Goal: Task Accomplishment & Management: Complete application form

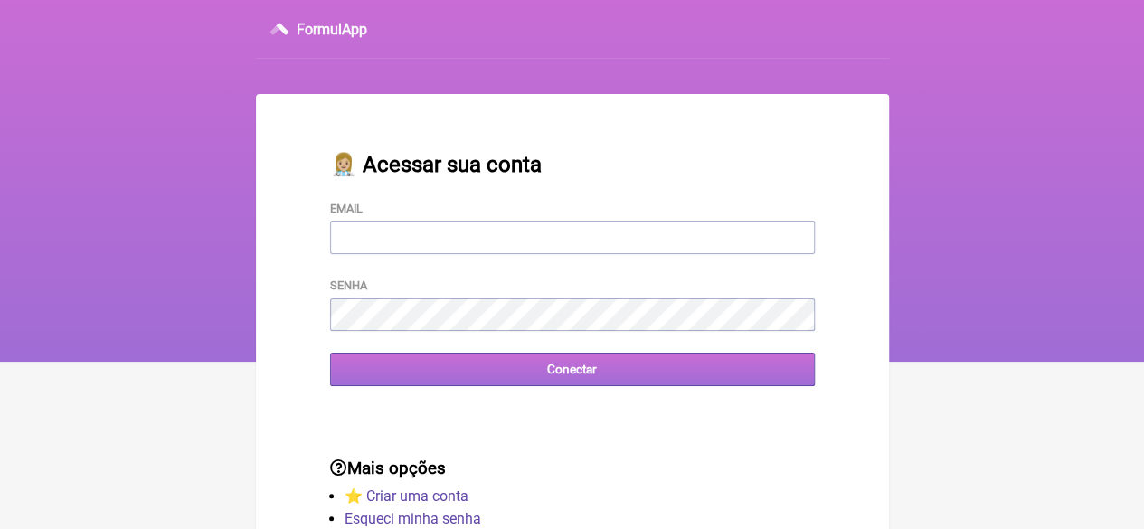
type input "FCAETANORJ@YAHOO.COM.BR"
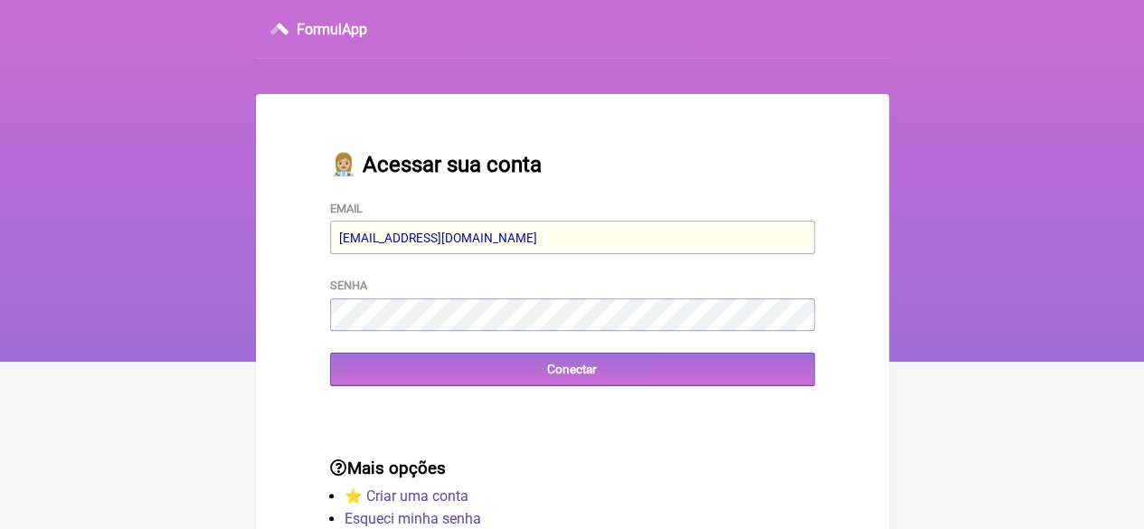
drag, startPoint x: 614, startPoint y: 369, endPoint x: 515, endPoint y: 518, distance: 179.4
click at [614, 369] on input "Conectar" at bounding box center [572, 369] width 485 height 33
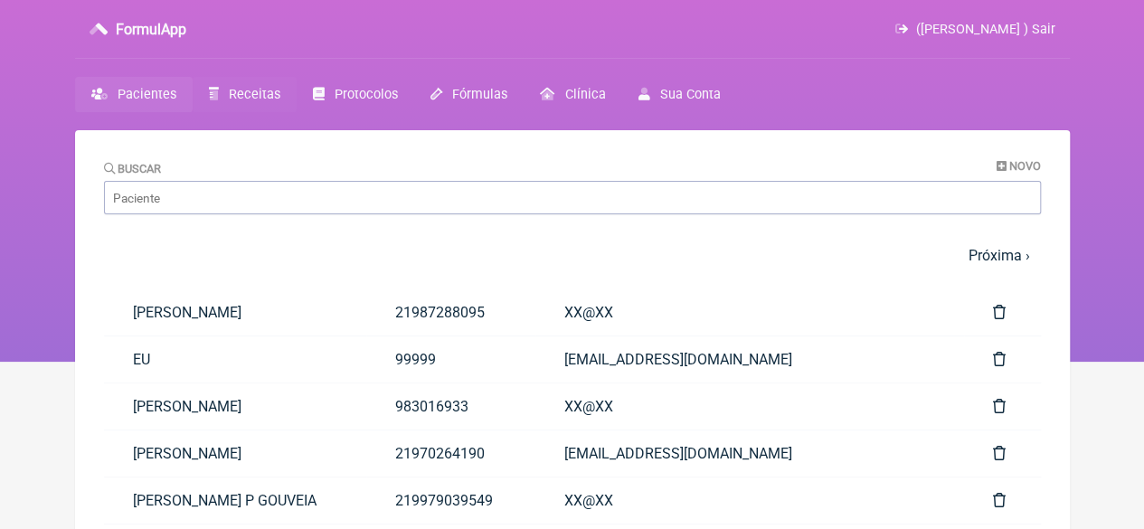
click at [232, 97] on span "Receitas" at bounding box center [255, 94] width 52 height 15
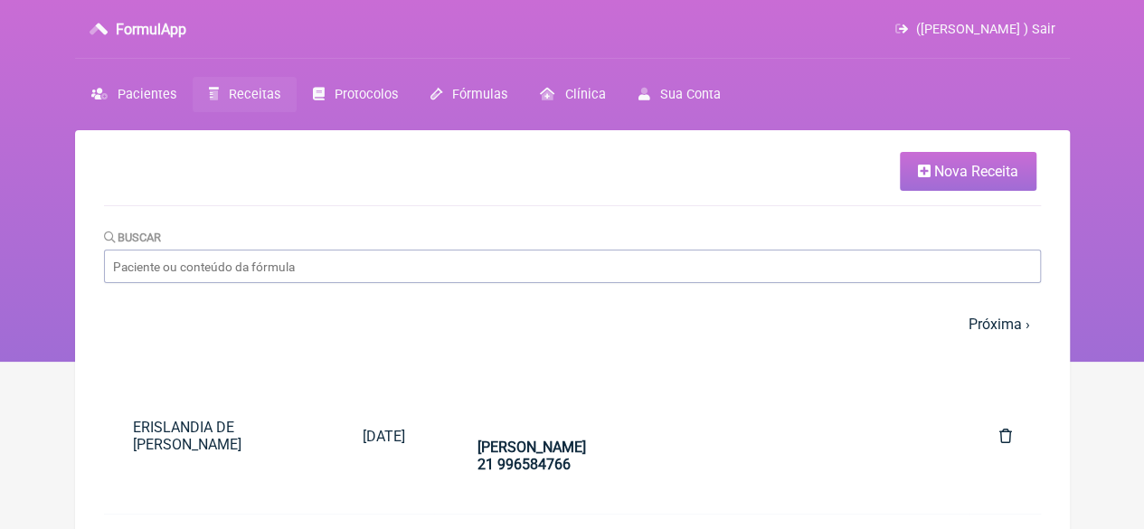
click at [970, 172] on span "Nova Receita" at bounding box center [976, 171] width 84 height 17
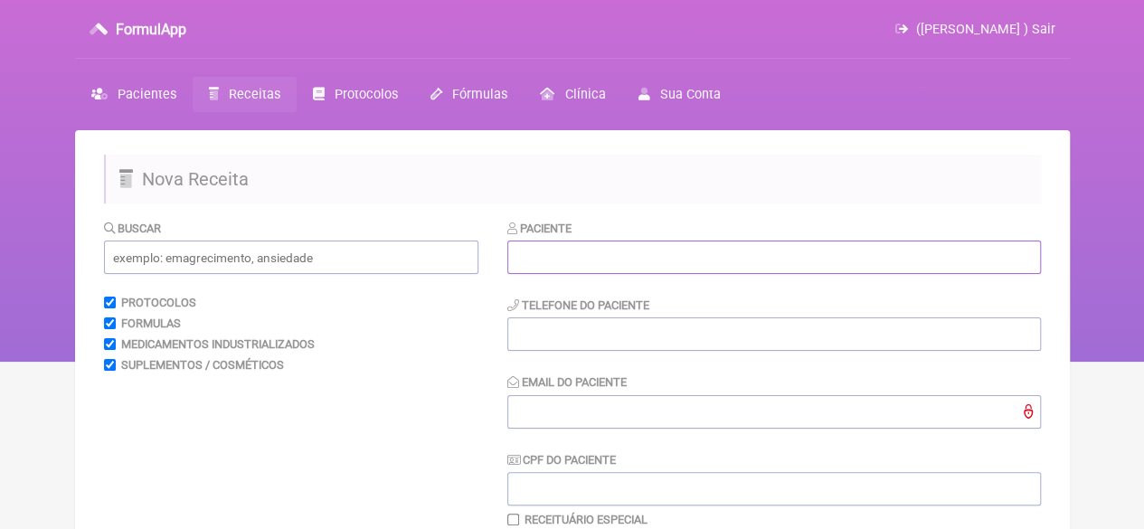
click at [557, 252] on input "text" at bounding box center [774, 257] width 534 height 33
paste input "[PERSON_NAME]"
drag, startPoint x: 803, startPoint y: 256, endPoint x: 721, endPoint y: 259, distance: 82.4
click at [721, 259] on input "[PERSON_NAME]" at bounding box center [774, 257] width 534 height 33
type input "[PERSON_NAME]"
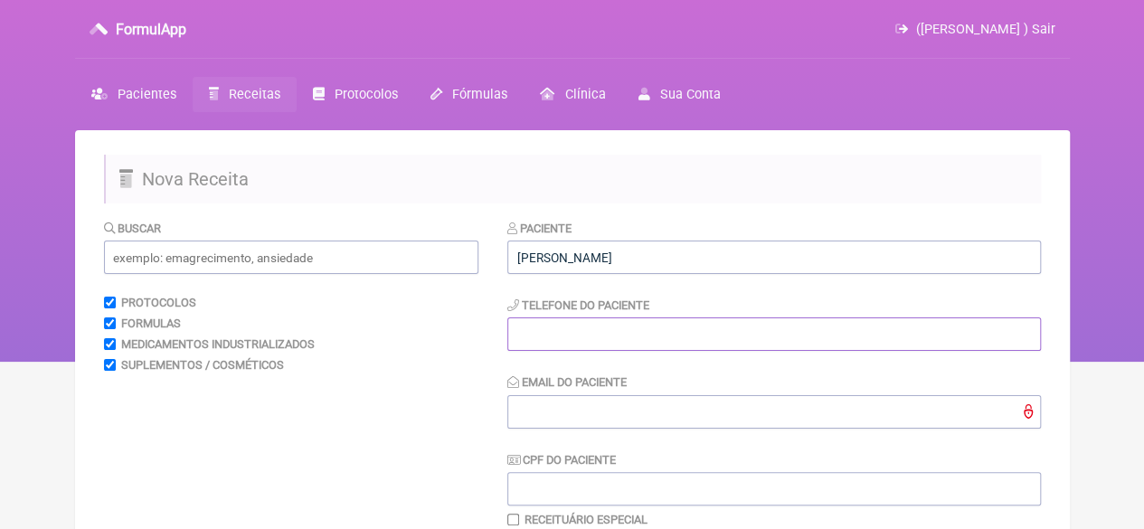
click at [604, 332] on input "tel" at bounding box center [774, 333] width 534 height 33
type input "21"
drag, startPoint x: 395, startPoint y: 266, endPoint x: 404, endPoint y: 261, distance: 10.1
click at [395, 264] on input "text" at bounding box center [291, 257] width 374 height 33
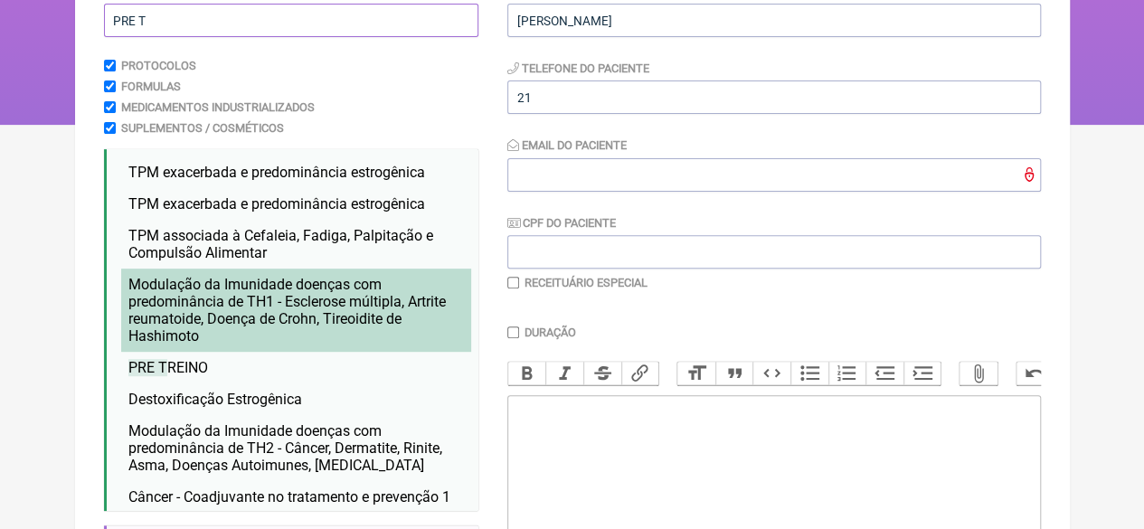
scroll to position [271, 0]
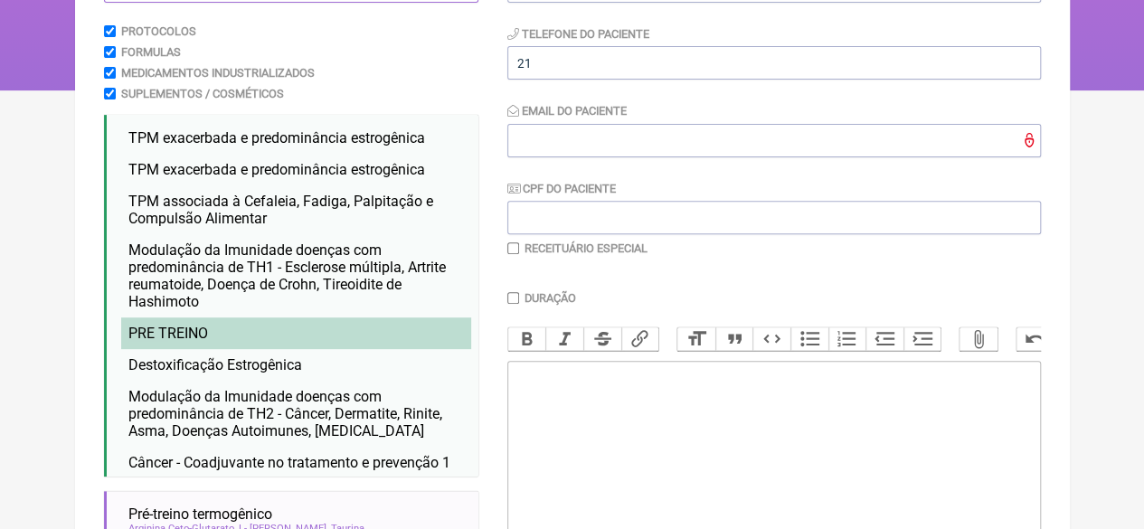
type input "PRE T"
click at [251, 332] on li "PRE T REINO" at bounding box center [296, 333] width 350 height 32
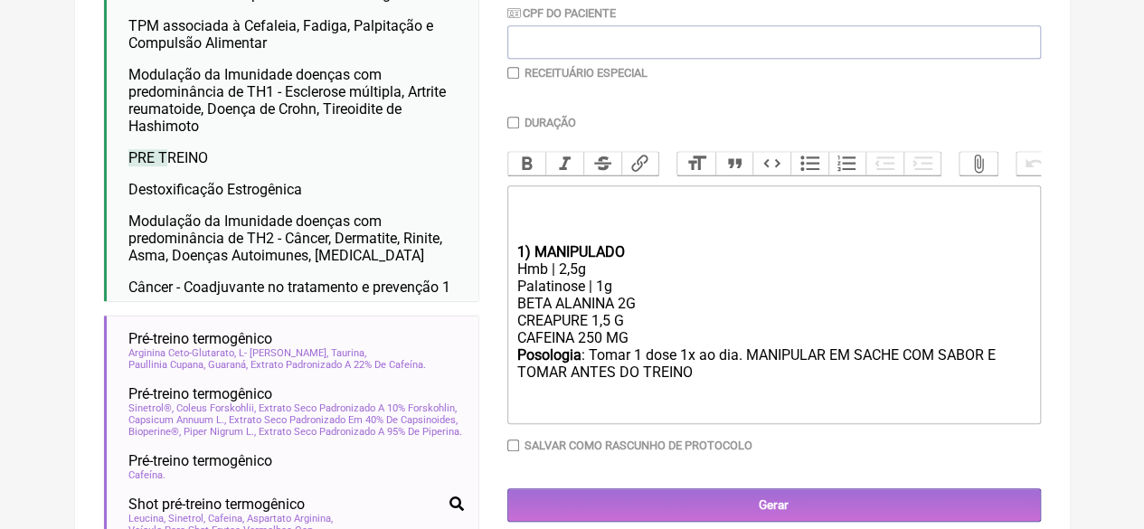
scroll to position [452, 0]
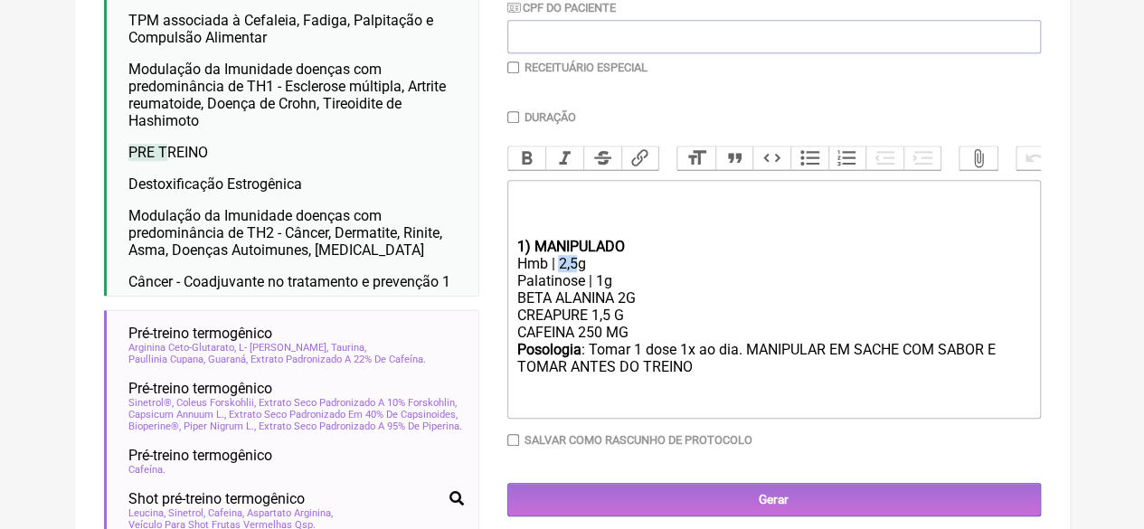
drag, startPoint x: 573, startPoint y: 276, endPoint x: 561, endPoint y: 278, distance: 12.8
click at [561, 272] on div "Hmb | 2,5g" at bounding box center [773, 263] width 514 height 17
drag, startPoint x: 602, startPoint y: 346, endPoint x: 582, endPoint y: 349, distance: 21.0
click at [582, 341] on div "BETA ALANINA 2G CREAPURE 1,5 G CAFEINA 250 MG" at bounding box center [773, 315] width 514 height 52
click at [626, 315] on div "BETA ALANINA 2G CREAPURE 1,5 G CAFEINA 350 MG" at bounding box center [773, 315] width 514 height 52
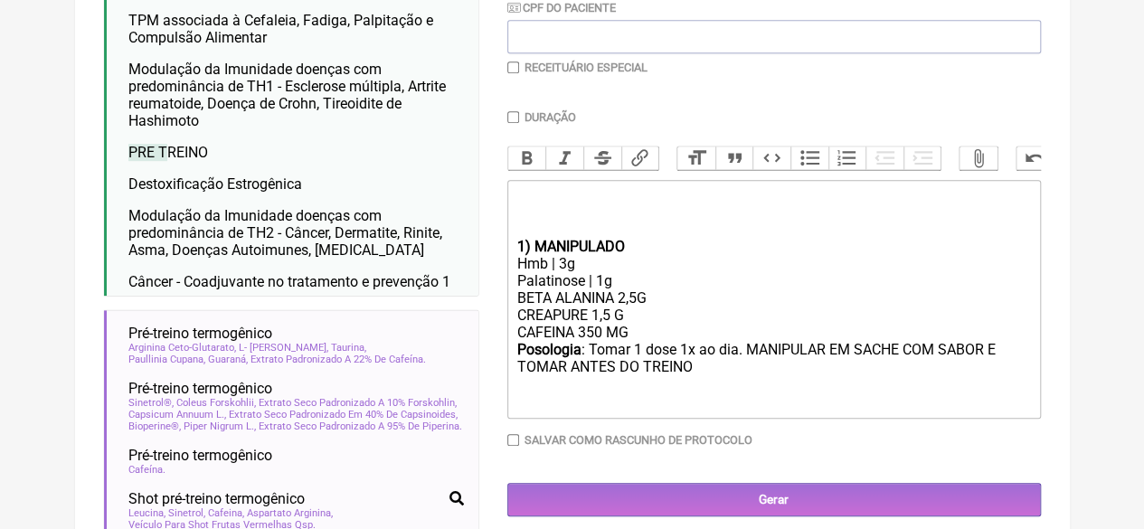
type trix-editor "<div><br><br><br></div><div><strong>1) MANIPULADO</strong></div><div>Hmb | 3g</…"
click at [713, 341] on div "BETA ALANINA 2,5G CREAPURE 1,5 G CAFEINA 350 MG" at bounding box center [773, 315] width 514 height 52
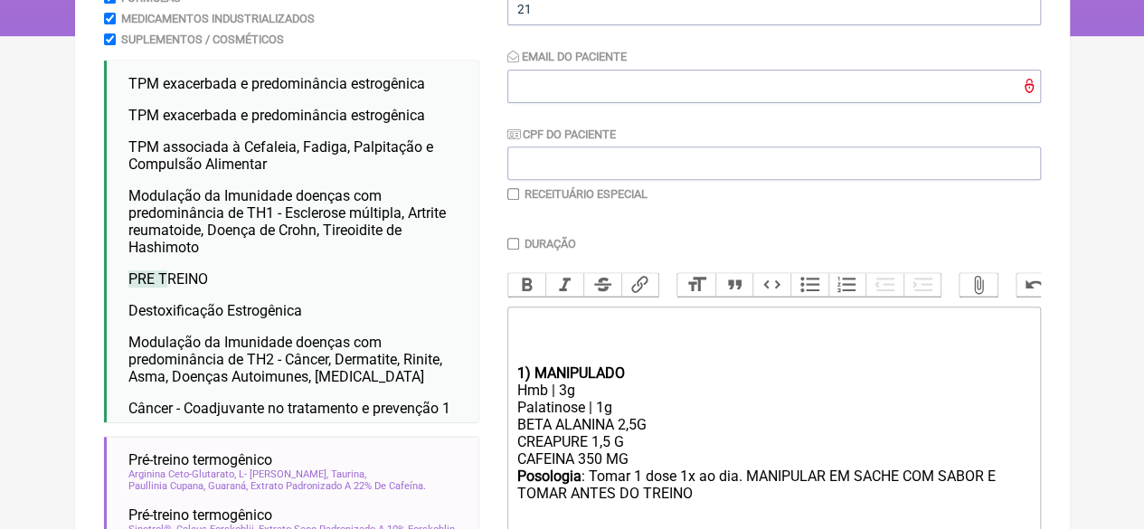
scroll to position [362, 0]
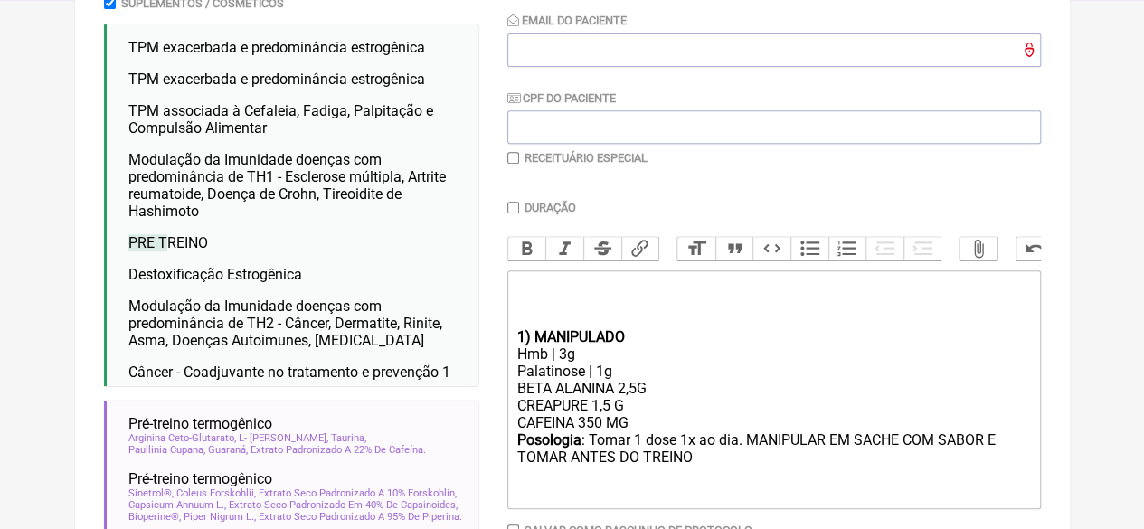
click at [514, 206] on input "Duração" at bounding box center [513, 208] width 12 height 12
checkbox input "true"
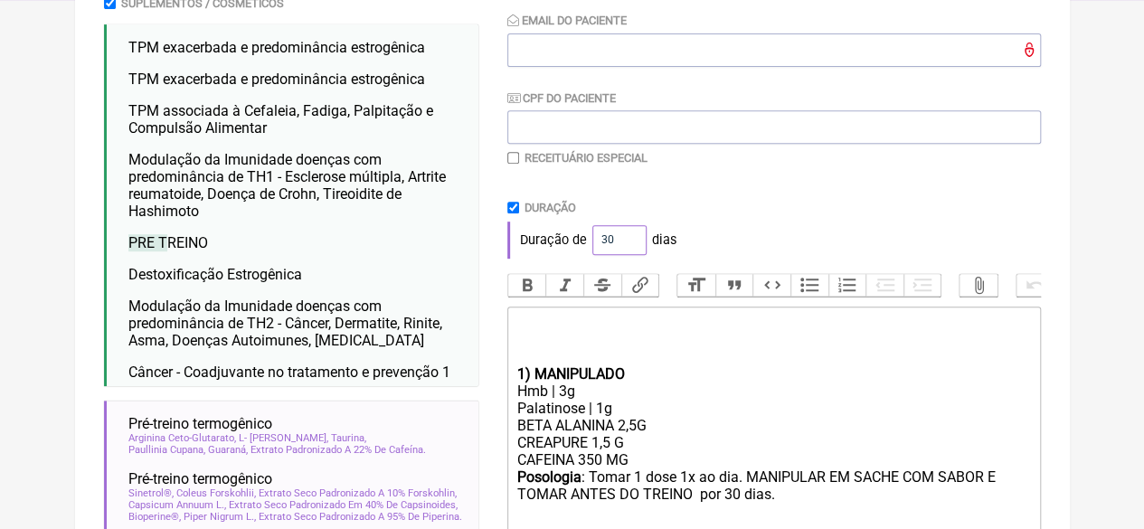
drag, startPoint x: 613, startPoint y: 242, endPoint x: 586, endPoint y: 249, distance: 28.1
click at [577, 243] on div "Duração de 30 dias" at bounding box center [774, 240] width 534 height 36
type input "60"
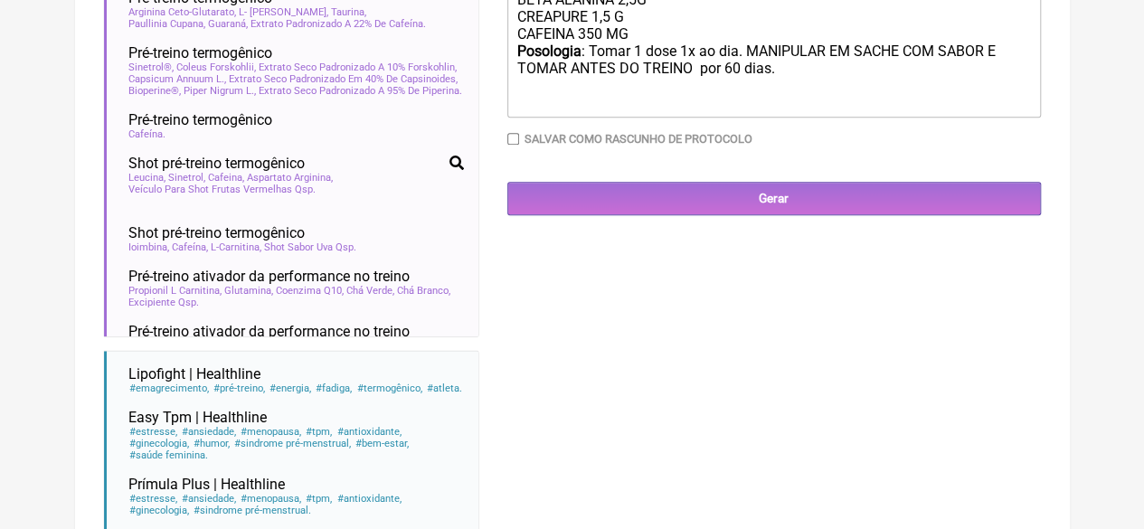
scroll to position [814, 0]
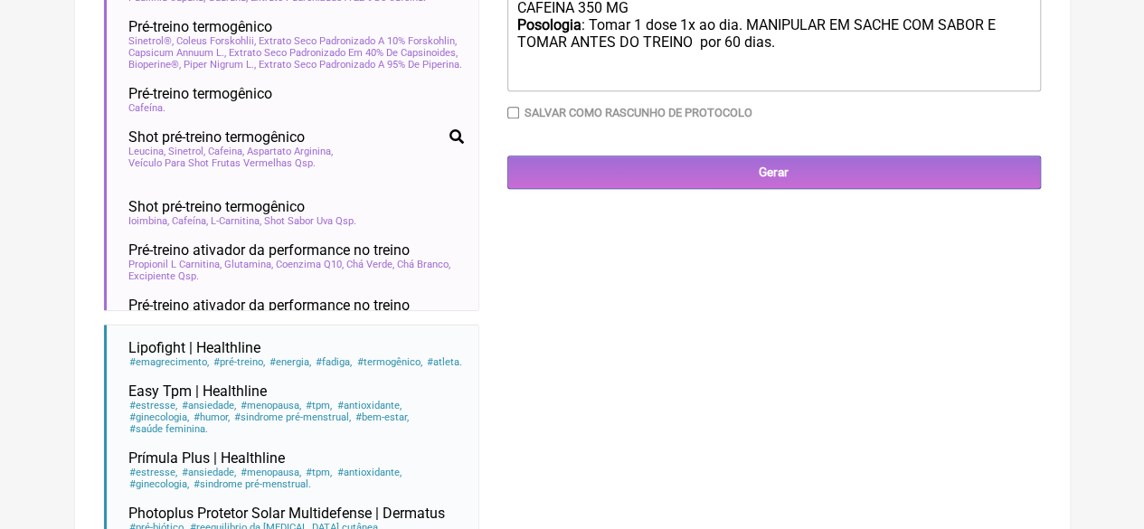
click at [727, 182] on input "Gerar" at bounding box center [774, 172] width 534 height 33
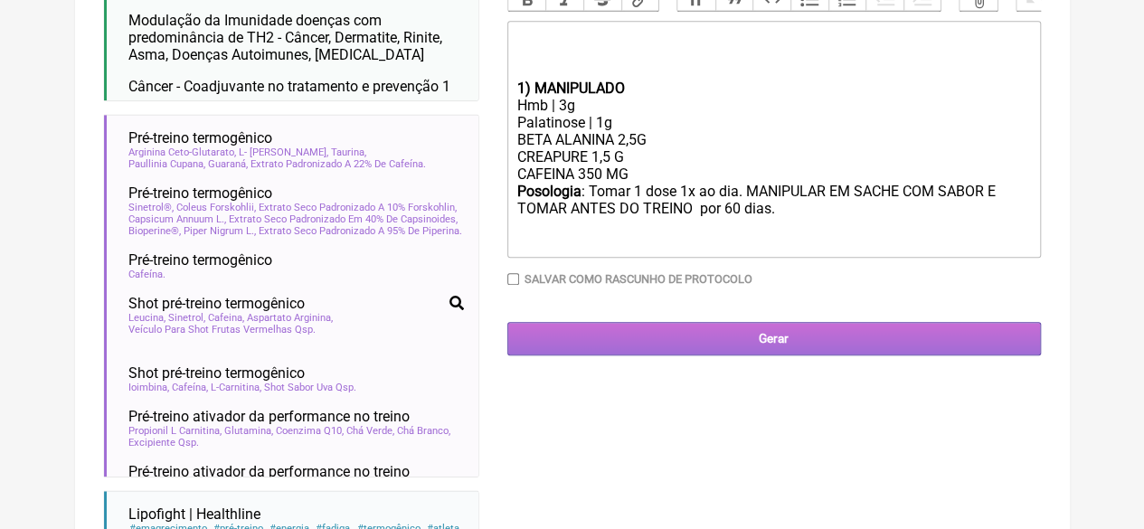
scroll to position [668, 0]
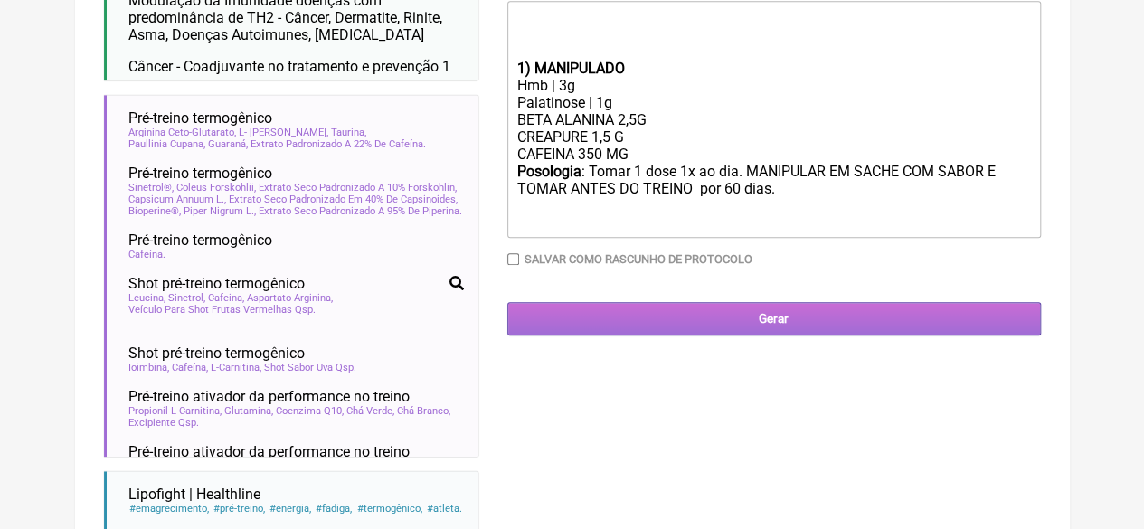
type input "X@X"
click at [704, 329] on input "Gerar" at bounding box center [774, 318] width 534 height 33
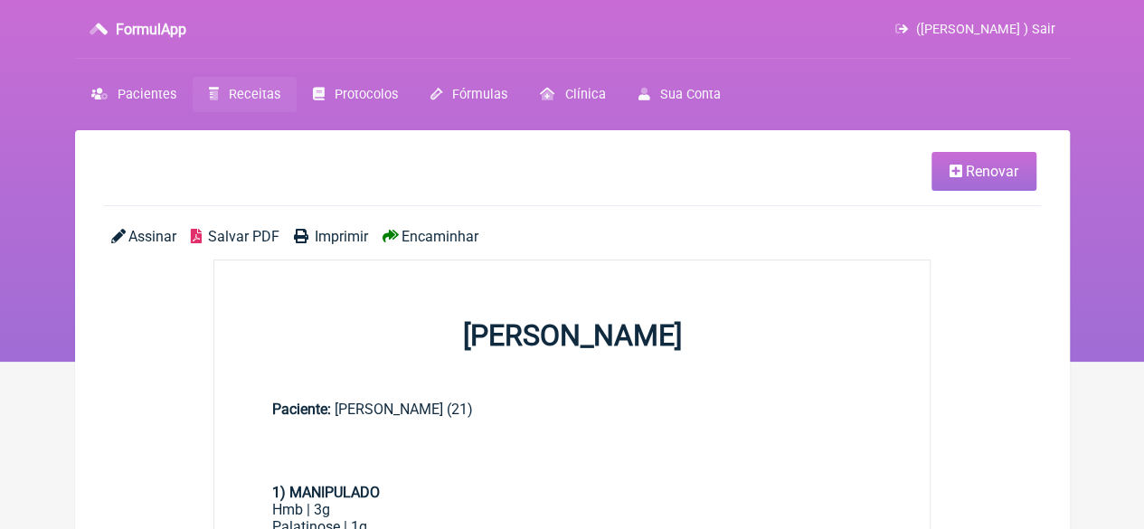
click at [313, 232] on link "Imprimir" at bounding box center [331, 236] width 74 height 17
click at [246, 88] on span "Receitas" at bounding box center [255, 94] width 52 height 15
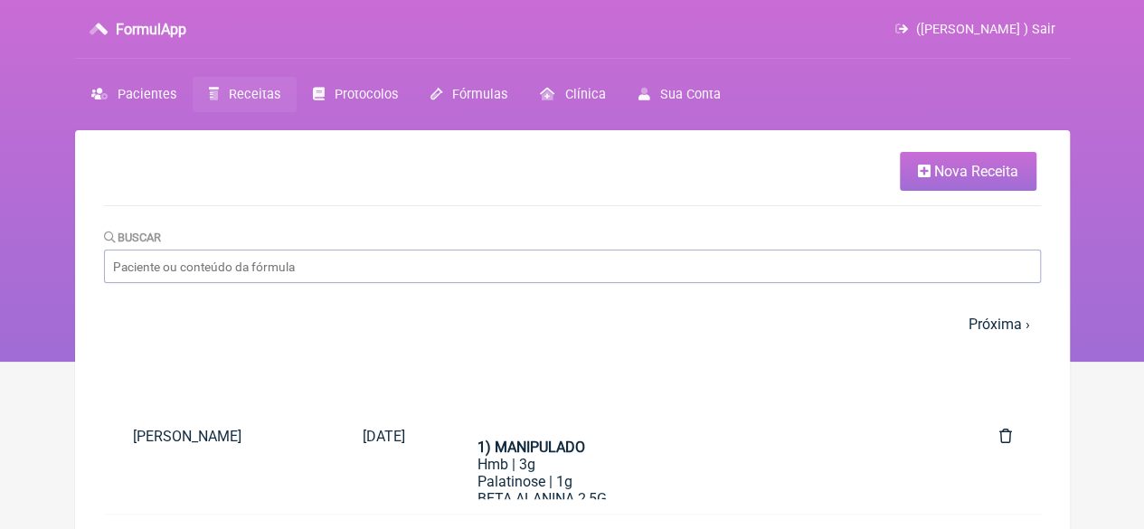
click at [955, 169] on span "Nova Receita" at bounding box center [976, 171] width 84 height 17
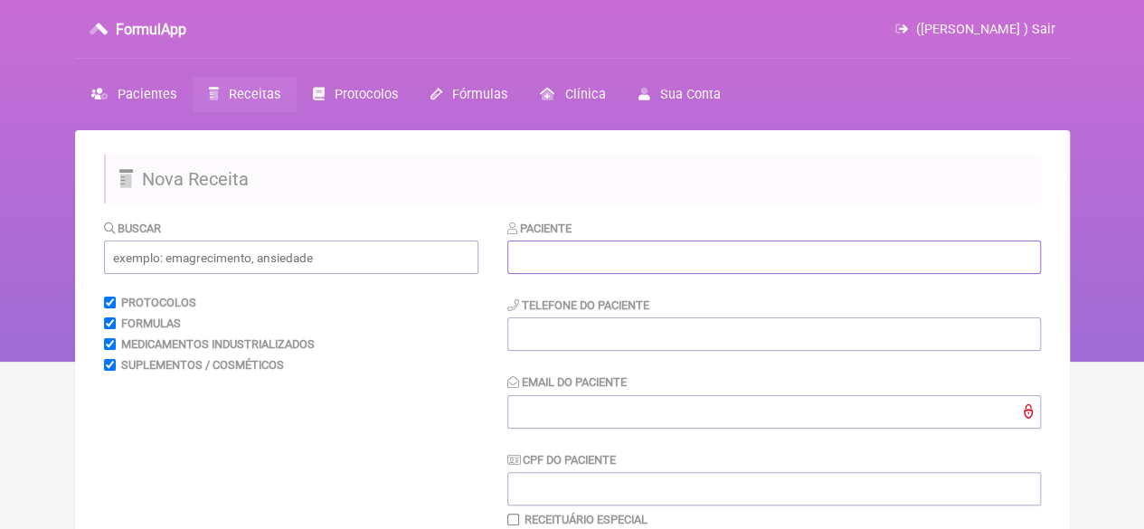
click at [541, 263] on input "text" at bounding box center [774, 257] width 534 height 33
paste input "CARLA FERREIRA DE OLIVEIRA"
type input "CARLA FERREIRA DE OLIVEIRA"
click at [528, 331] on input "tel" at bounding box center [774, 333] width 534 height 33
type input "21"
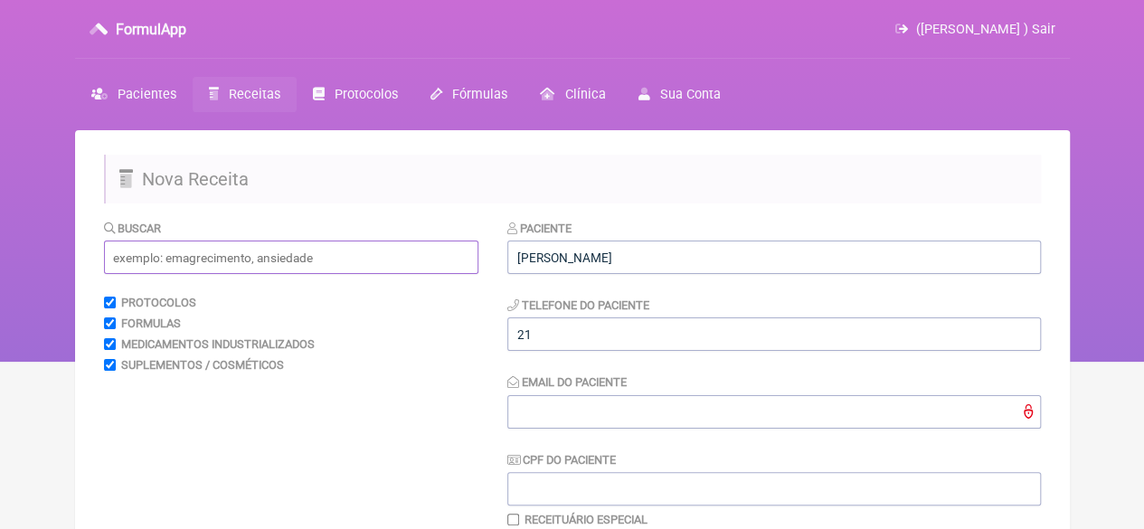
click at [426, 253] on input "text" at bounding box center [291, 257] width 374 height 33
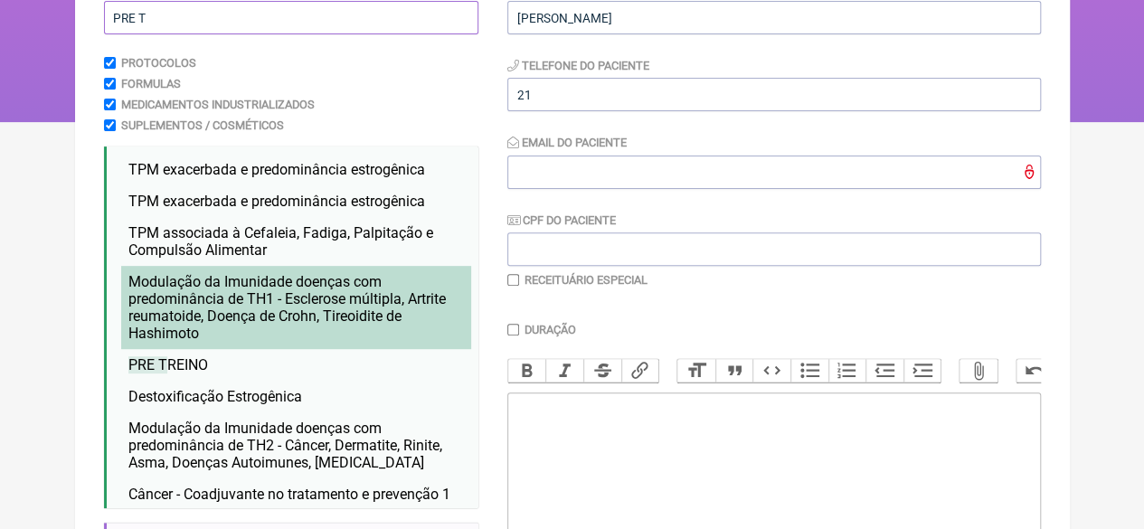
scroll to position [271, 0]
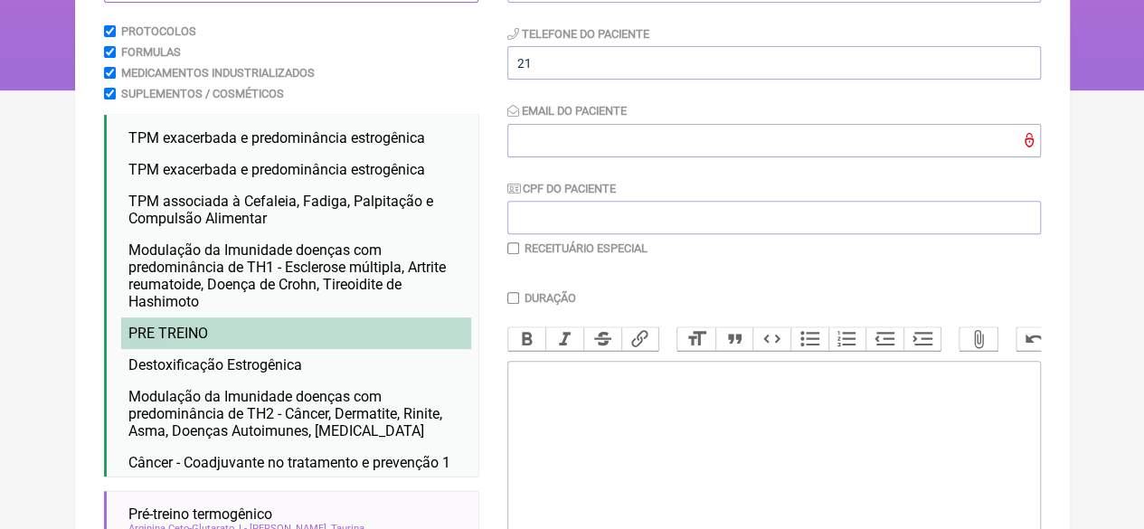
type input "PRE T"
click at [215, 341] on li "PRE T REINO" at bounding box center [296, 333] width 350 height 32
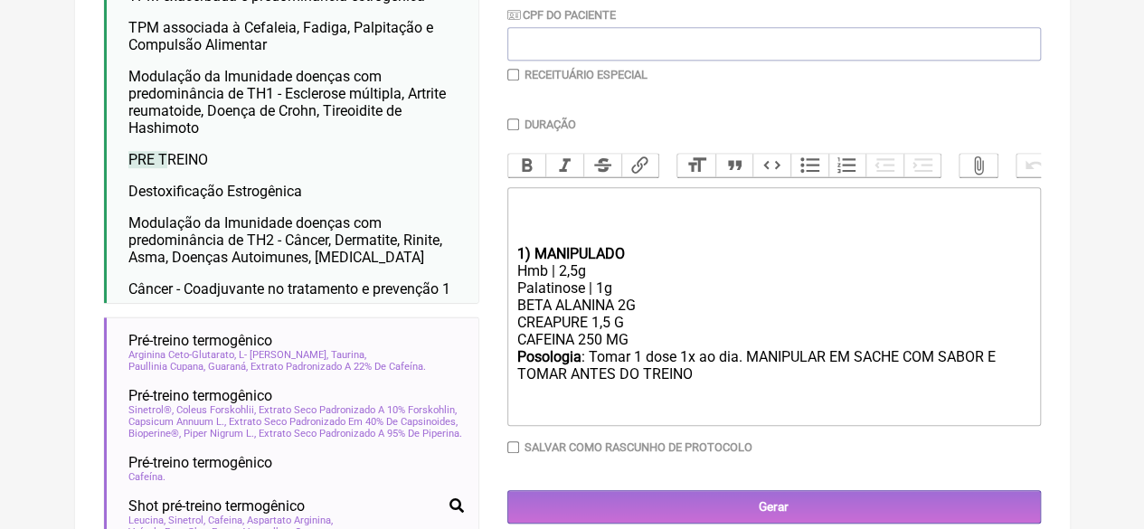
scroll to position [452, 0]
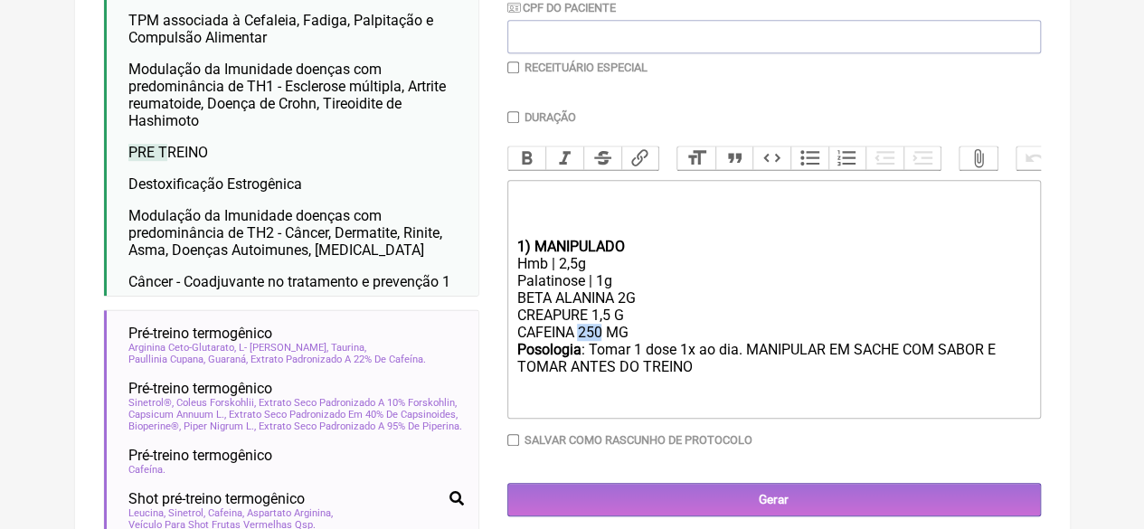
drag, startPoint x: 602, startPoint y: 349, endPoint x: 579, endPoint y: 348, distance: 23.5
click at [579, 341] on div "BETA ALANINA 2G CREAPURE 1,5 G CAFEINA 250 MG" at bounding box center [773, 315] width 514 height 52
click at [630, 341] on div "BETA ALANINA 2G CREAPURE 1,5 G CAFEINA 300 MG" at bounding box center [773, 315] width 514 height 52
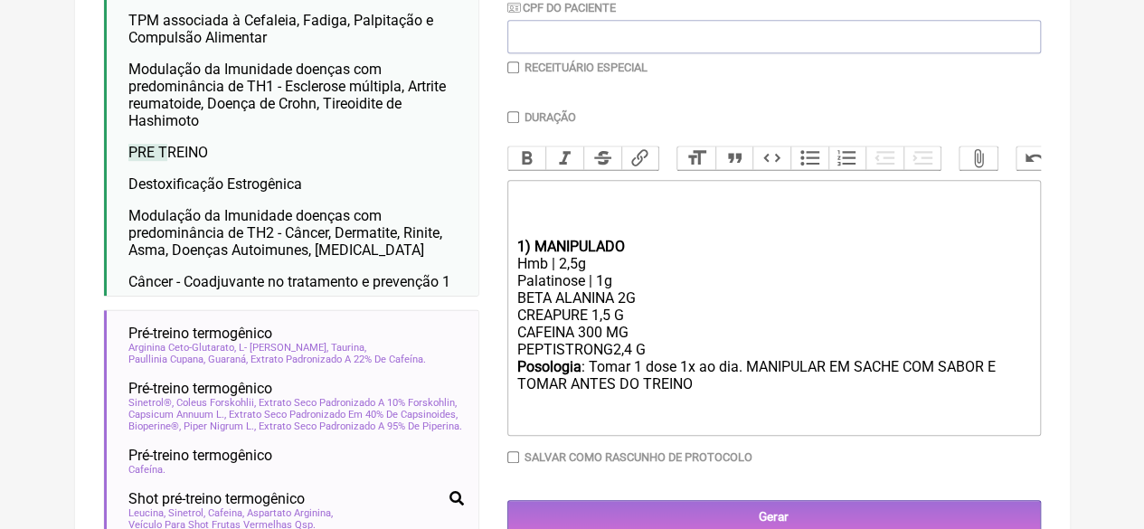
click at [611, 358] on div "BETA ALANINA 2G CREAPURE 1,5 G CAFEINA 300 MG PEPTISTRONG2,4 G" at bounding box center [773, 323] width 514 height 69
type trix-editor "<div><br><br><br></div><div><strong>1) MANIPULADO</strong></div><div>Hmb | 2,5g…"
drag, startPoint x: 510, startPoint y: 117, endPoint x: 518, endPoint y: 136, distance: 20.7
click at [511, 117] on input "Duração" at bounding box center [513, 117] width 12 height 12
checkbox input "true"
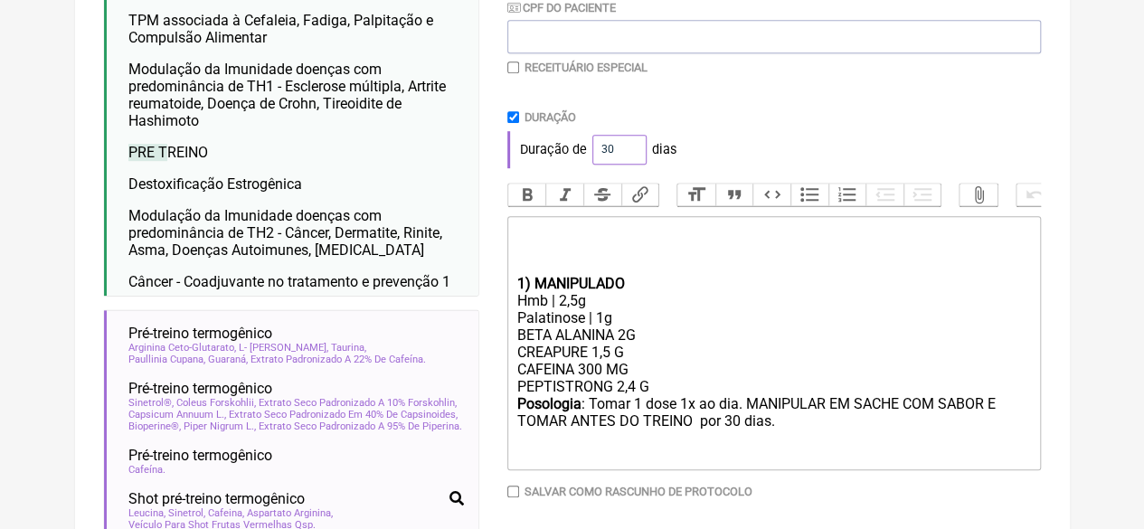
drag, startPoint x: 608, startPoint y: 147, endPoint x: 573, endPoint y: 149, distance: 35.4
click at [578, 149] on div "Duração de 30 dias" at bounding box center [774, 149] width 534 height 36
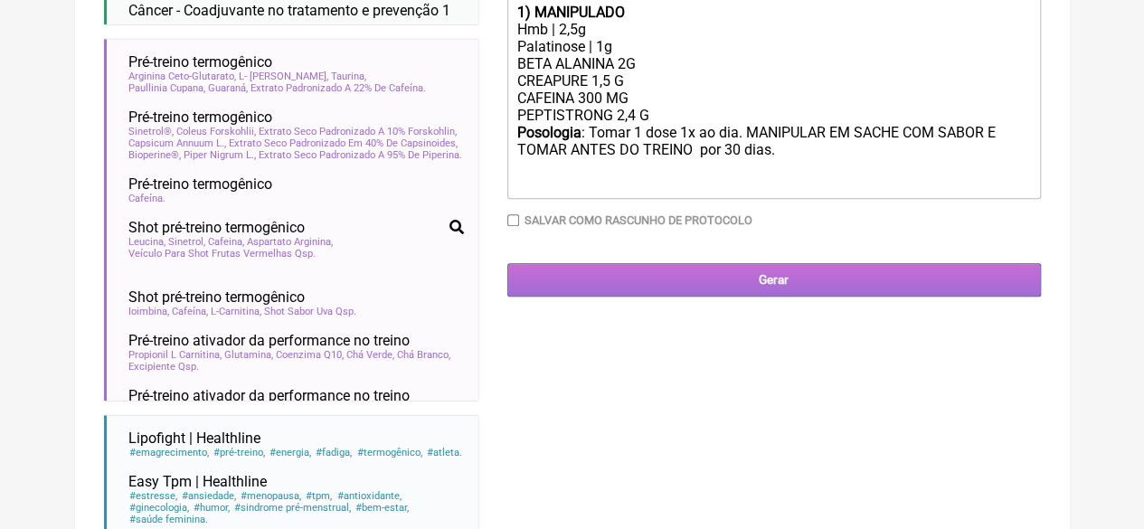
type input "60"
click at [763, 297] on input "Gerar" at bounding box center [774, 279] width 534 height 33
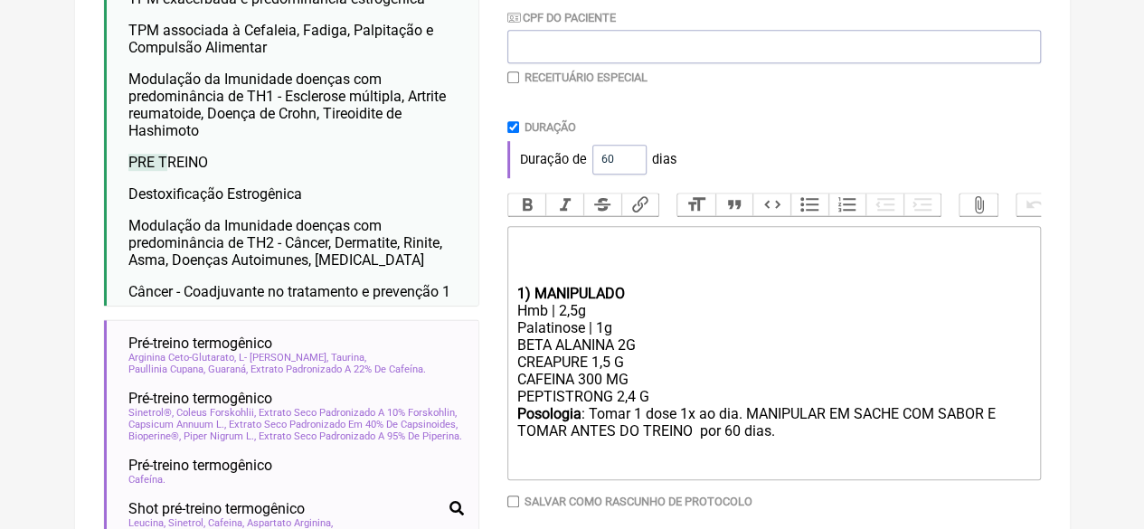
scroll to position [668, 0]
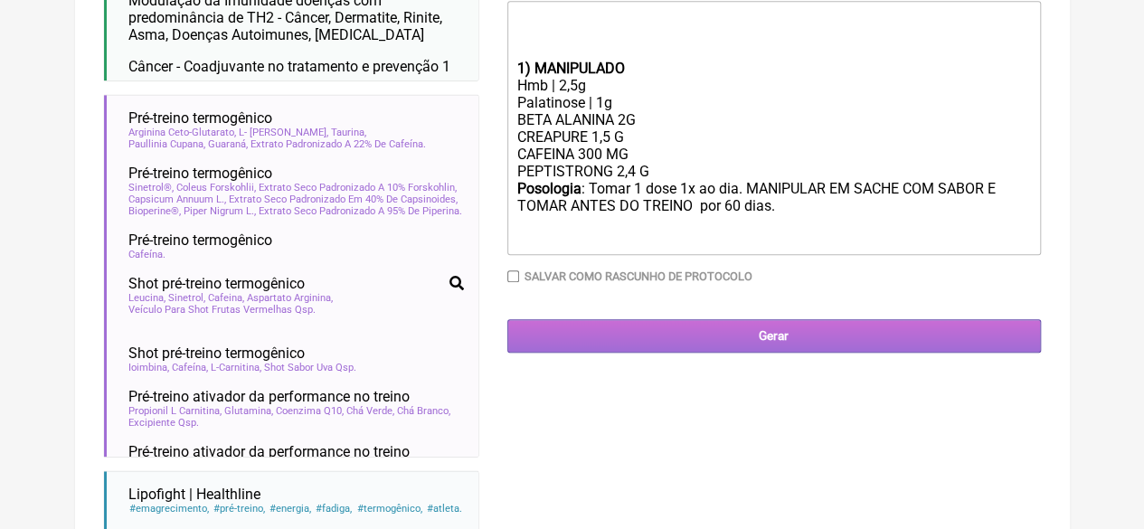
type input "X@X"
click at [688, 353] on input "Gerar" at bounding box center [774, 335] width 534 height 33
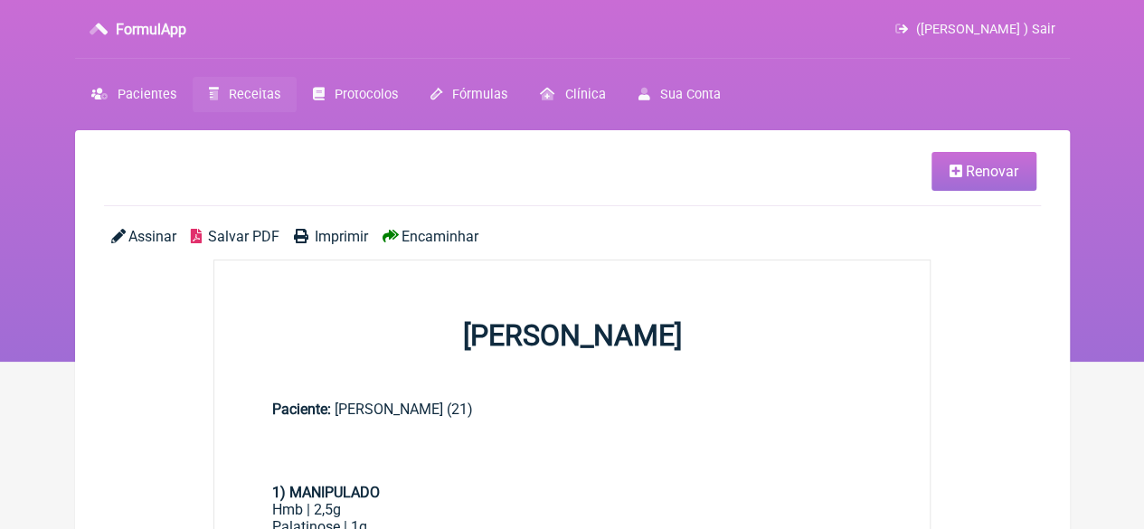
click at [344, 233] on span "Imprimir" at bounding box center [341, 236] width 53 height 17
click at [242, 98] on span "Receitas" at bounding box center [255, 94] width 52 height 15
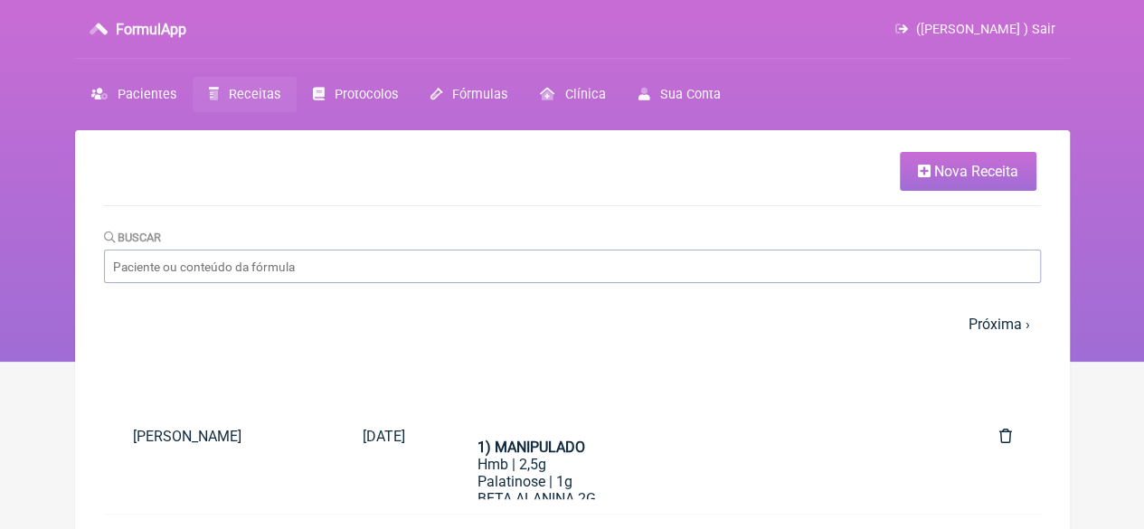
drag, startPoint x: 1005, startPoint y: 171, endPoint x: 957, endPoint y: 189, distance: 51.2
click at [1004, 171] on span "Nova Receita" at bounding box center [976, 171] width 84 height 17
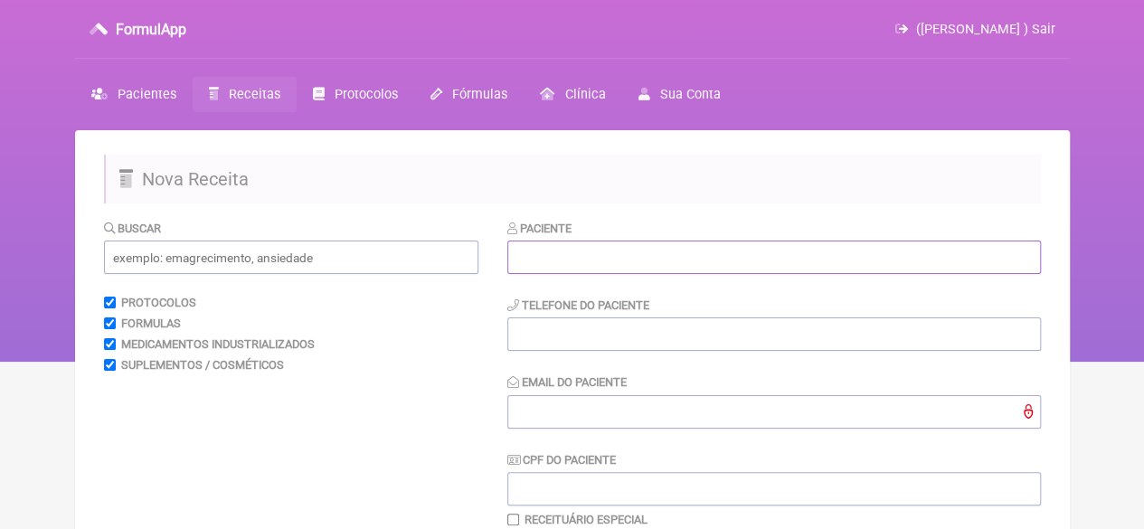
click at [700, 256] on input "text" at bounding box center [774, 257] width 534 height 33
paste input "TAMARA MARTINS FARIA"
type input "TAMARA MARTINS FARIA"
click at [606, 334] on input "tel" at bounding box center [774, 333] width 534 height 33
type input "21"
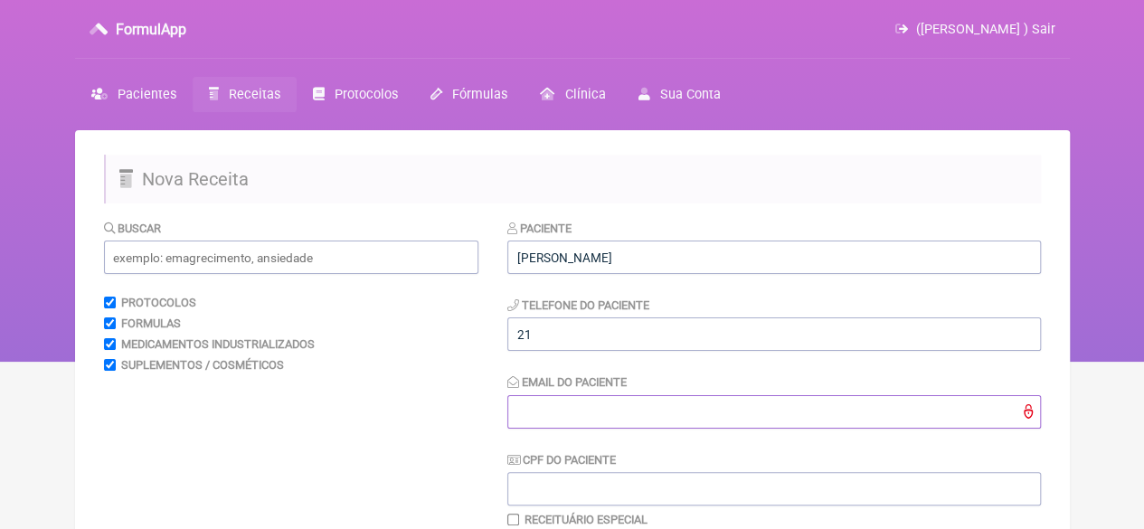
click at [591, 406] on input "Email do Paciente" at bounding box center [774, 411] width 534 height 33
type input "X@X"
drag, startPoint x: 310, startPoint y: 256, endPoint x: 346, endPoint y: 256, distance: 35.3
click at [308, 256] on input "text" at bounding box center [291, 257] width 374 height 33
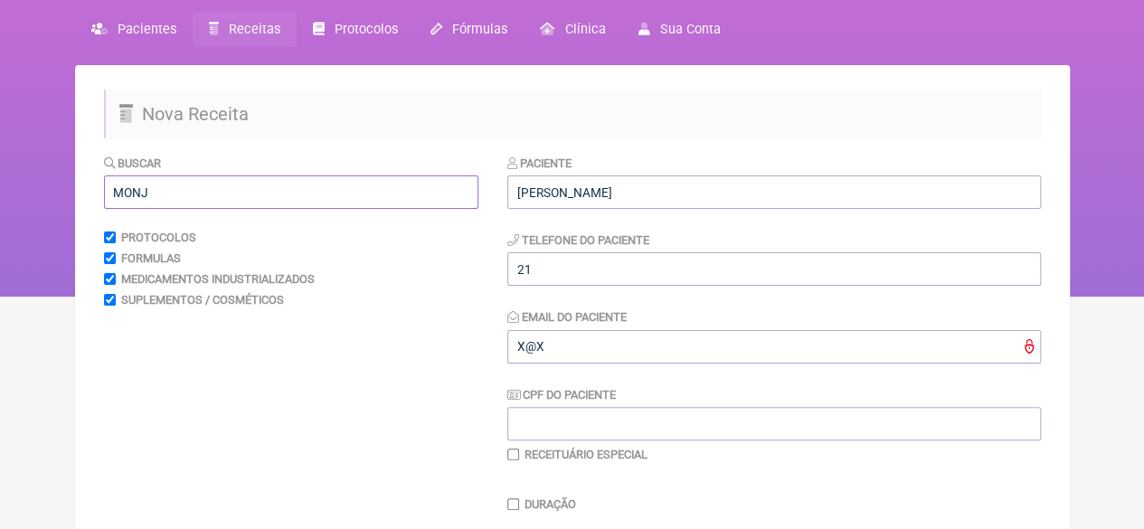
scroll to position [90, 0]
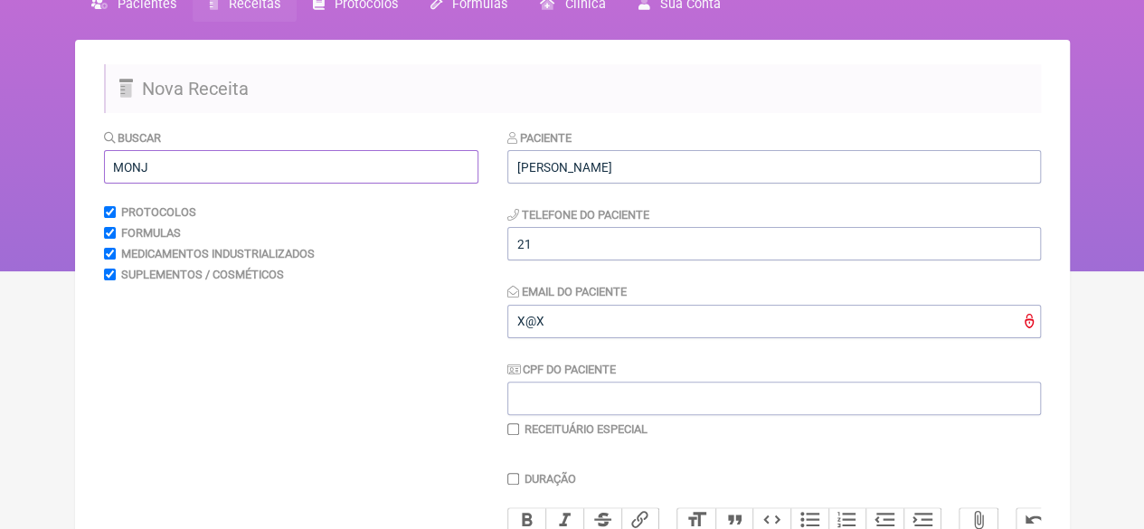
click at [172, 171] on input "MONJ" at bounding box center [291, 166] width 374 height 33
click at [169, 170] on input "MONJ" at bounding box center [291, 166] width 374 height 33
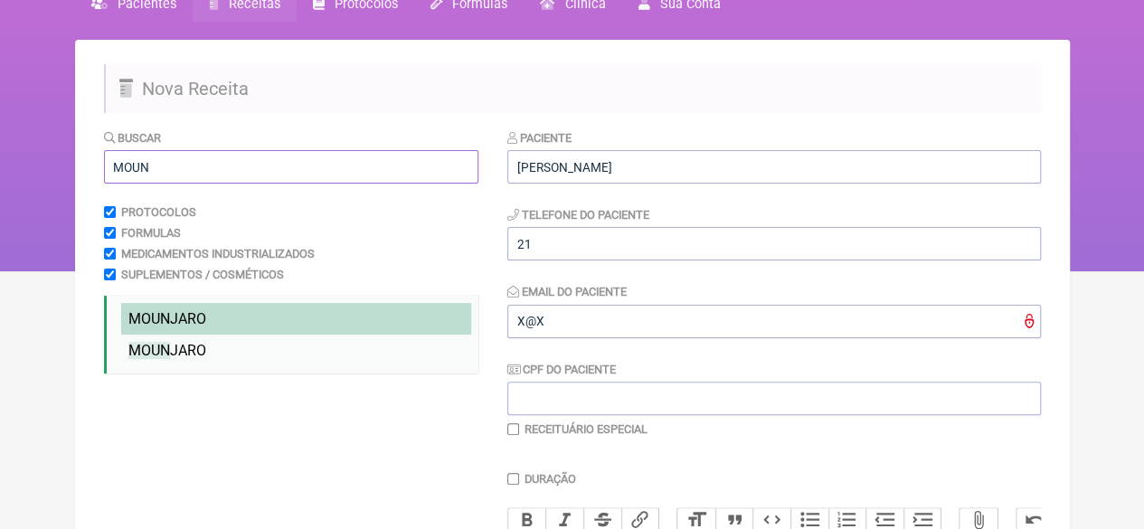
type input "MOUN"
click at [190, 305] on li "MOUN JARO" at bounding box center [296, 319] width 350 height 32
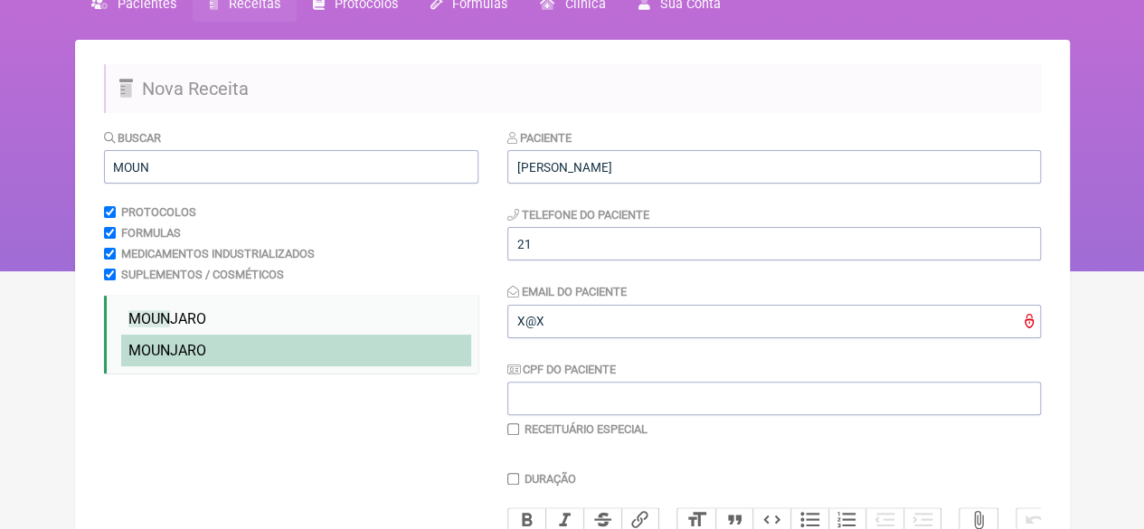
drag, startPoint x: 195, startPoint y: 344, endPoint x: 240, endPoint y: 345, distance: 44.3
click at [197, 344] on span "MOUN JARO" at bounding box center [167, 350] width 78 height 17
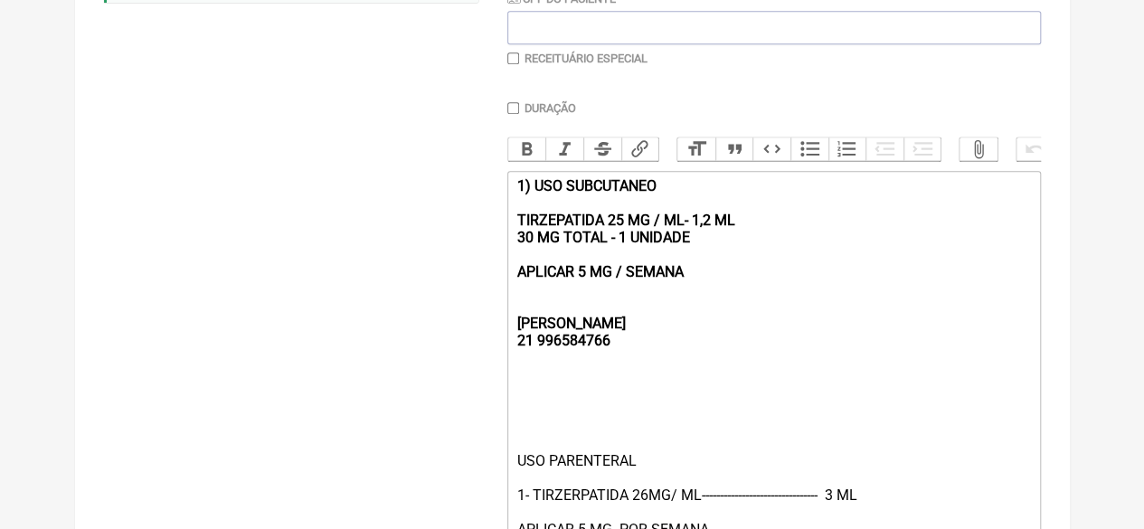
scroll to position [543, 0]
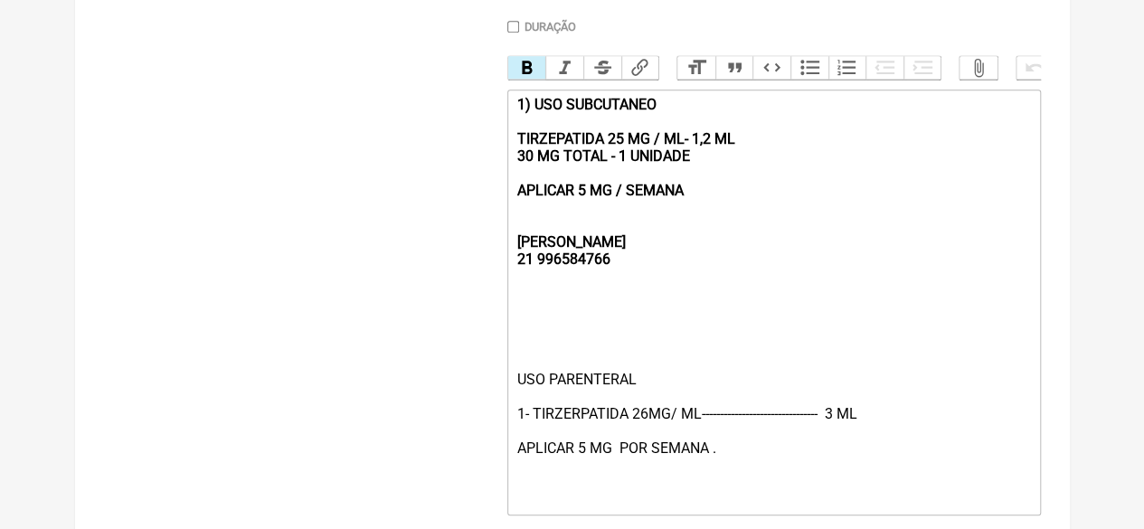
drag, startPoint x: 621, startPoint y: 205, endPoint x: 494, endPoint y: 111, distance: 158.5
click at [494, 113] on form "Buscar MOUN Protocolos Formulas Medicamentos Industrializados Suplementos / Cos…" at bounding box center [572, 144] width 937 height 937
type trix-editor "<div><strong><br><br><br>REBECCA&nbsp;<br>21 996584766</strong></div><div><br><…"
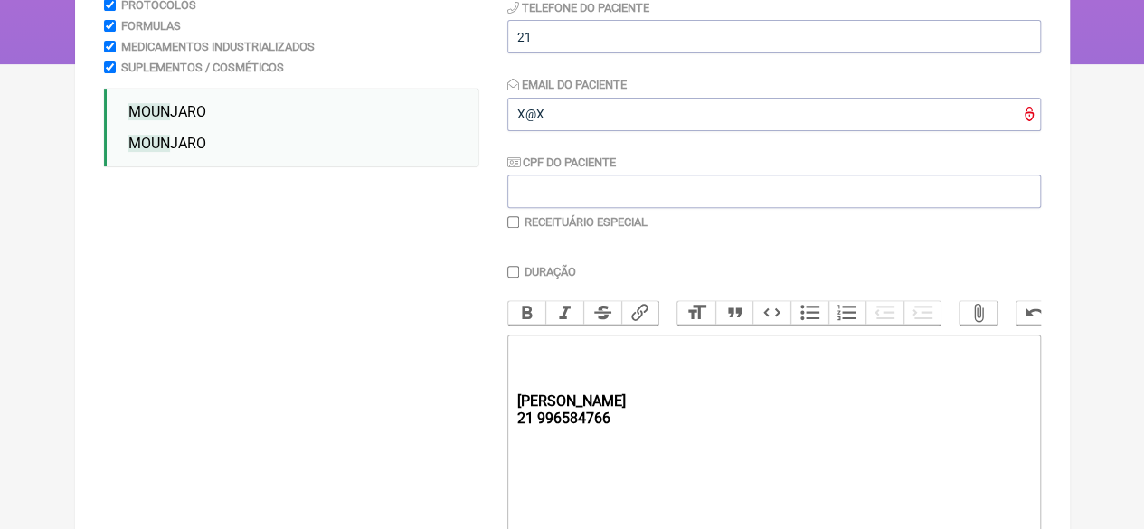
scroll to position [590, 0]
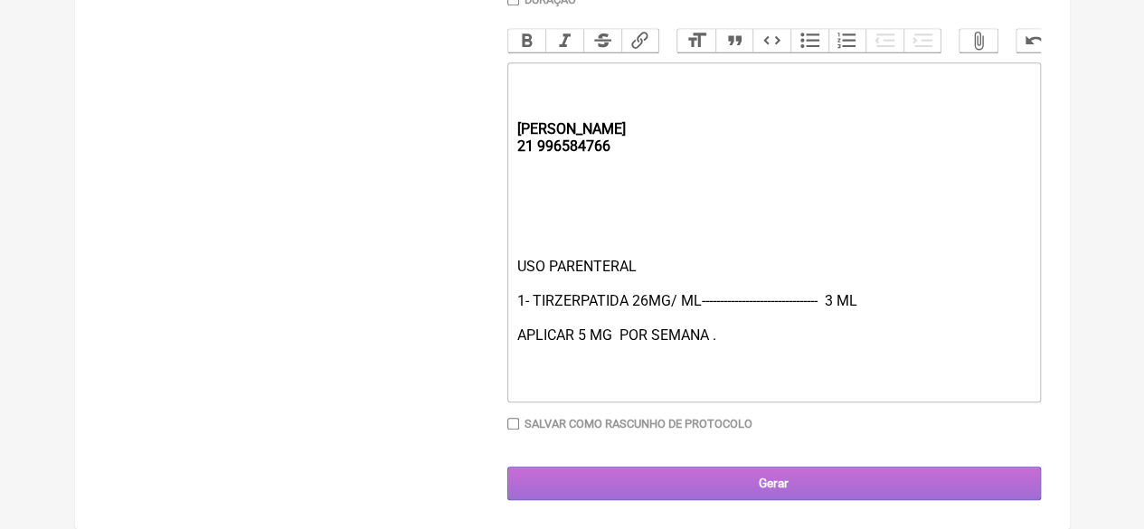
click at [664, 482] on input "Gerar" at bounding box center [774, 483] width 534 height 33
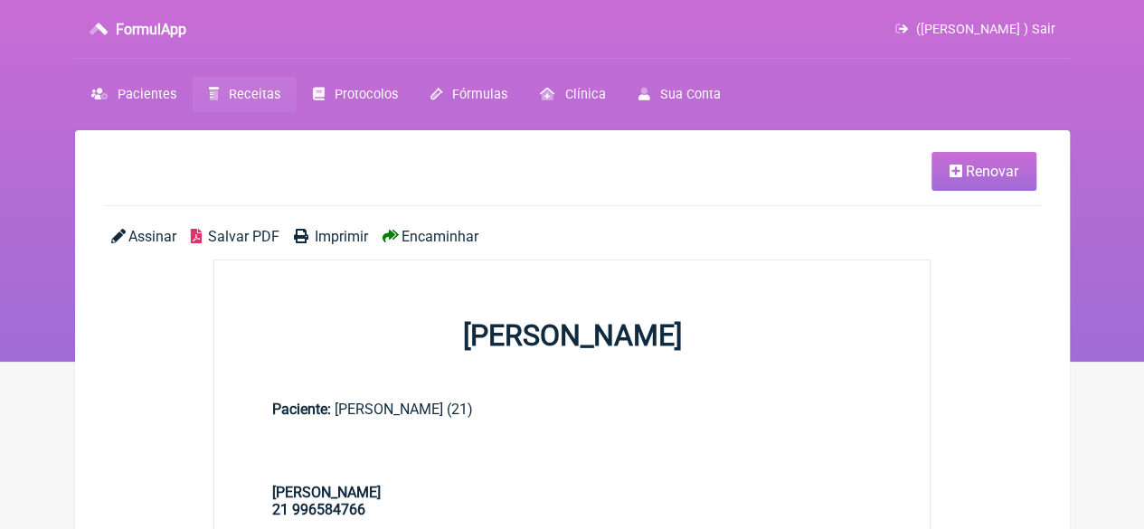
click at [313, 232] on link "Imprimir" at bounding box center [331, 236] width 74 height 17
click at [259, 87] on span "Receitas" at bounding box center [255, 94] width 52 height 15
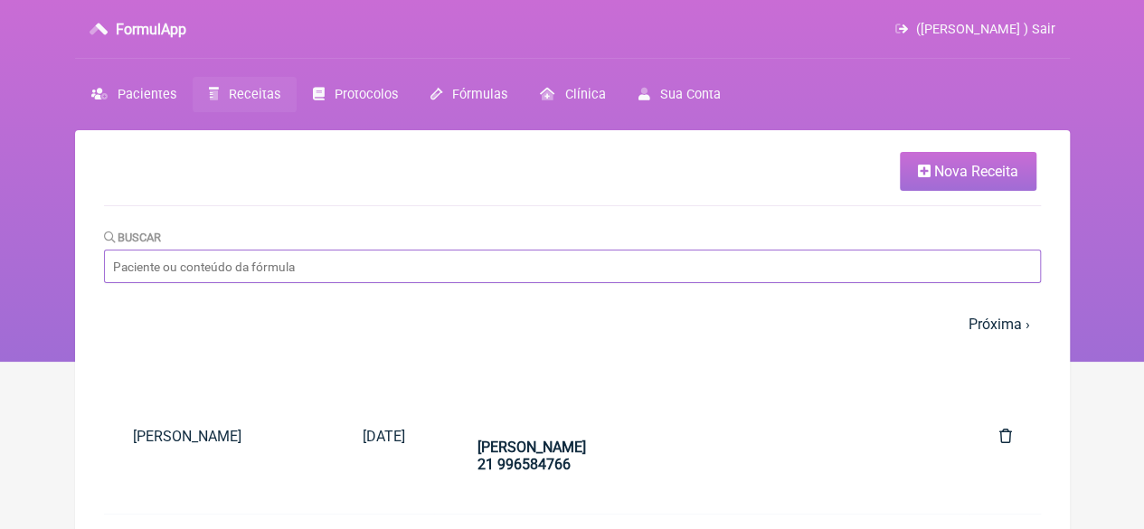
click at [248, 270] on input "Buscar" at bounding box center [572, 266] width 937 height 33
type input "[PERSON_NAME]"
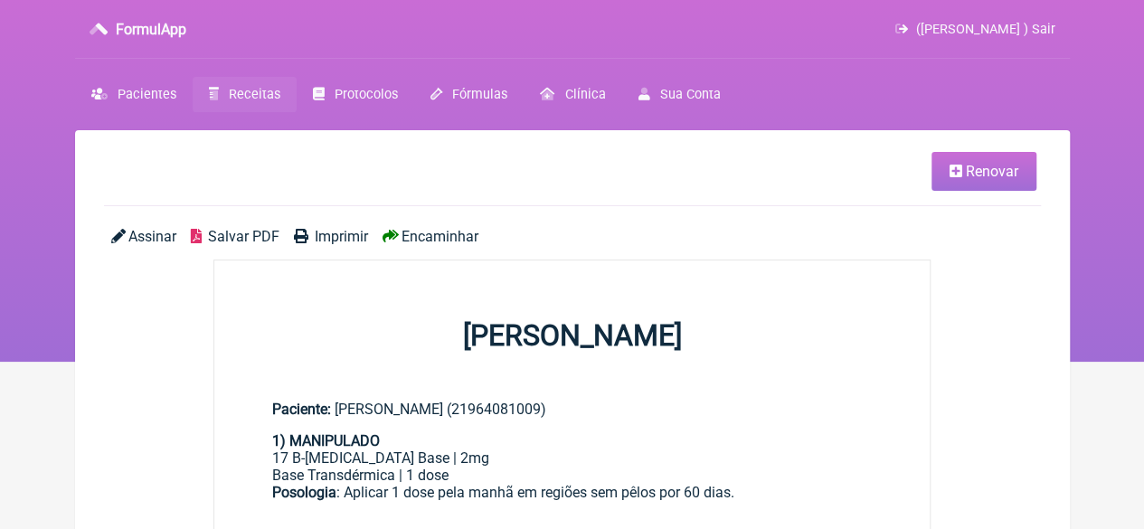
click at [547, 450] on div "1) MANIPULADO" at bounding box center [572, 440] width 601 height 17
click at [143, 99] on span "Pacientes" at bounding box center [147, 94] width 59 height 15
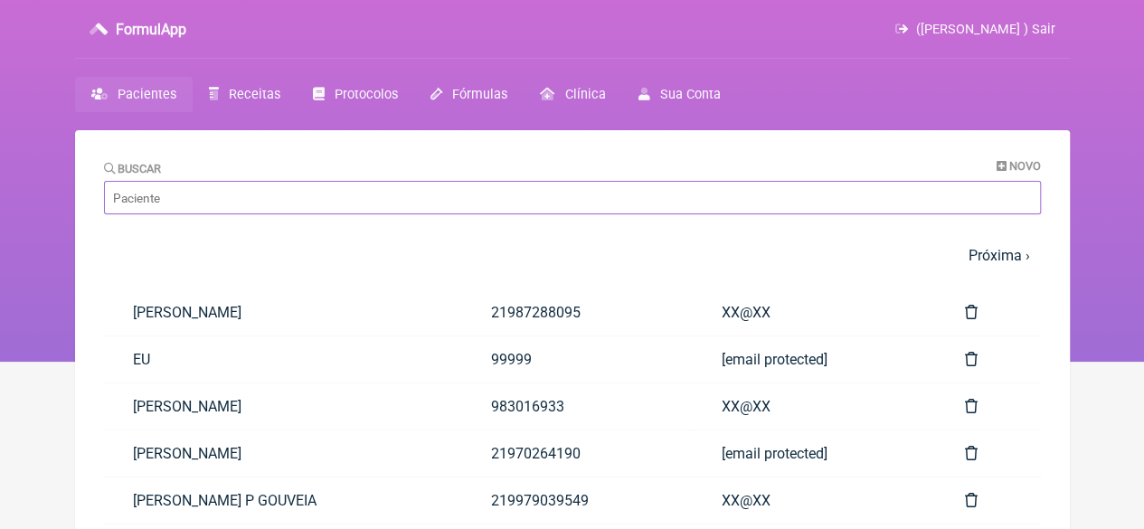
click at [175, 196] on input "Buscar" at bounding box center [572, 197] width 937 height 33
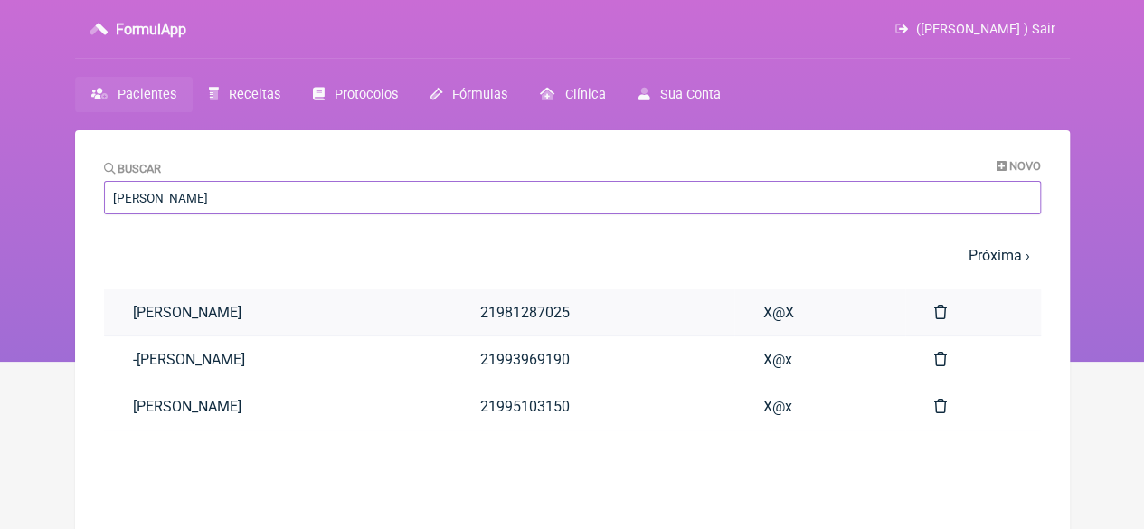
type input "MARCIA GO"
click at [141, 317] on link "MARCIA GODIM" at bounding box center [277, 312] width 347 height 46
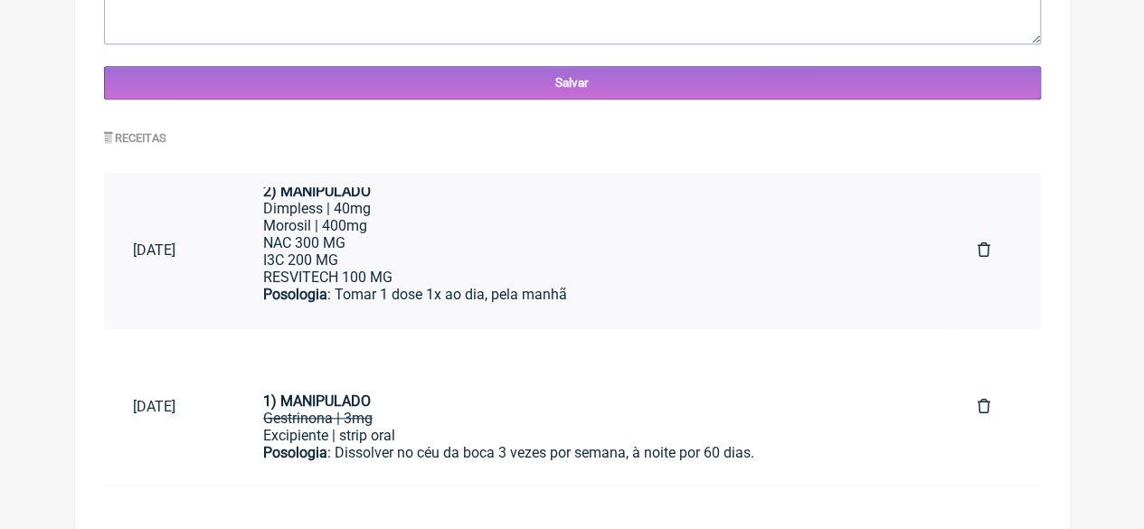
scroll to position [160, 0]
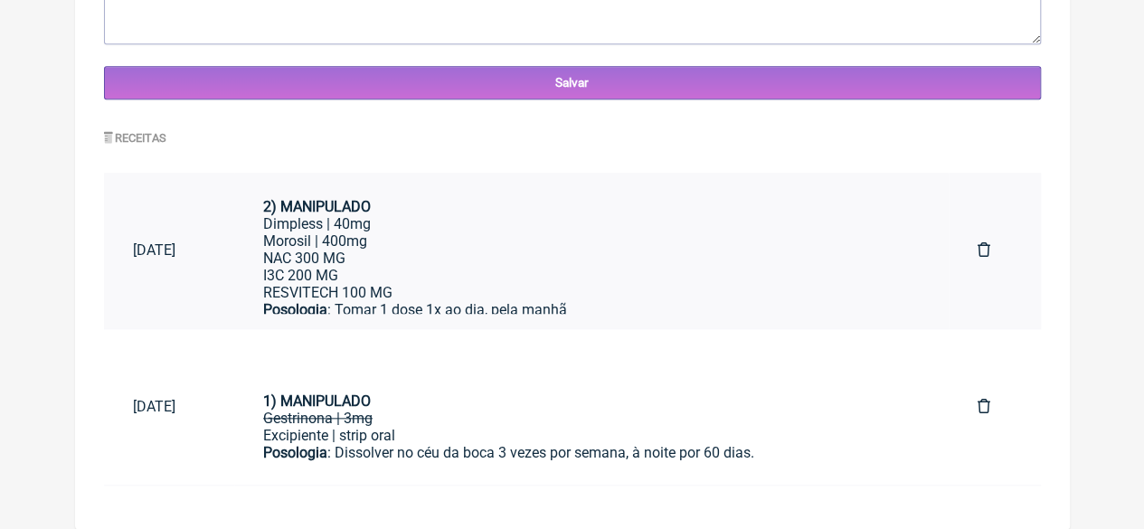
click at [620, 265] on div "Morosil | 400mg NAC 300 MG I3C 200 MG RESVITECH 100 MG" at bounding box center [591, 266] width 657 height 69
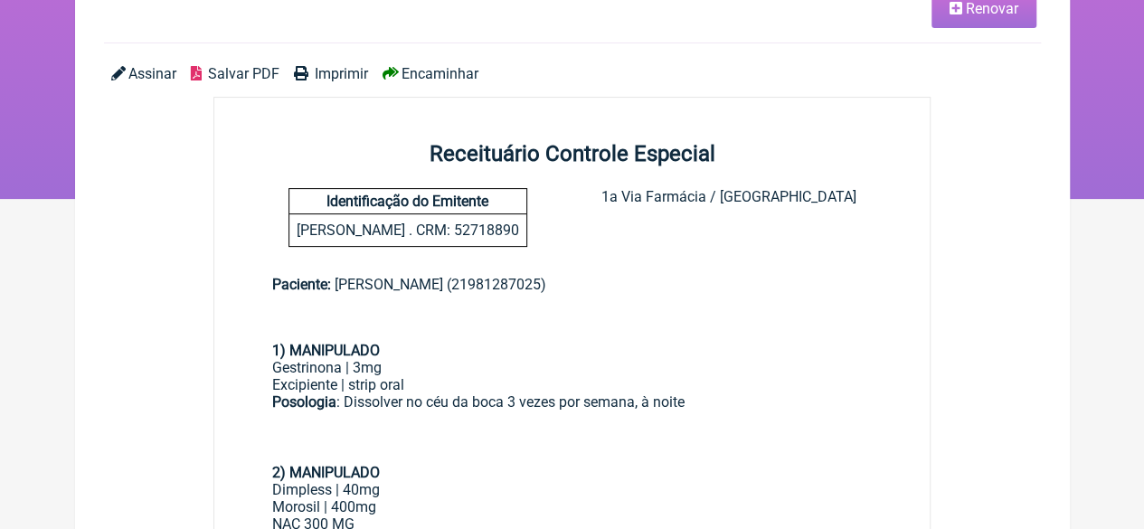
scroll to position [362, 0]
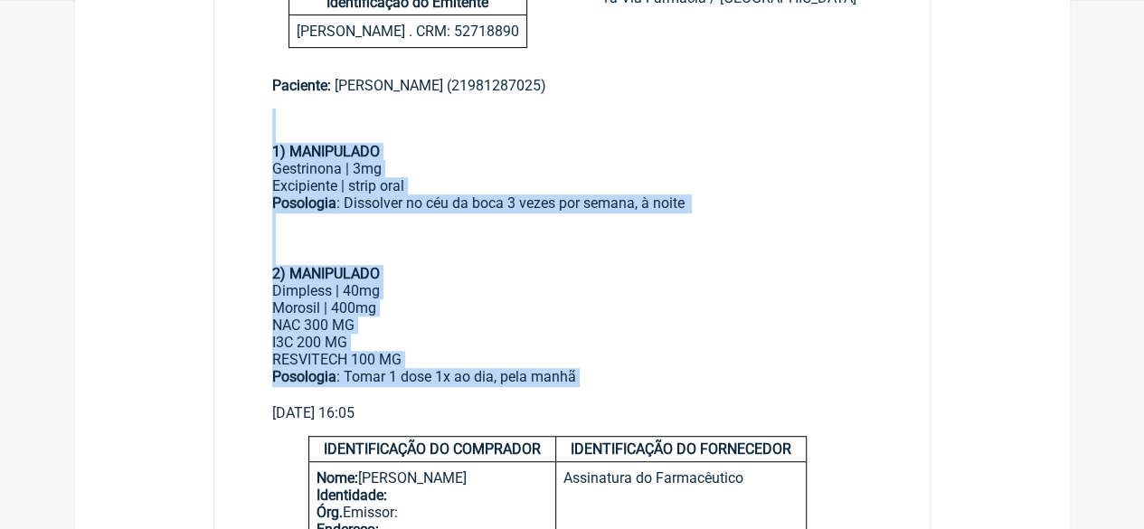
drag, startPoint x: 583, startPoint y: 382, endPoint x: 263, endPoint y: 130, distance: 406.4
click at [263, 130] on main "Paciente: [PERSON_NAME] (21981287025) 1) MANIPULADO Gestrinona | 3mg Excipiente…" at bounding box center [572, 242] width 716 height 388
copy div "1) MANIPULADO Gestrinona | 3mg Excipiente | strip oral Posologia : Dissolver no…"
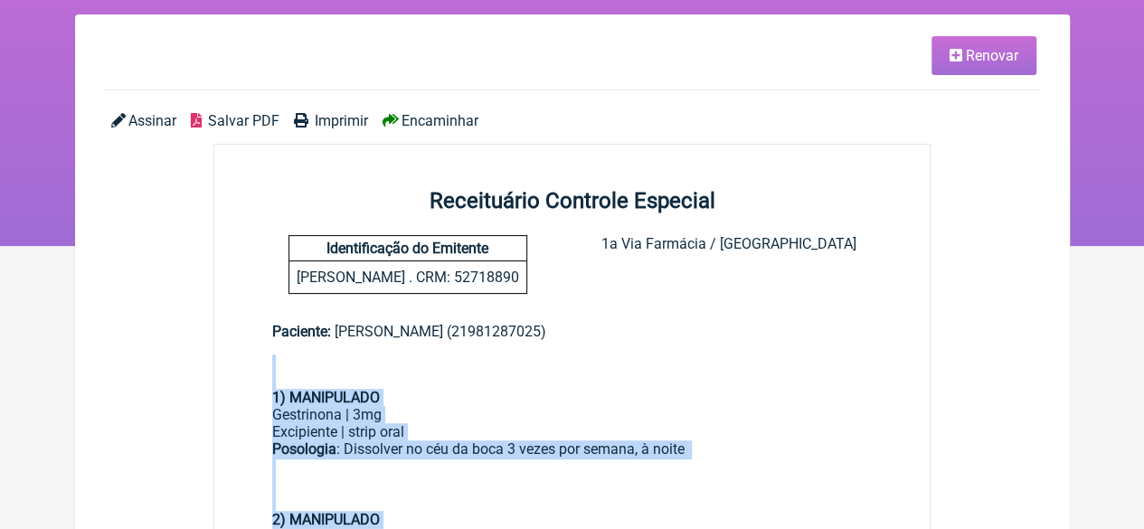
scroll to position [0, 0]
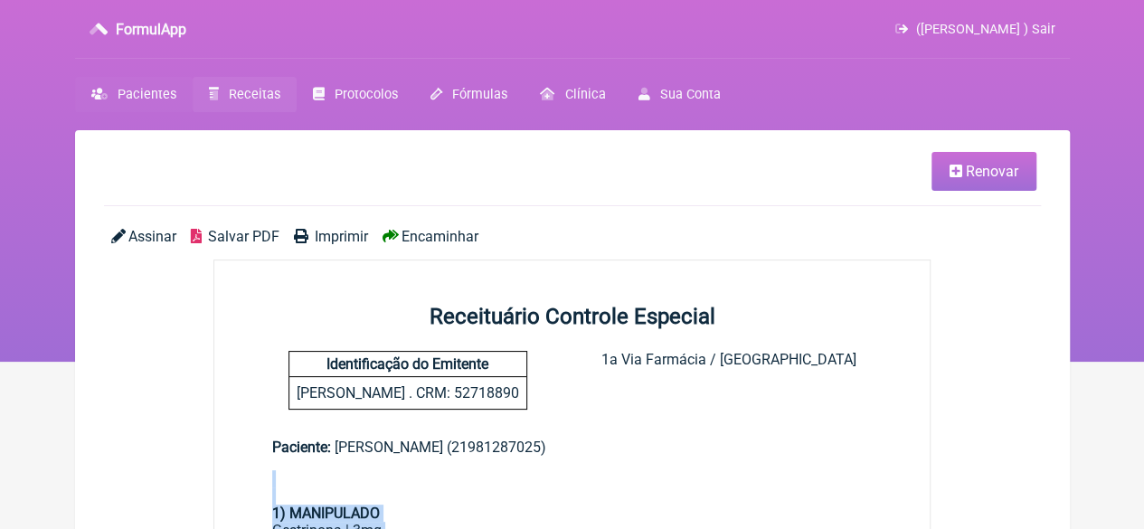
click at [148, 92] on span "Pacientes" at bounding box center [147, 94] width 59 height 15
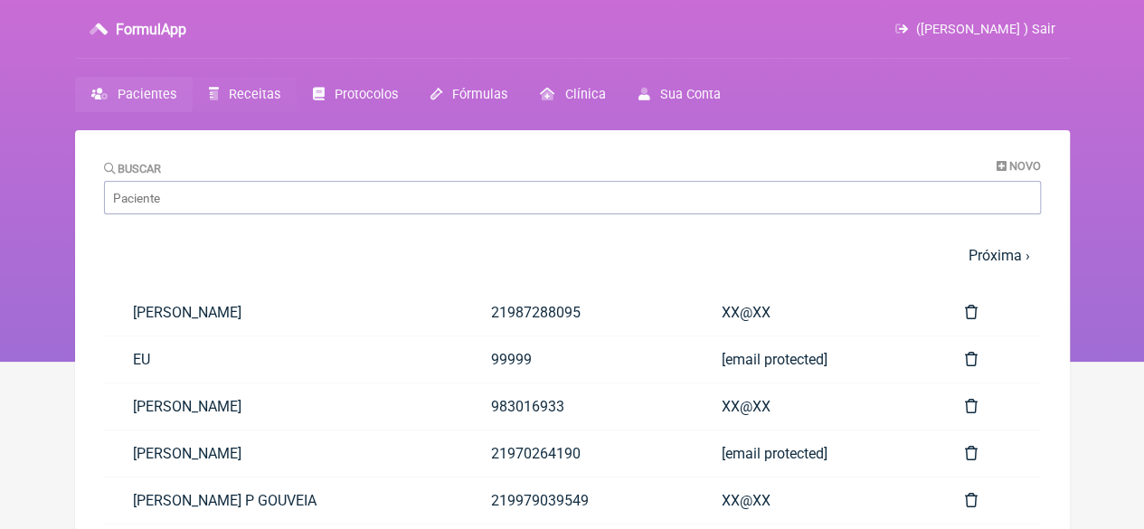
click at [250, 87] on span "Receitas" at bounding box center [255, 94] width 52 height 15
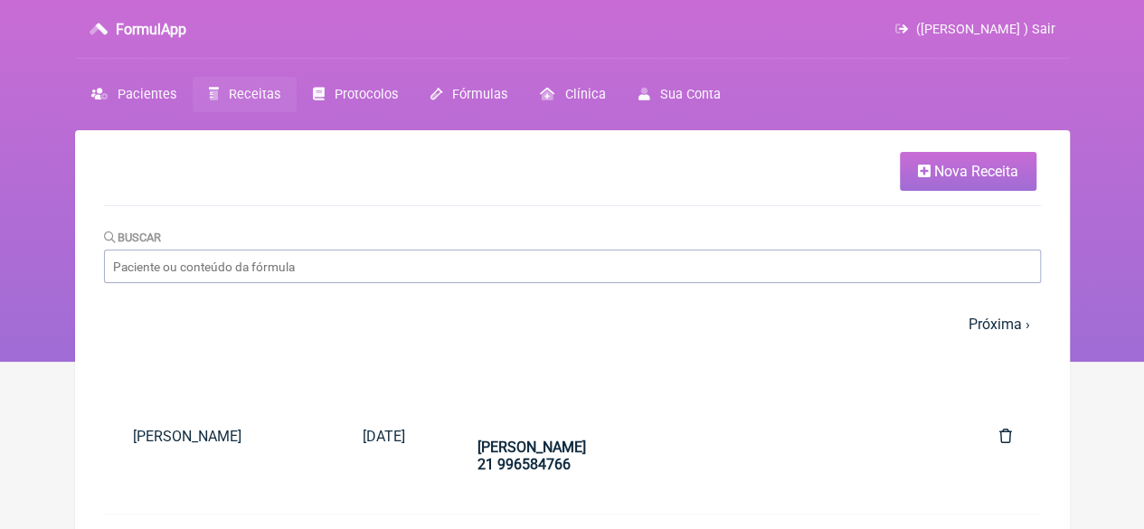
click at [927, 175] on icon at bounding box center [924, 171] width 13 height 14
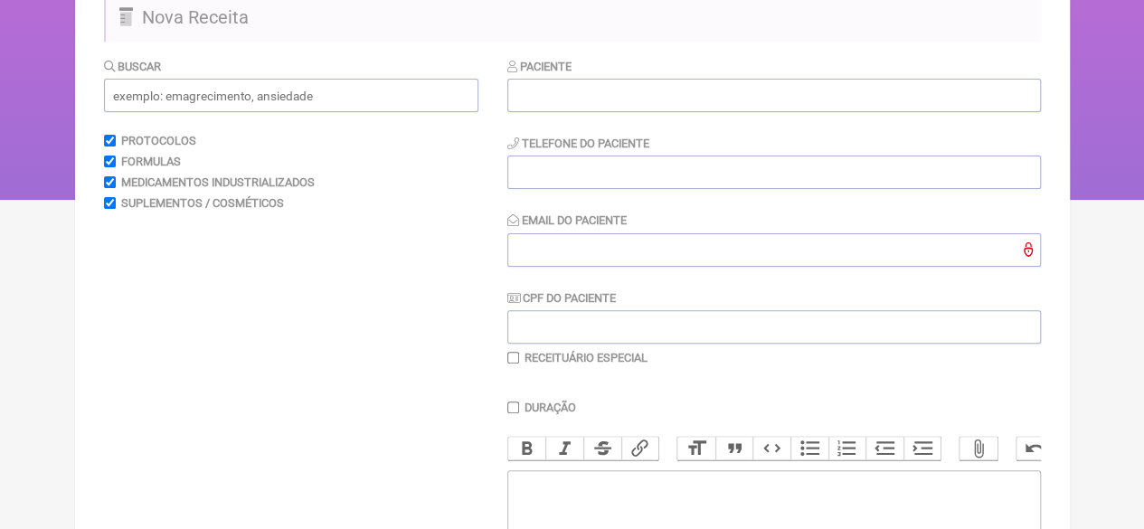
scroll to position [362, 0]
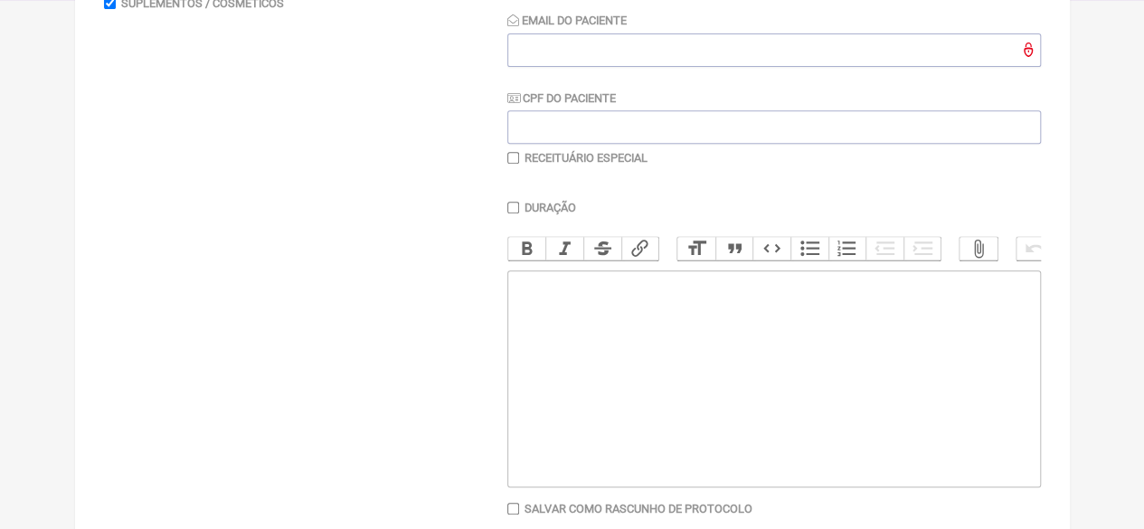
click at [644, 356] on trix-editor at bounding box center [774, 378] width 534 height 217
paste trix-editor "<div><strong><br>1) MANIPULADO</strong></div><div>Gestrinona | 3mg</div><div>Ex…"
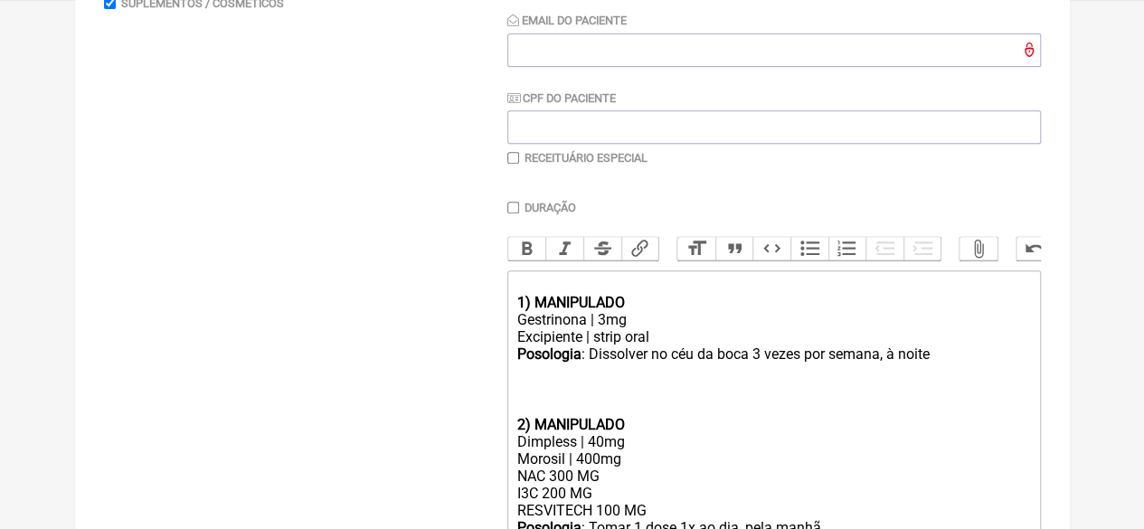
scroll to position [387, 0]
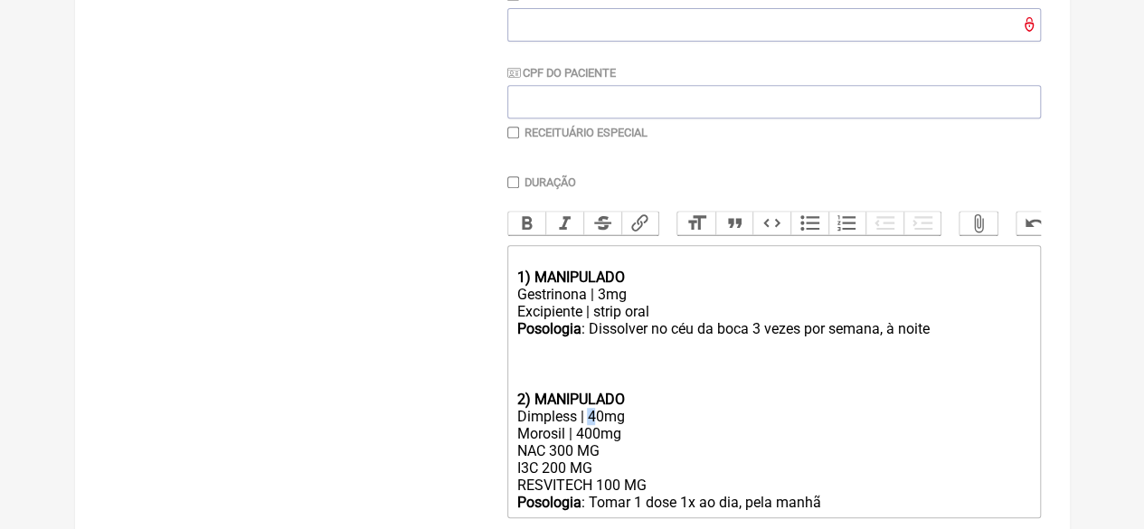
click at [588, 425] on div "Dimpless | 40mg" at bounding box center [773, 416] width 514 height 17
drag, startPoint x: 554, startPoint y: 468, endPoint x: 602, endPoint y: 480, distance: 50.5
click at [553, 469] on div "Morosil | 400mg NAC 300 MG I3C 200 MG RESVITECH 100 MG" at bounding box center [773, 459] width 514 height 69
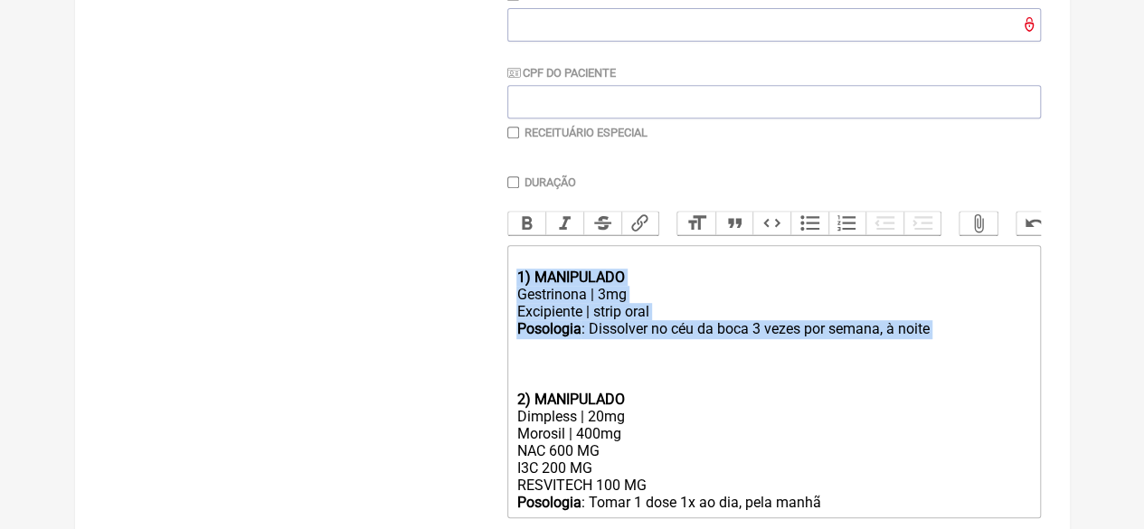
drag, startPoint x: 905, startPoint y: 349, endPoint x: 476, endPoint y: 286, distance: 433.4
click at [476, 286] on form "Buscar Protocolos Formulas Medicamentos Industrializados Suplementos / Cosmétic…" at bounding box center [572, 224] width 937 height 784
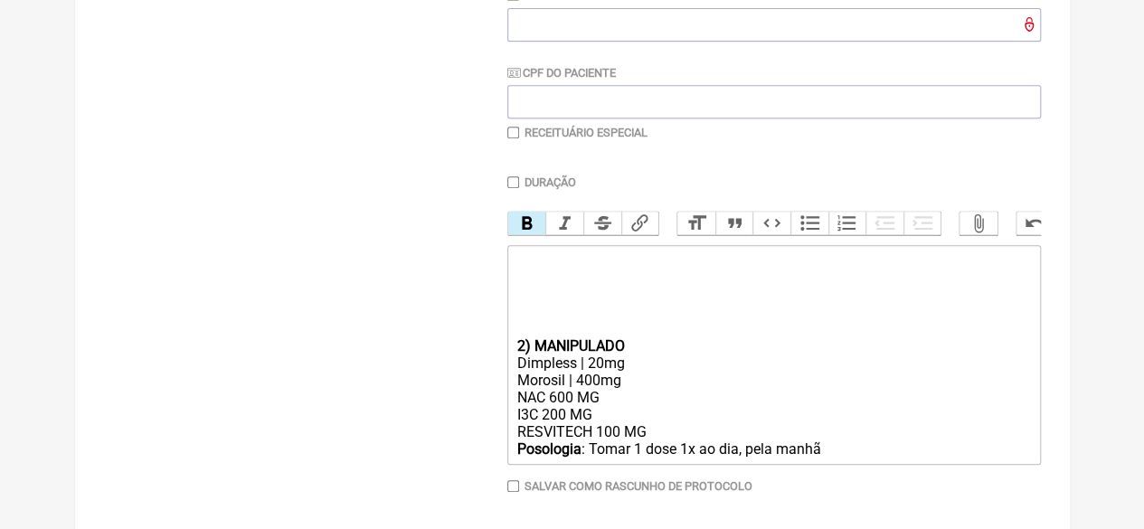
type trix-editor "<div><strong><br></strong><br><br><br><br></div><div><strong>2) MANIPULADO</str…"
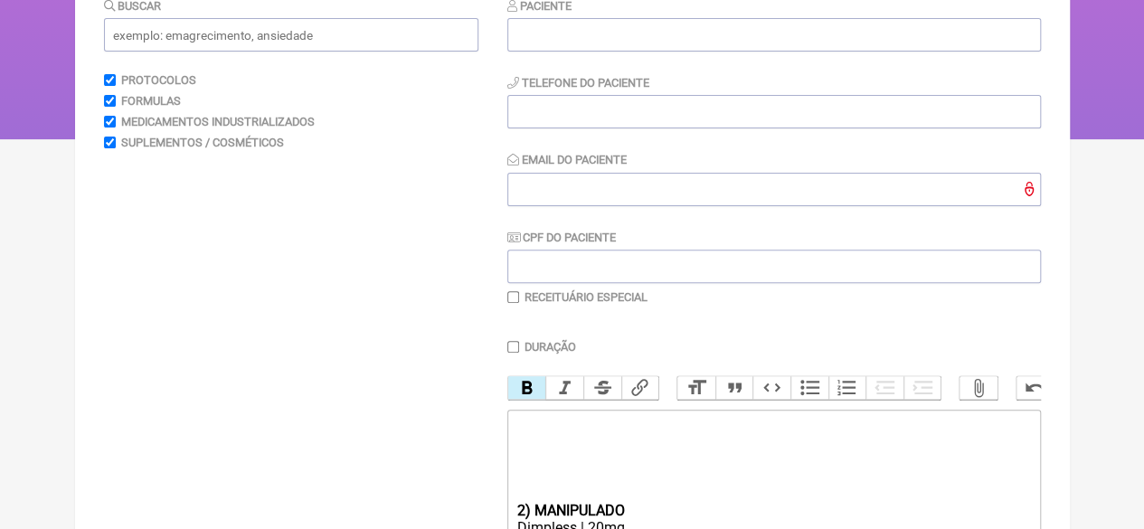
scroll to position [0, 0]
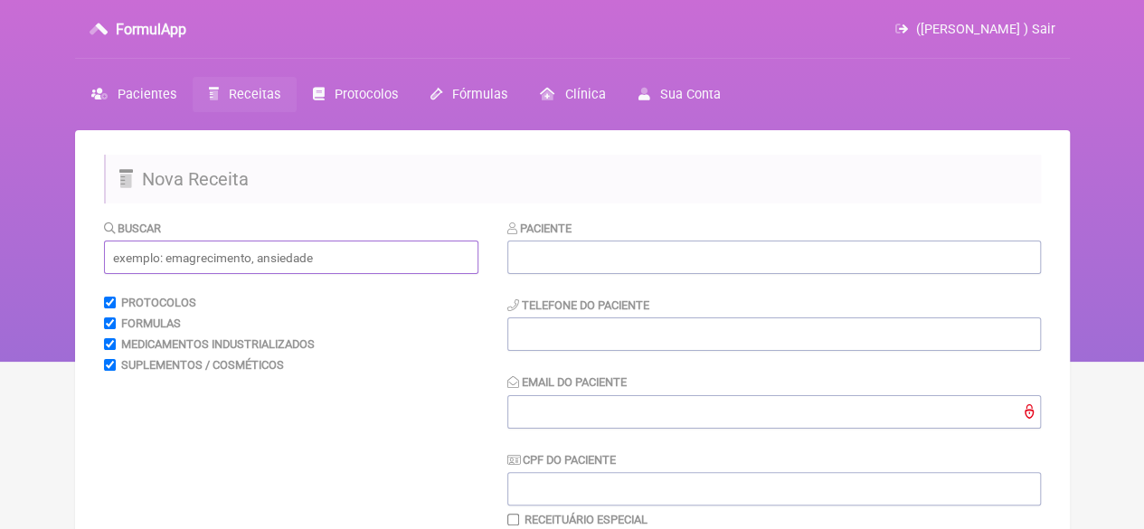
click at [176, 265] on input "text" at bounding box center [291, 257] width 374 height 33
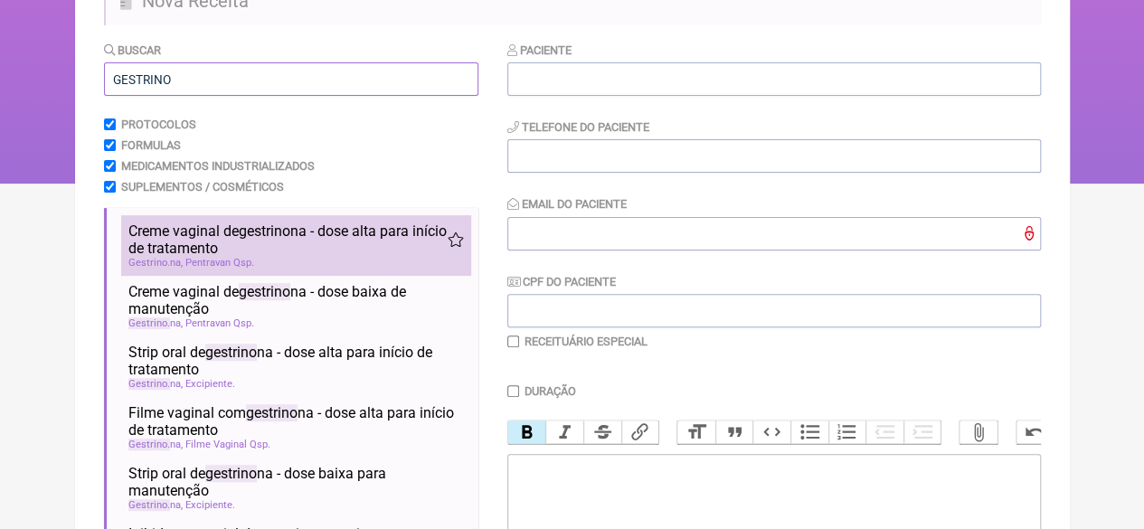
scroll to position [181, 0]
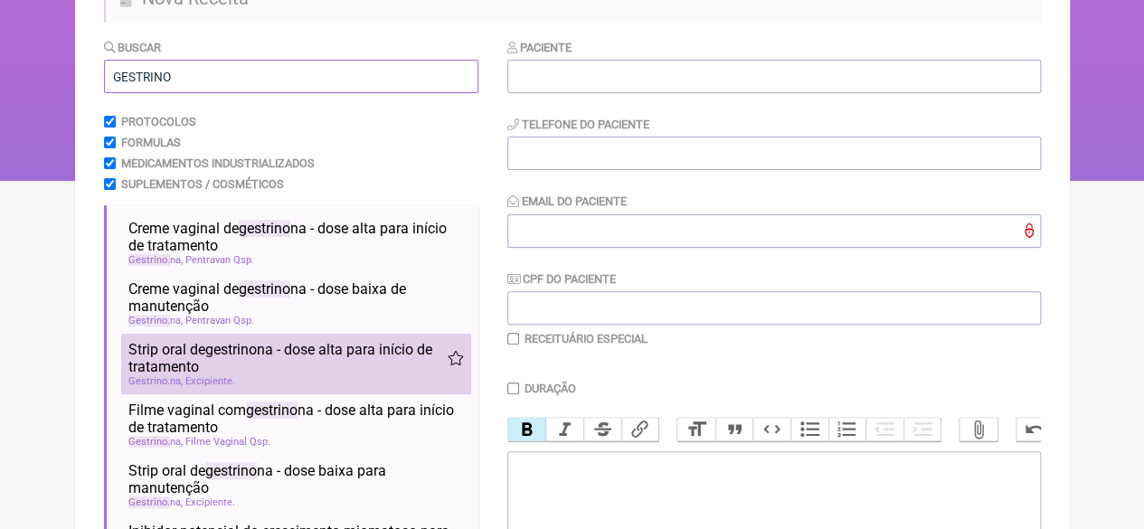
type input "GESTRINO"
click at [285, 358] on span "Strip oral de gestrino na - dose alta para início de tratamento" at bounding box center [287, 358] width 319 height 34
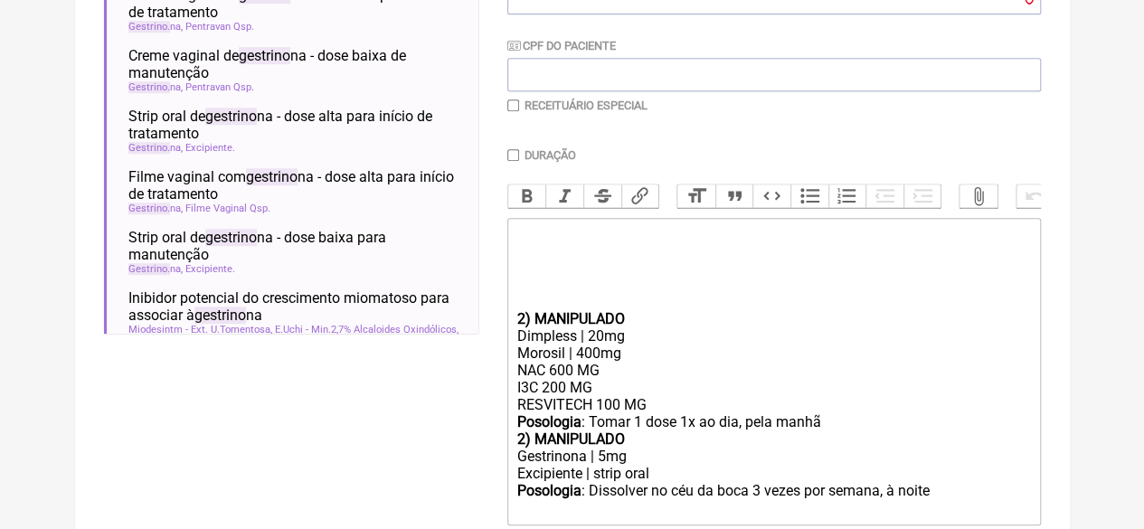
scroll to position [452, 0]
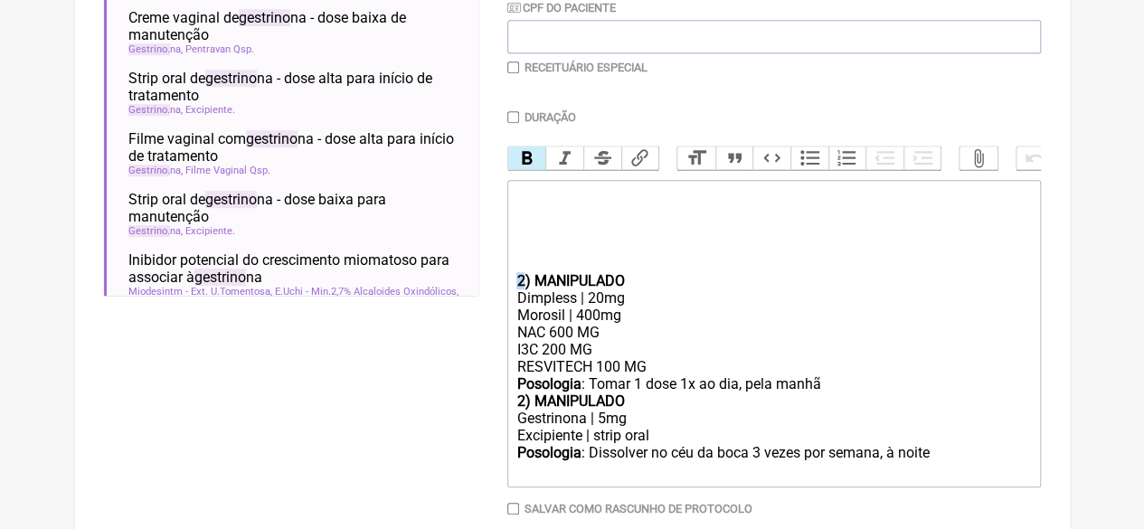
drag, startPoint x: 523, startPoint y: 297, endPoint x: 507, endPoint y: 298, distance: 16.3
click at [507, 298] on trix-editor "2) MANIPULADO Dimpless | 20mg Morosil | 400mg NAC 600 MG I3C 200 MG RESVITECH 1…" at bounding box center [774, 334] width 534 height 308
click at [843, 393] on div "Posologia : Tomar 1 dose 1x ao dia, pela manhã" at bounding box center [773, 383] width 514 height 17
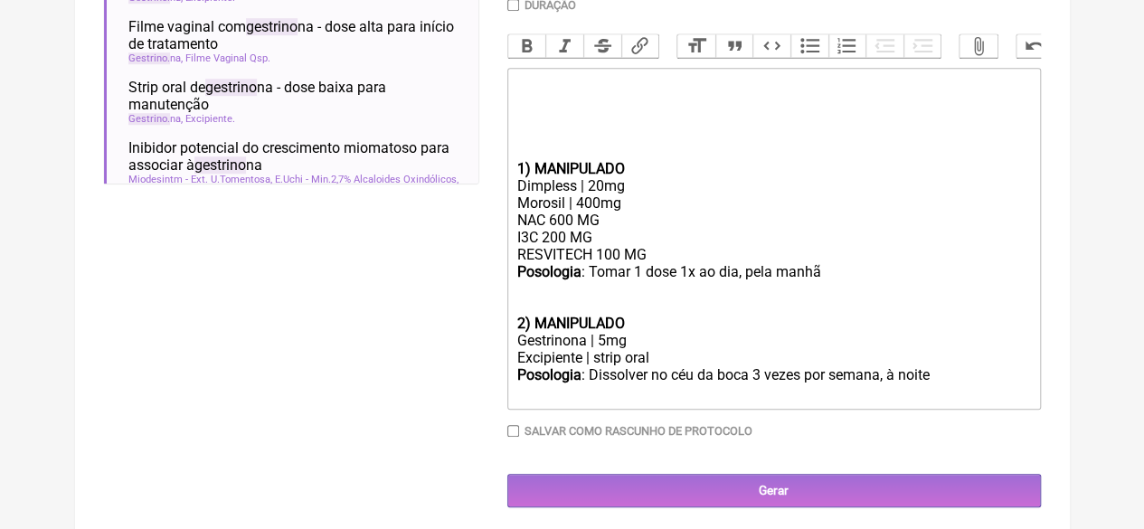
scroll to position [592, 0]
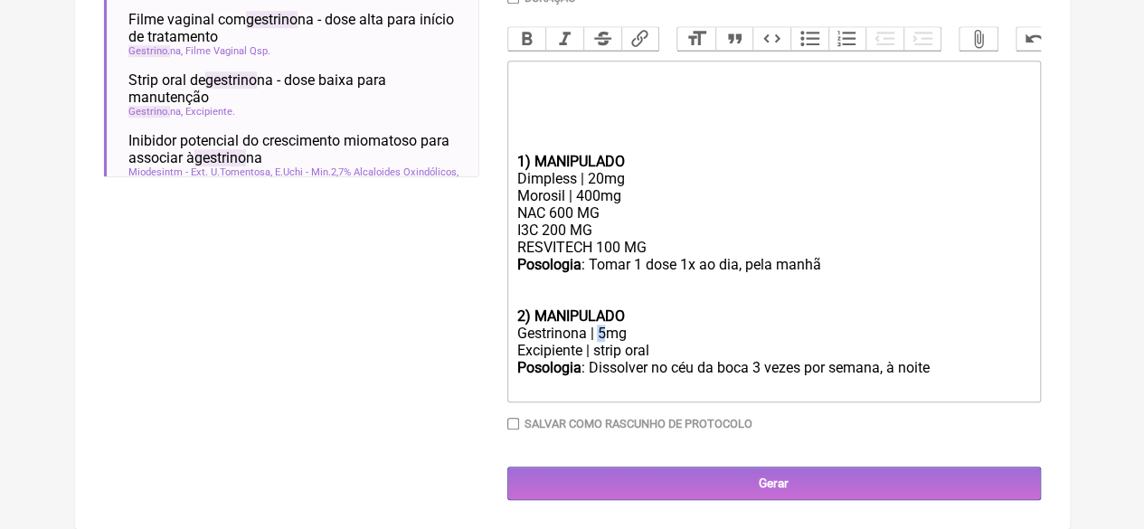
click at [599, 332] on div "Gestrinona | 5mg" at bounding box center [773, 333] width 514 height 17
click at [942, 377] on div "Posologia : Dissolver no céu da boca 3 vezes por semana, à noite ㅤ" at bounding box center [773, 377] width 514 height 36
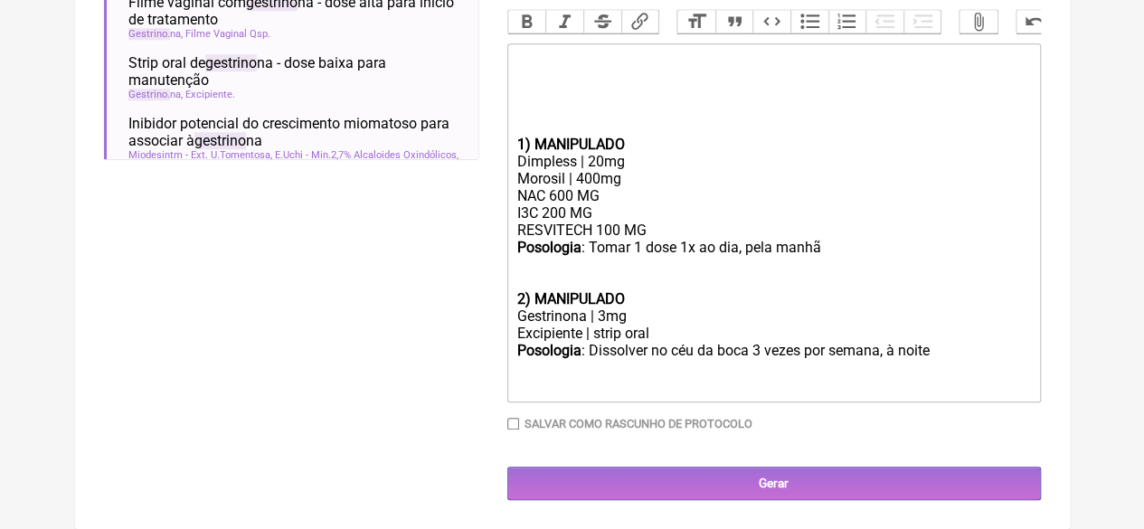
click at [516, 153] on strong "1) MANIPULADO" at bounding box center [570, 144] width 108 height 17
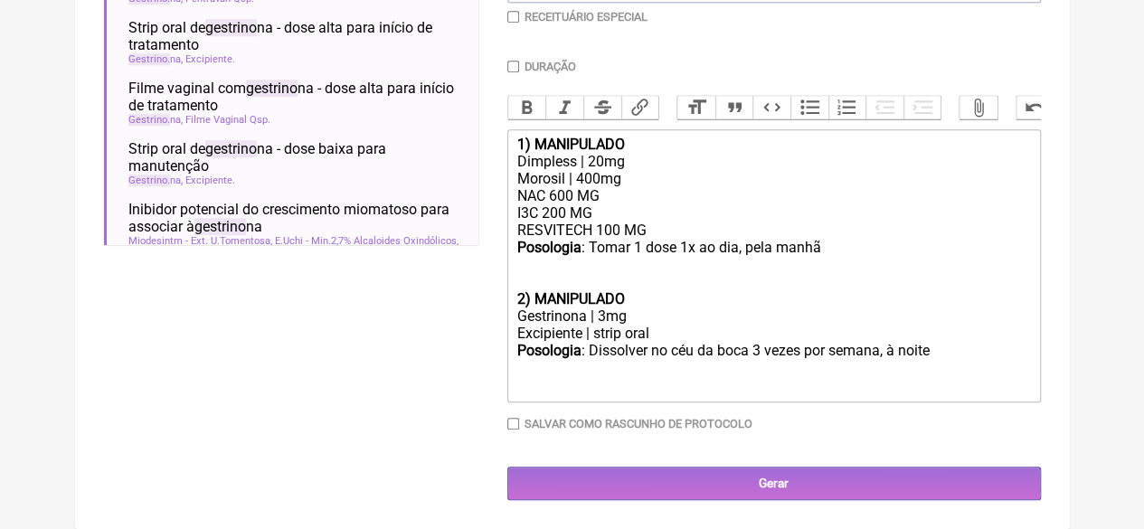
type trix-editor "<div><strong>1) MANIPULADO</strong></div><div>Dimpless | 20mg</div><div>Morosil…"
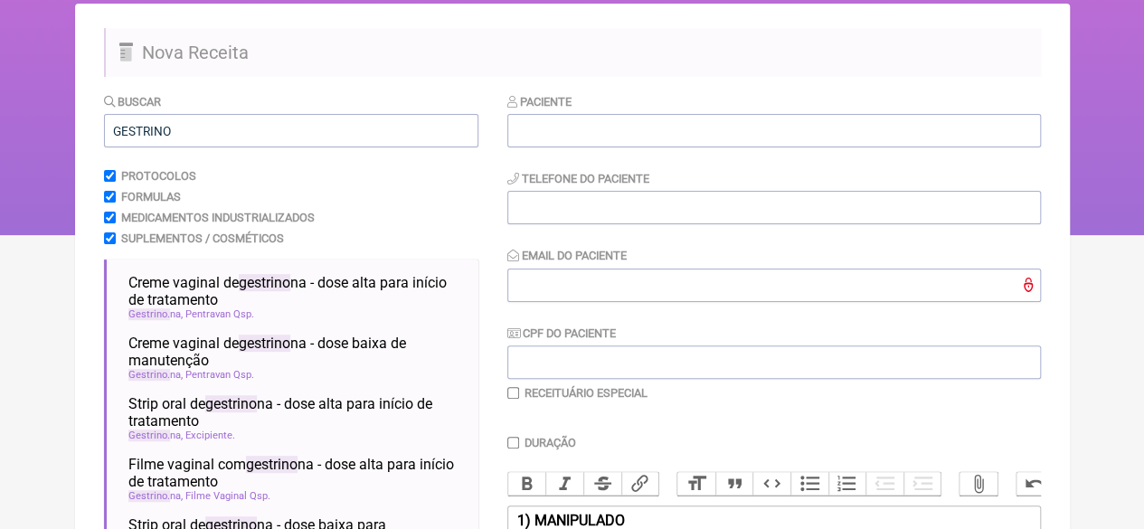
scroll to position [70, 0]
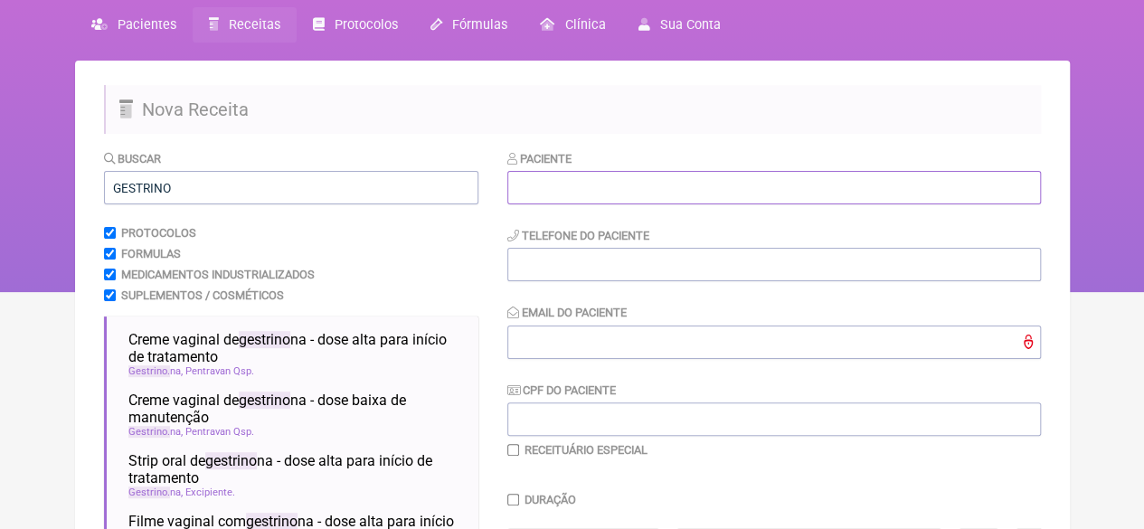
click at [579, 189] on input "text" at bounding box center [774, 187] width 534 height 33
paste input "[PERSON_NAME]"
type input "[PERSON_NAME]"
click at [577, 258] on input "tel" at bounding box center [774, 264] width 534 height 33
type input "21"
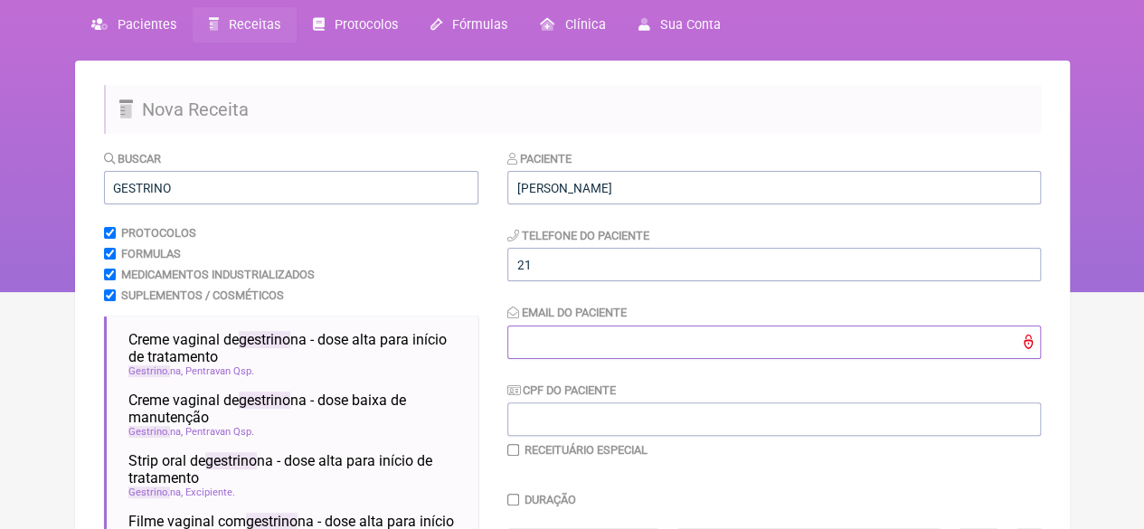
click at [571, 334] on input "Email do Paciente" at bounding box center [774, 342] width 534 height 33
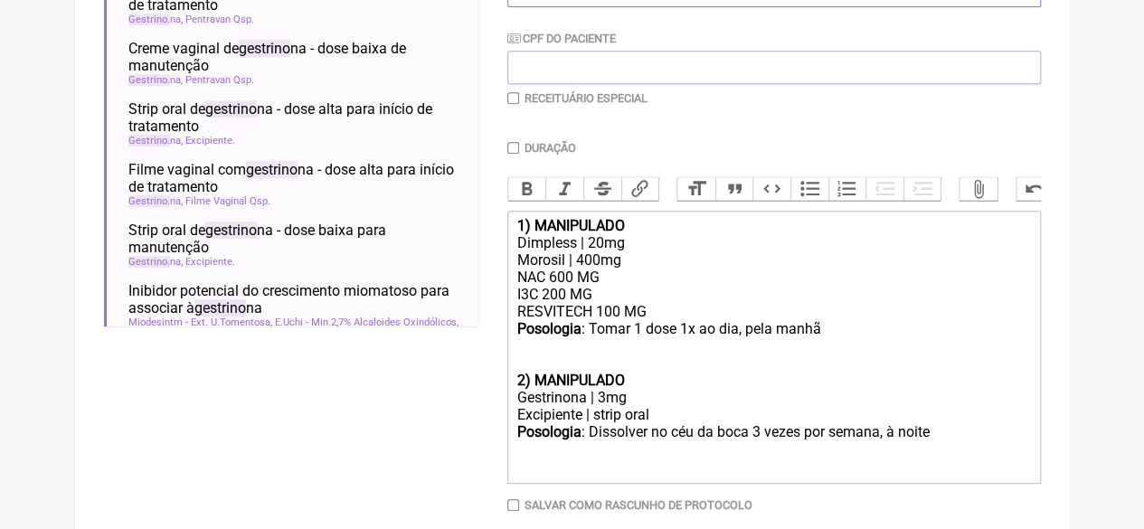
scroll to position [431, 0]
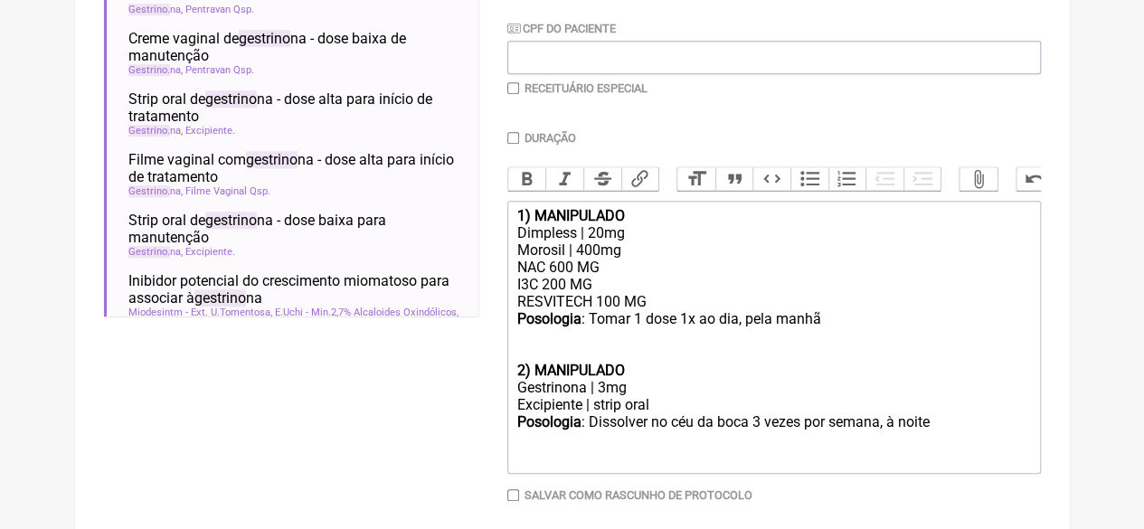
type input "X@X"
click at [511, 90] on input "checkbox" at bounding box center [513, 88] width 12 height 12
checkbox input "true"
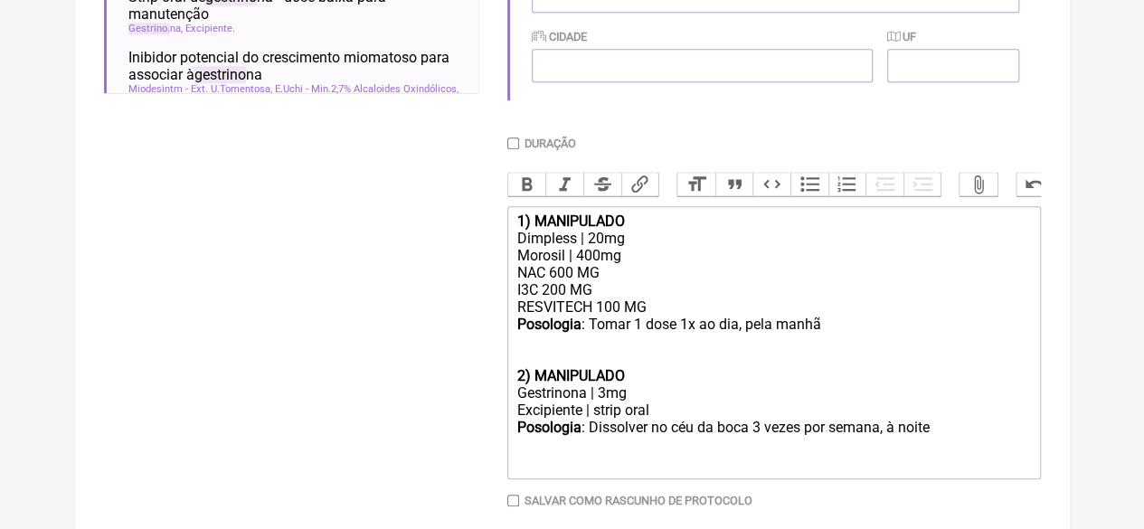
scroll to position [753, 0]
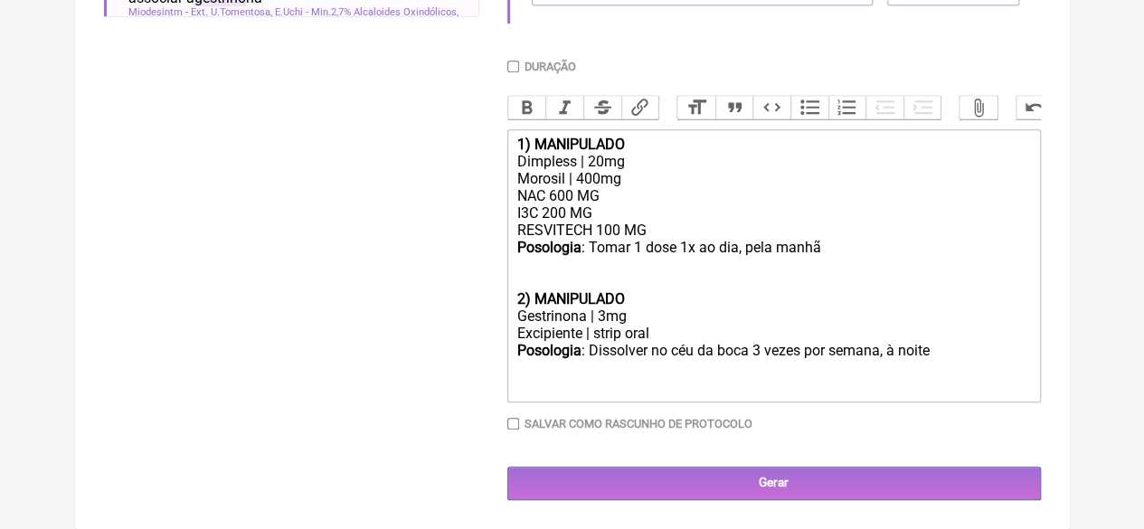
click at [944, 357] on div "Posologia : Dissolver no céu da boca 3 vezes por semana, à noite ㅤ" at bounding box center [773, 368] width 514 height 53
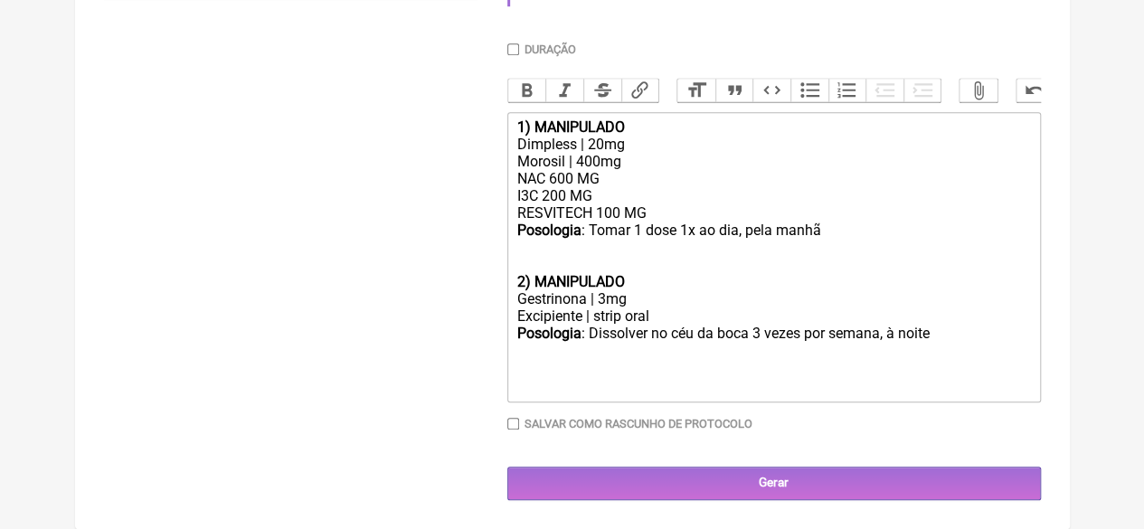
type trix-editor "<div><strong>1) MANIPULADO</strong></div><div>Dimpless | 20mg</div><div>Morosil…"
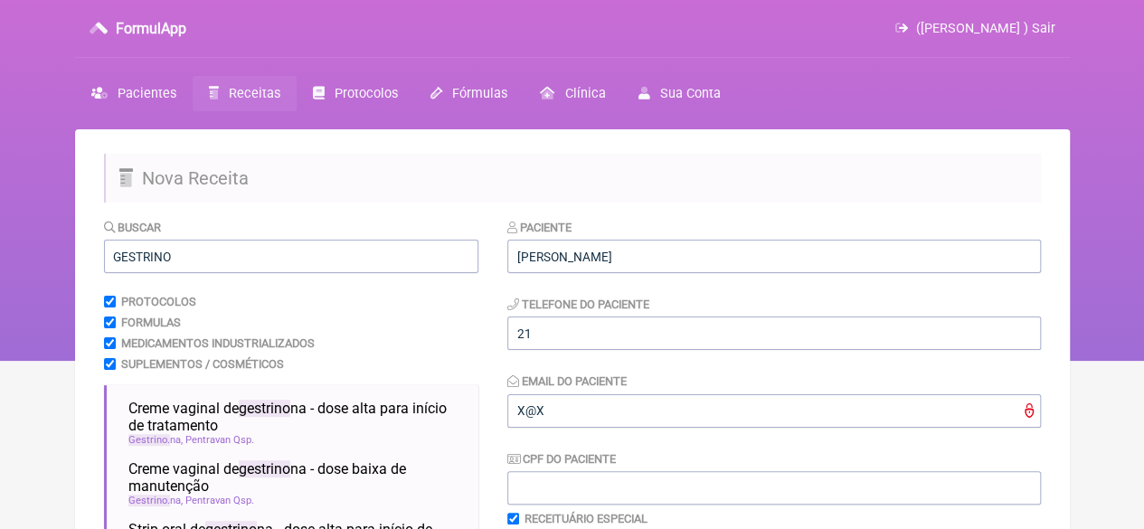
scroll to position [0, 0]
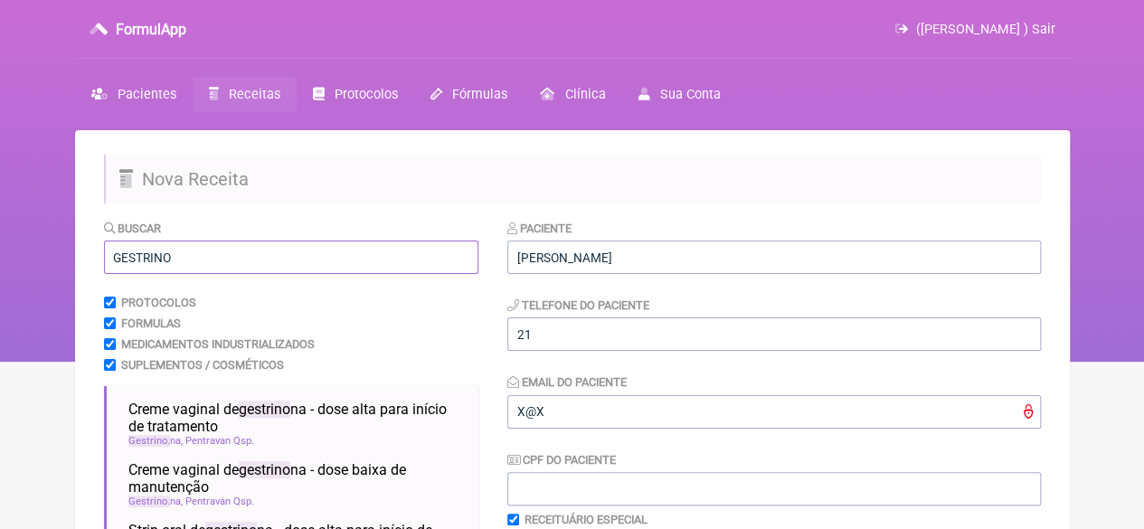
drag, startPoint x: 175, startPoint y: 259, endPoint x: 43, endPoint y: 275, distance: 133.1
click at [44, 274] on div "FormulApp (Flavio Caldas Caetano ) Sair Pacientes Receitas Protocolos Fórmulas …" at bounding box center [572, 181] width 1144 height 362
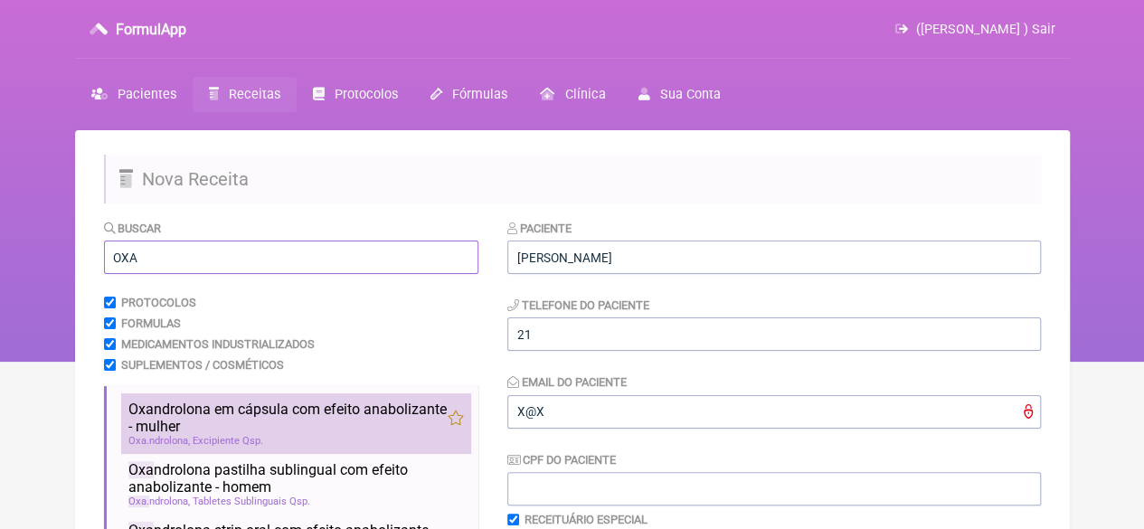
type input "OXA"
drag, startPoint x: 172, startPoint y: 417, endPoint x: 455, endPoint y: 415, distance: 283.1
click at [173, 416] on span "Oxa ndrolona em cápsula com efeito anabolizante - mulher" at bounding box center [287, 418] width 319 height 34
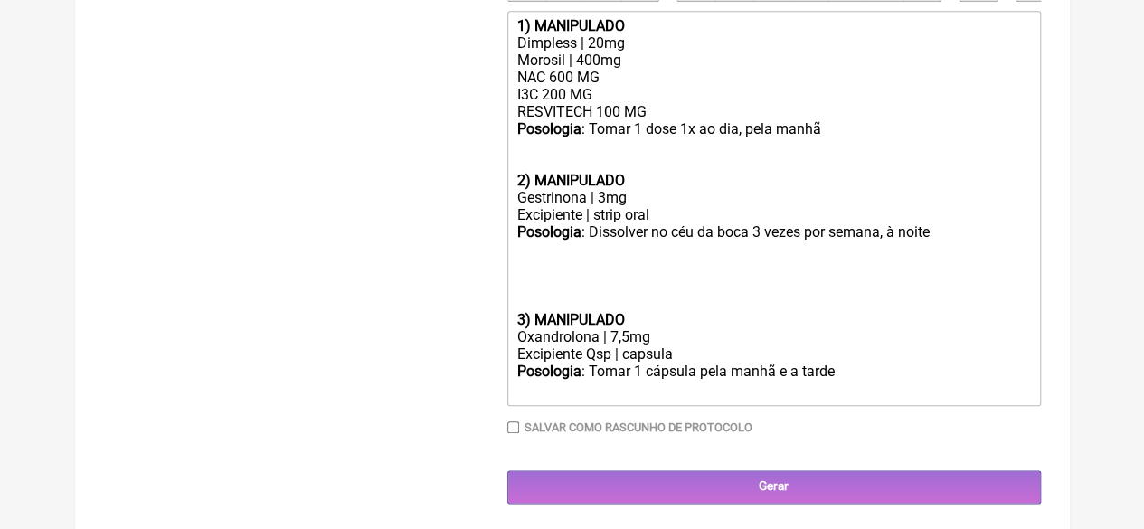
scroll to position [852, 0]
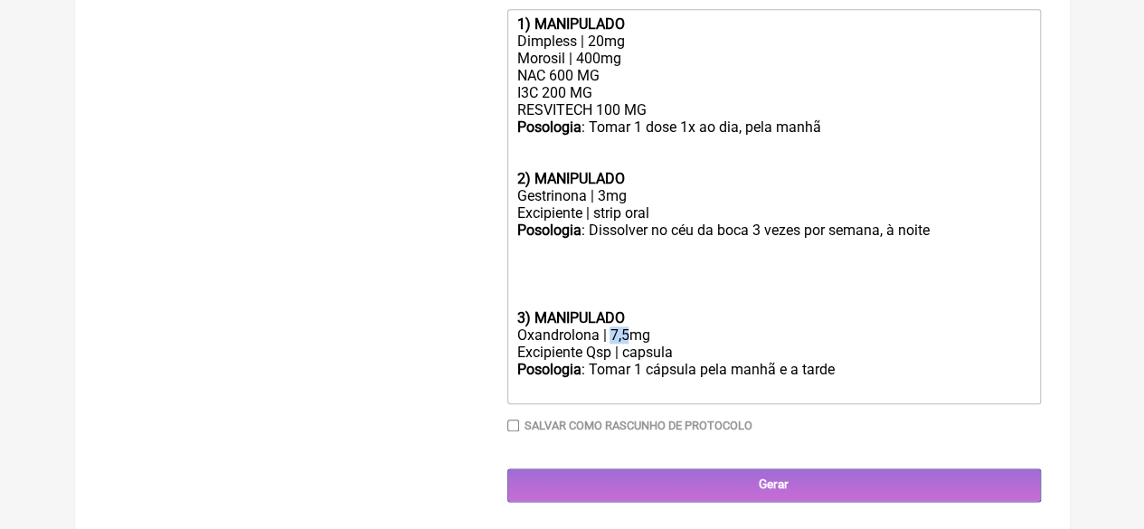
drag, startPoint x: 631, startPoint y: 348, endPoint x: 617, endPoint y: 357, distance: 17.1
click at [613, 344] on div "Oxandrolona | 7,5mg" at bounding box center [773, 335] width 514 height 17
drag, startPoint x: 520, startPoint y: 336, endPoint x: 527, endPoint y: 349, distance: 14.6
click at [521, 327] on strong "3) MANIPULADO" at bounding box center [570, 317] width 108 height 17
click at [515, 336] on trix-editor "1) MANIPULADO Dimpless | 20mg Morosil | 400mg NAC 600 MG I3C 200 MG RESVITECH 1…" at bounding box center [774, 206] width 534 height 395
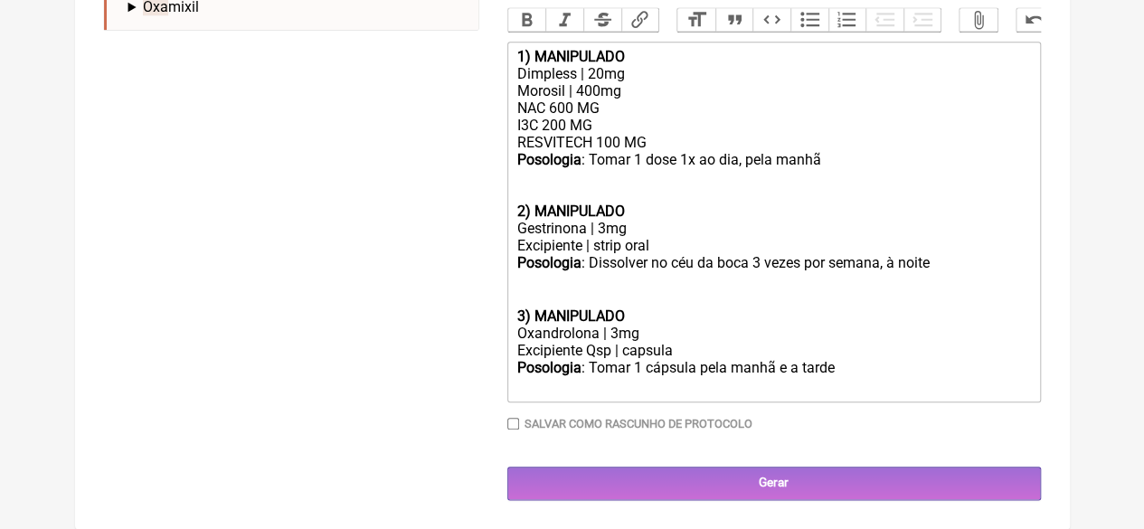
scroll to position [842, 0]
click at [824, 370] on div "Posologia : Tomar 1 cápsula pela manhã e a tarde ㅤ" at bounding box center [773, 377] width 514 height 36
drag, startPoint x: 832, startPoint y: 368, endPoint x: 807, endPoint y: 379, distance: 27.6
click at [807, 376] on div "Posologia : Tomar 1 cápsula pela manhã e a tarde ㅤ" at bounding box center [773, 377] width 514 height 36
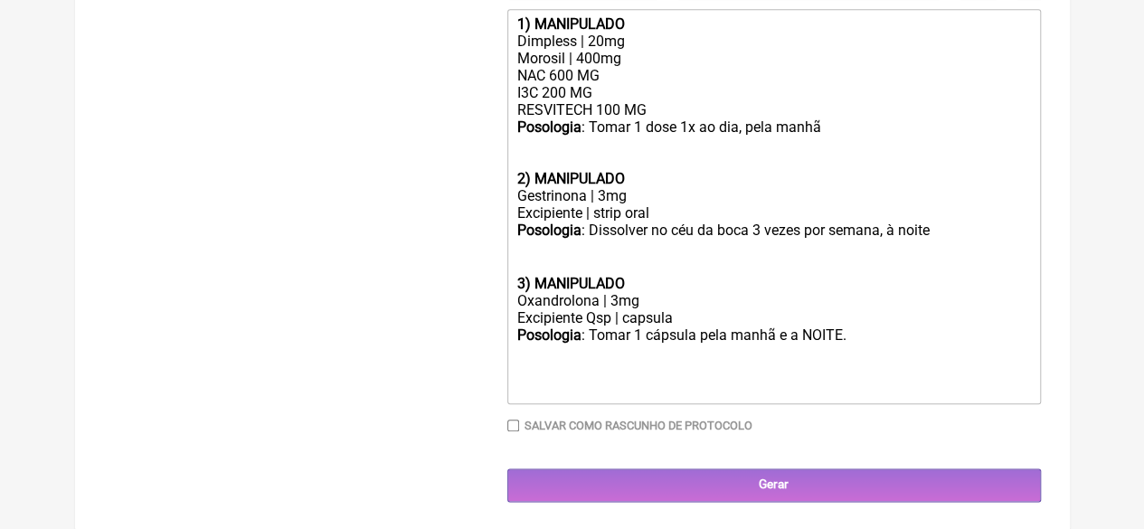
type trix-editor "<div><strong>1) MANIPULADO</strong></div><div>Dimpless | 20mg</div><div>Morosil…"
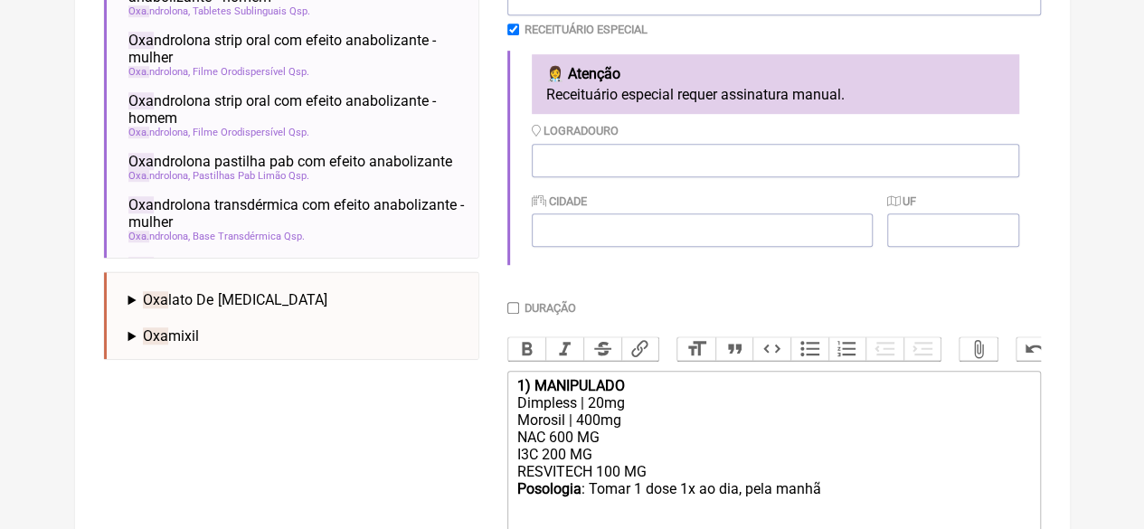
scroll to position [219, 0]
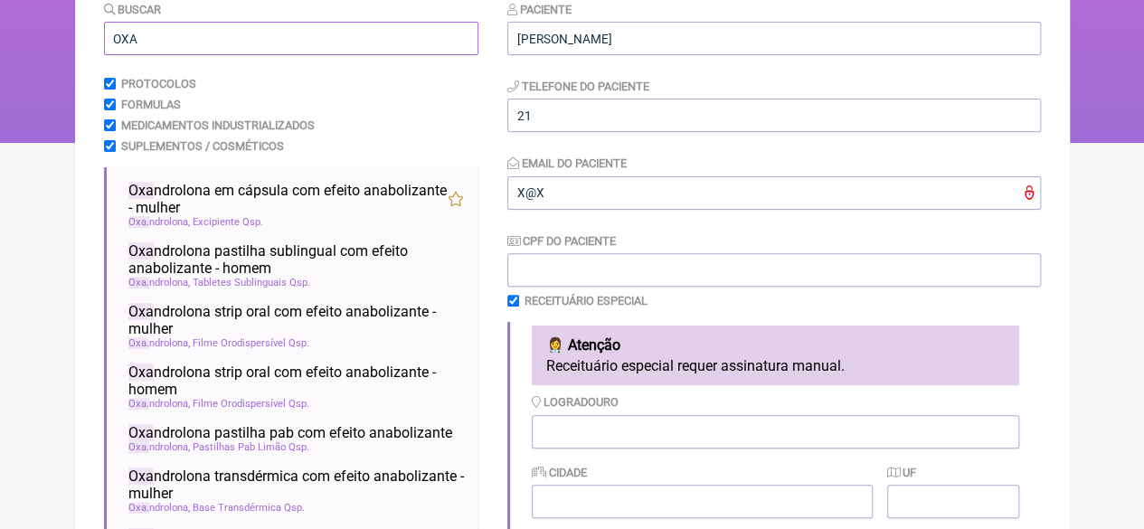
drag, startPoint x: 148, startPoint y: 33, endPoint x: 67, endPoint y: 56, distance: 84.7
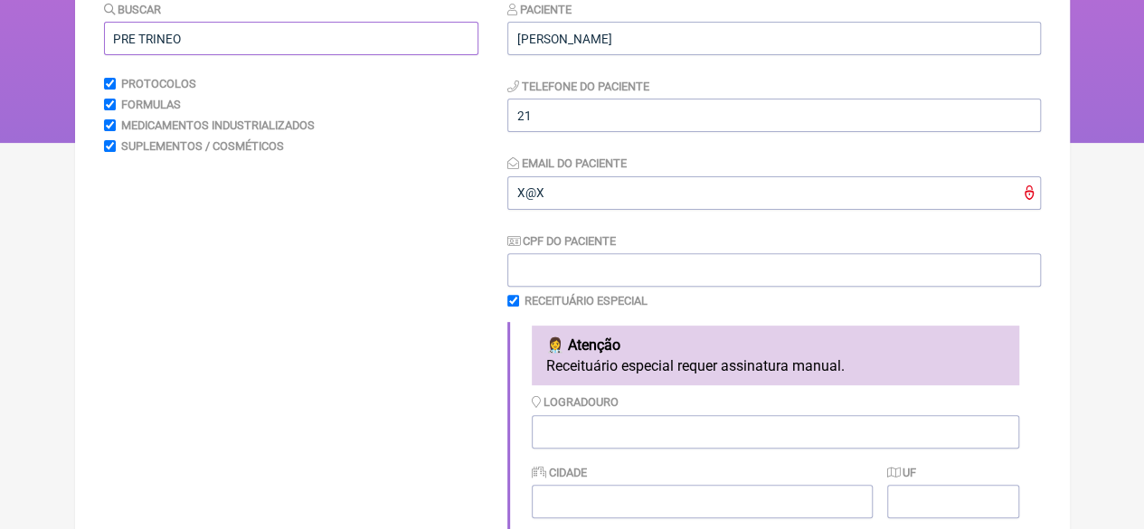
drag, startPoint x: 183, startPoint y: 41, endPoint x: 152, endPoint y: 41, distance: 30.8
click at [152, 41] on input "PRE TRINEO" at bounding box center [291, 38] width 374 height 33
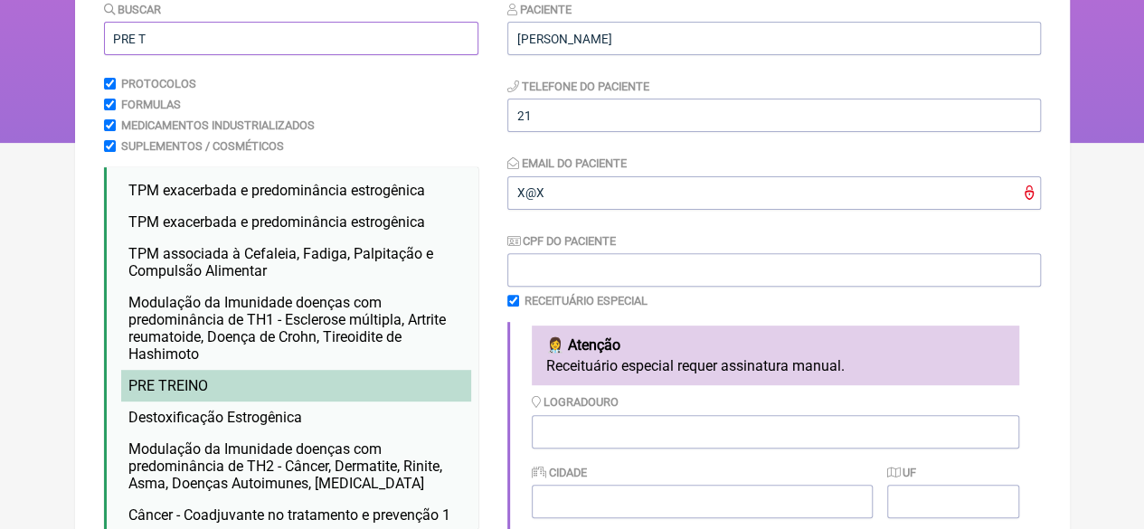
type input "PRE T"
click at [185, 383] on span "PRE T REINO" at bounding box center [168, 385] width 80 height 17
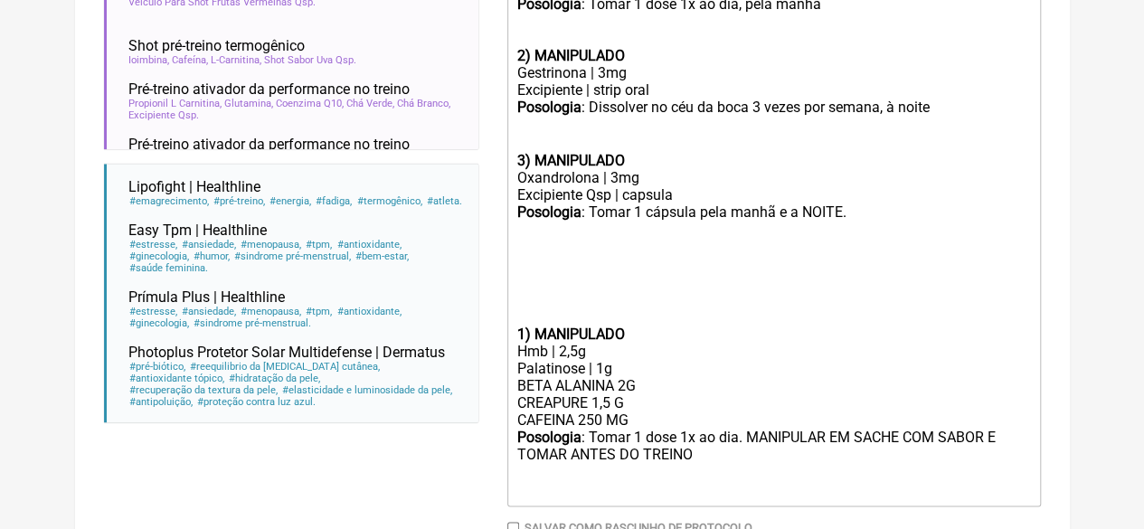
scroll to position [1033, 0]
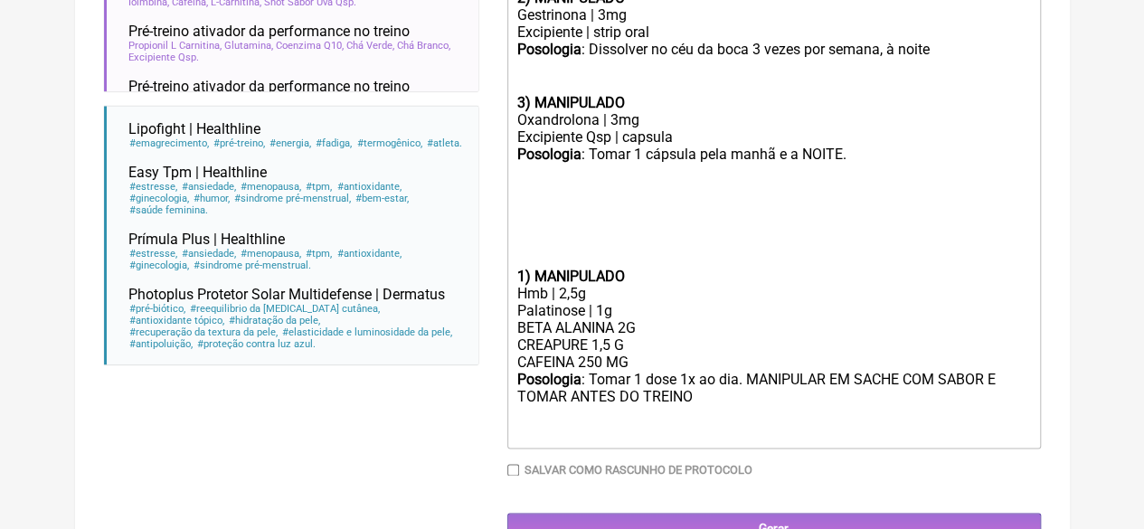
drag, startPoint x: 635, startPoint y: 385, endPoint x: 644, endPoint y: 387, distance: 9.2
click at [636, 371] on div "BETA ALANINA 2G CREAPURE 1,5 G CAFEINA 250 MG" at bounding box center [773, 345] width 514 height 52
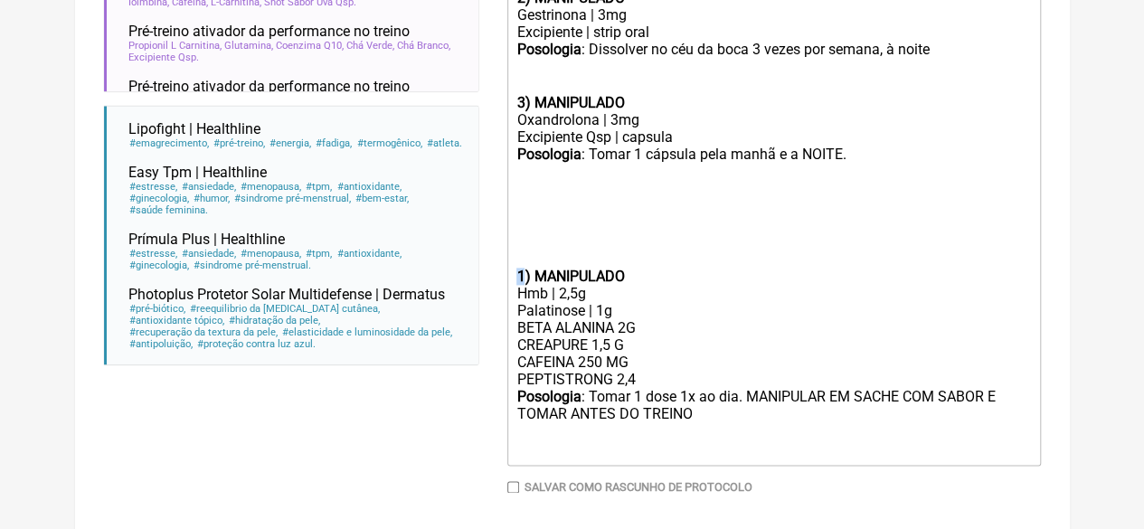
drag, startPoint x: 525, startPoint y: 299, endPoint x: 505, endPoint y: 303, distance: 20.2
click at [514, 301] on trix-editor "1) MANIPULADO Dimpless | 20mg Morosil | 400mg NAC 600 MG I3C 200 MG RESVITECH 1…" at bounding box center [774, 147] width 534 height 638
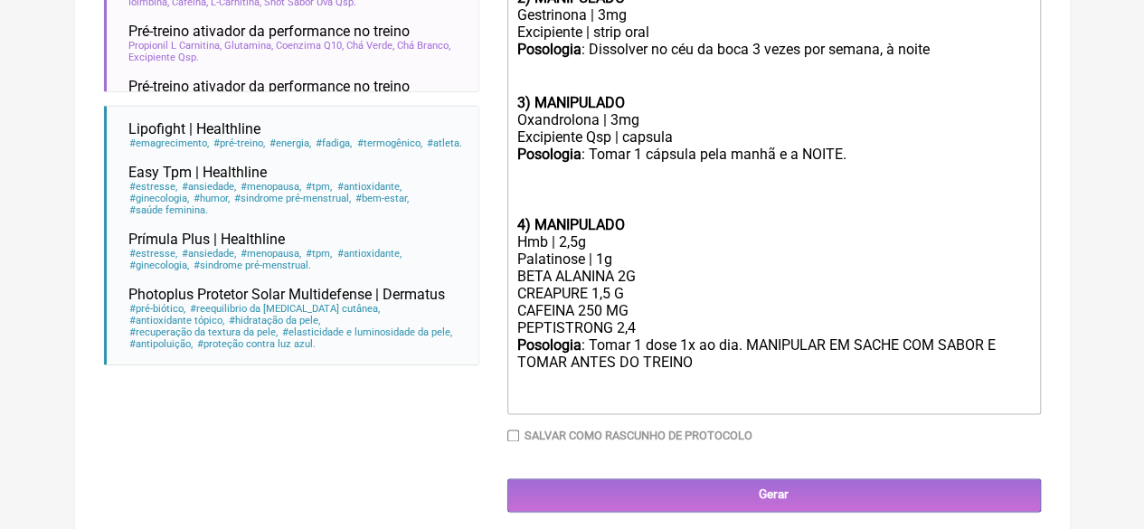
type trix-editor "<div><strong>1) MANIPULADO</strong></div><div>Dimpless | 20mg</div><div>Morosil…"
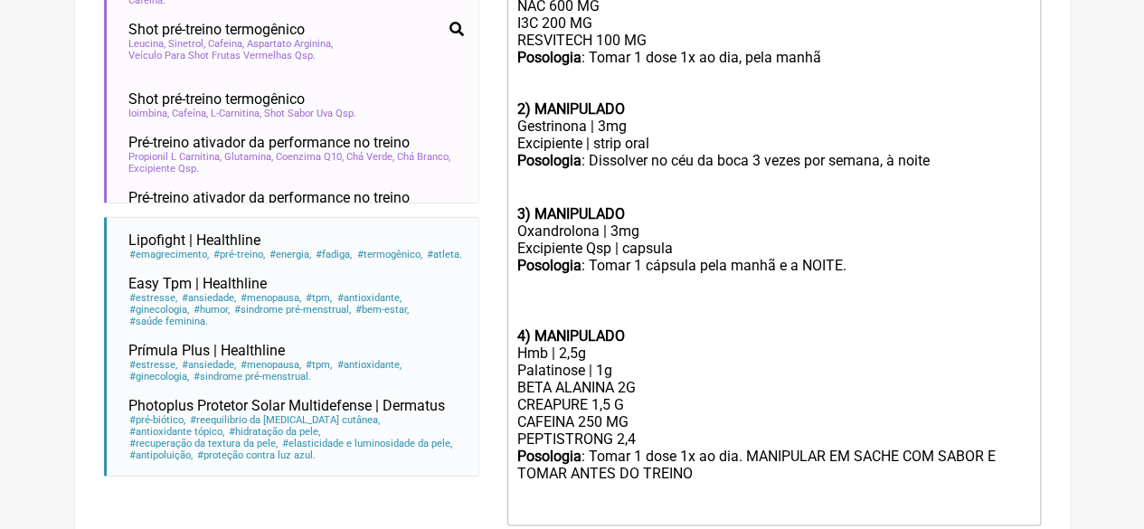
scroll to position [619, 0]
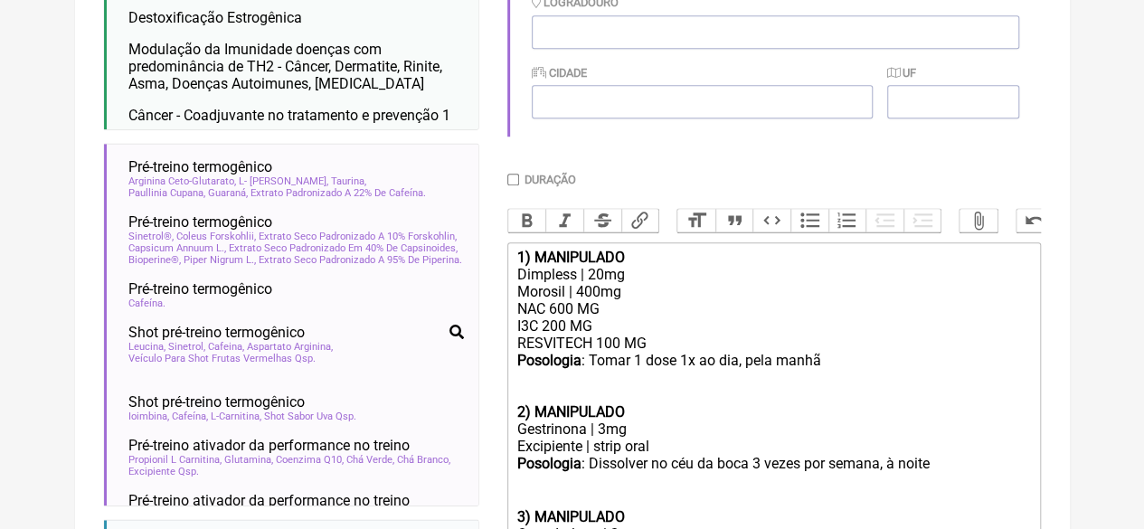
click at [507, 178] on form "Buscar PRE T Protocolos Formulas Medicamentos Industrializados Suplementos / Co…" at bounding box center [572, 263] width 937 height 1326
click at [510, 179] on input "Duração" at bounding box center [513, 180] width 12 height 12
checkbox input "true"
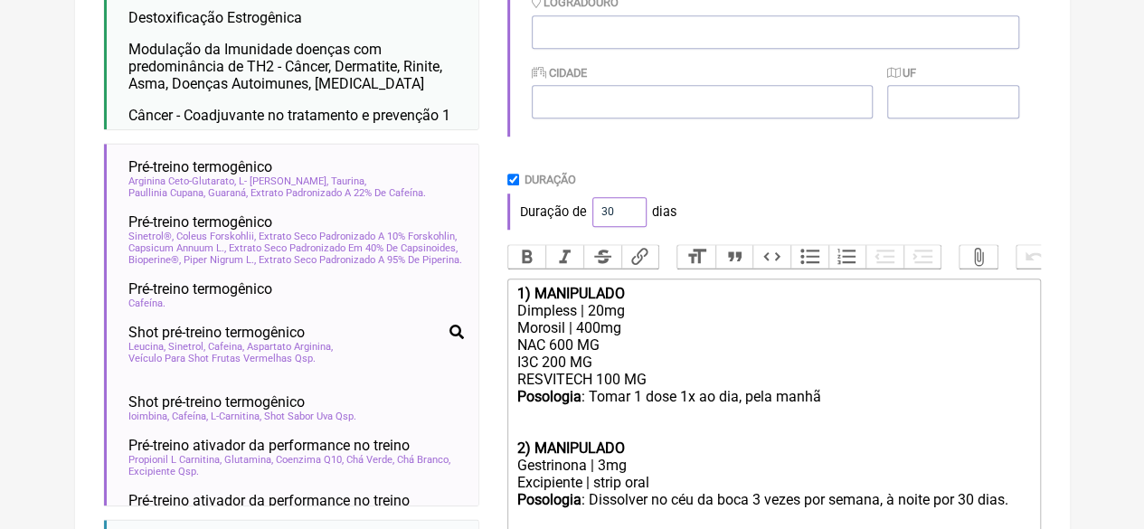
drag, startPoint x: 606, startPoint y: 213, endPoint x: 589, endPoint y: 220, distance: 18.3
click at [589, 220] on div "Duração de 30 dias" at bounding box center [774, 212] width 534 height 36
type input "60"
click at [714, 182] on div "Duração" at bounding box center [774, 180] width 534 height 14
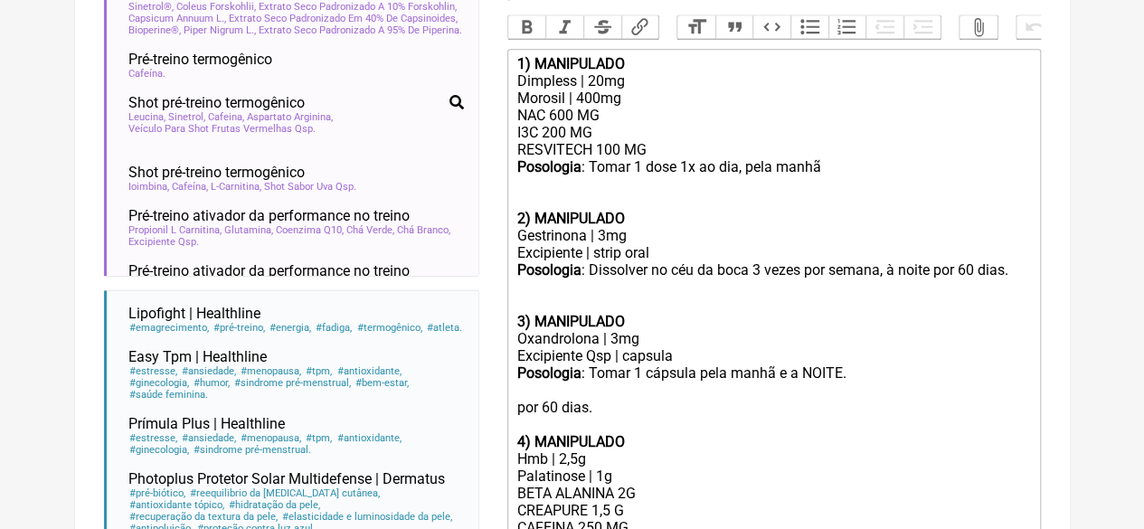
scroll to position [1102, 0]
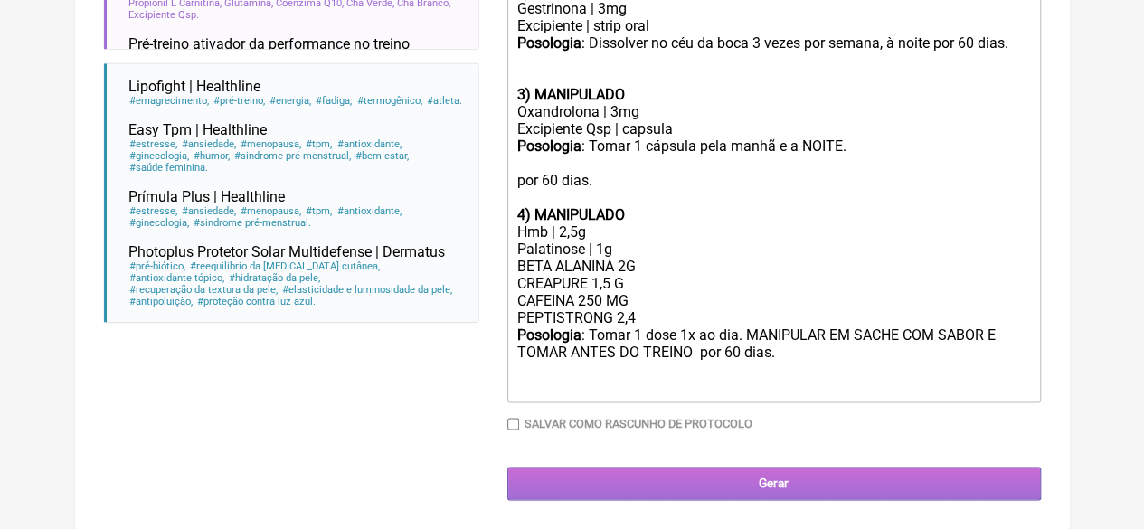
click at [718, 482] on input "Gerar" at bounding box center [774, 483] width 534 height 33
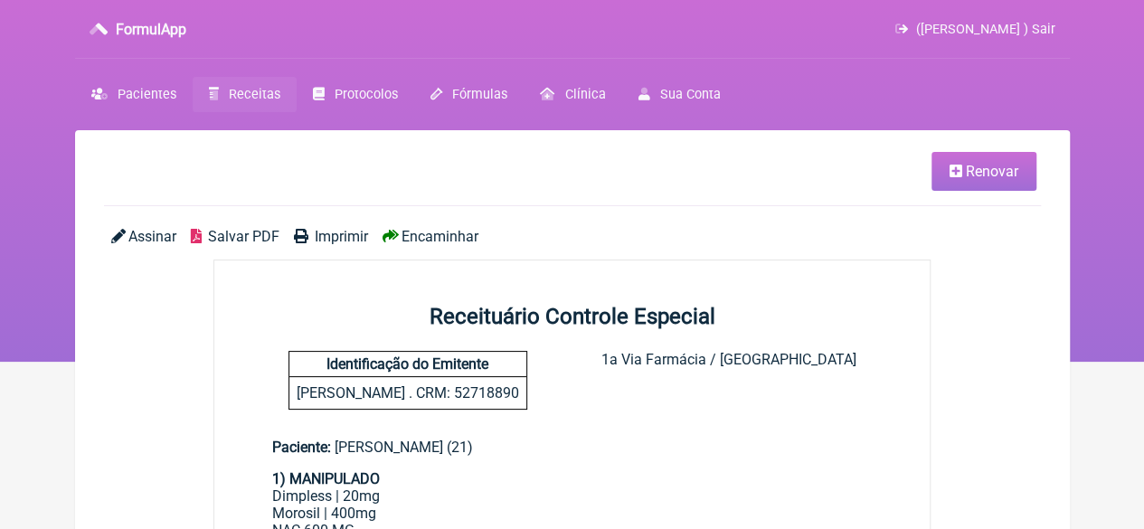
click at [329, 239] on span "Imprimir" at bounding box center [341, 236] width 53 height 17
click at [244, 90] on span "Receitas" at bounding box center [255, 94] width 52 height 15
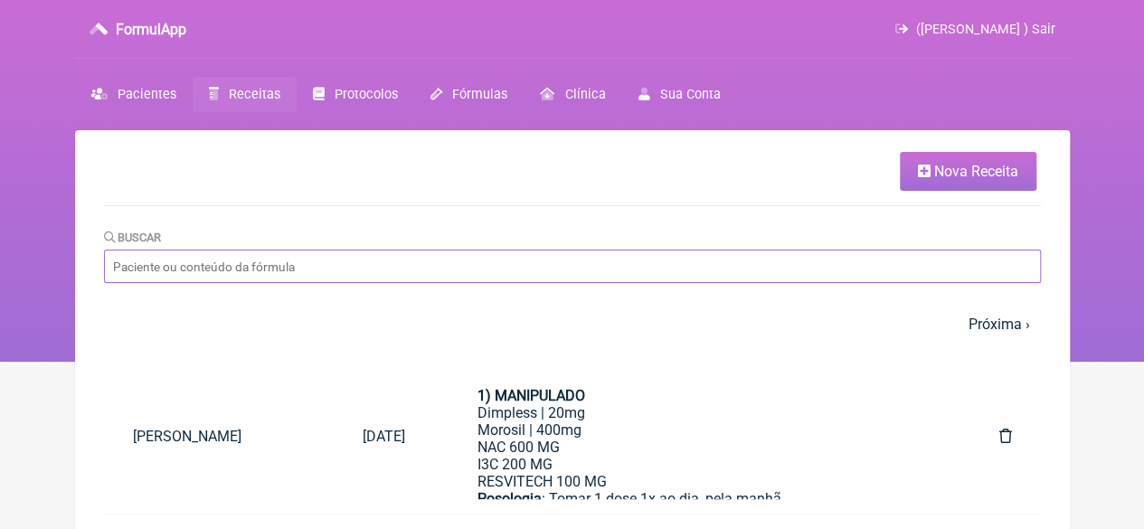
click at [327, 264] on input "Buscar" at bounding box center [572, 266] width 937 height 33
click at [289, 269] on input "Buscar" at bounding box center [572, 266] width 937 height 33
paste input "[DEMOGRAPHIC_DATA] APARECIDA [PERSON_NAME]"
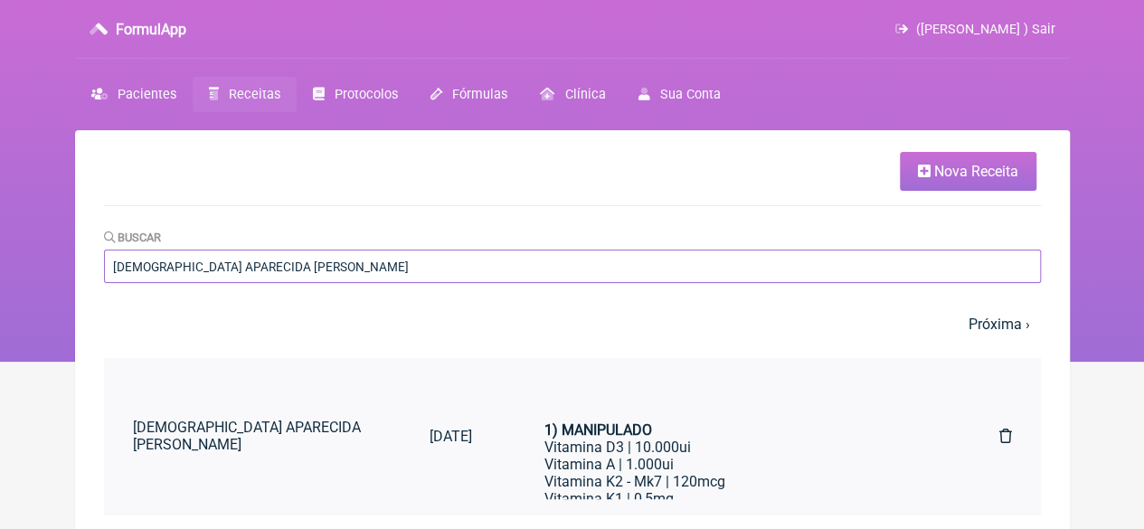
type input "[DEMOGRAPHIC_DATA] APARECIDA [PERSON_NAME]"
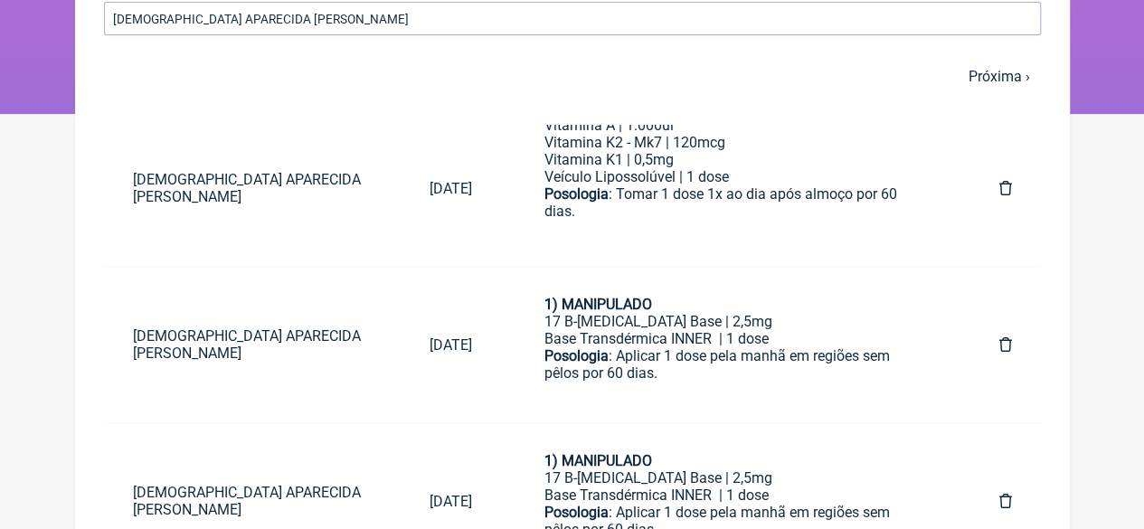
scroll to position [259, 0]
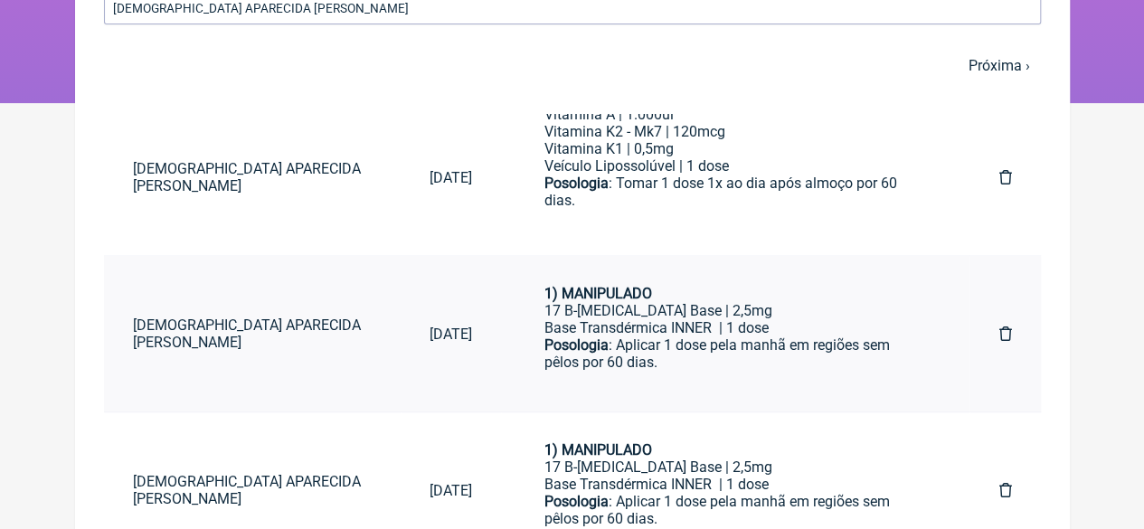
click at [568, 353] on strong "Posologia" at bounding box center [577, 344] width 64 height 17
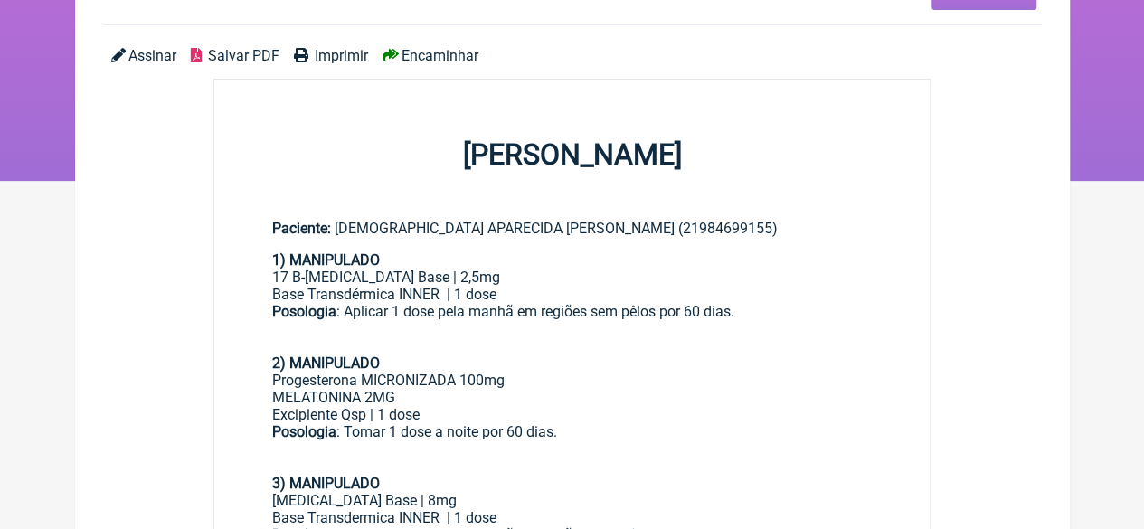
scroll to position [90, 0]
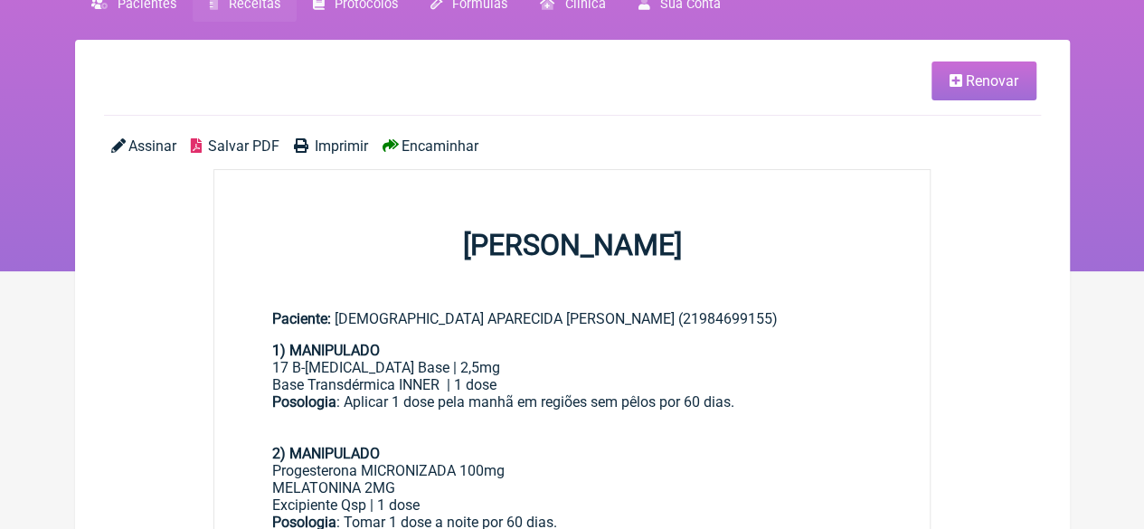
click at [955, 77] on icon at bounding box center [956, 80] width 13 height 14
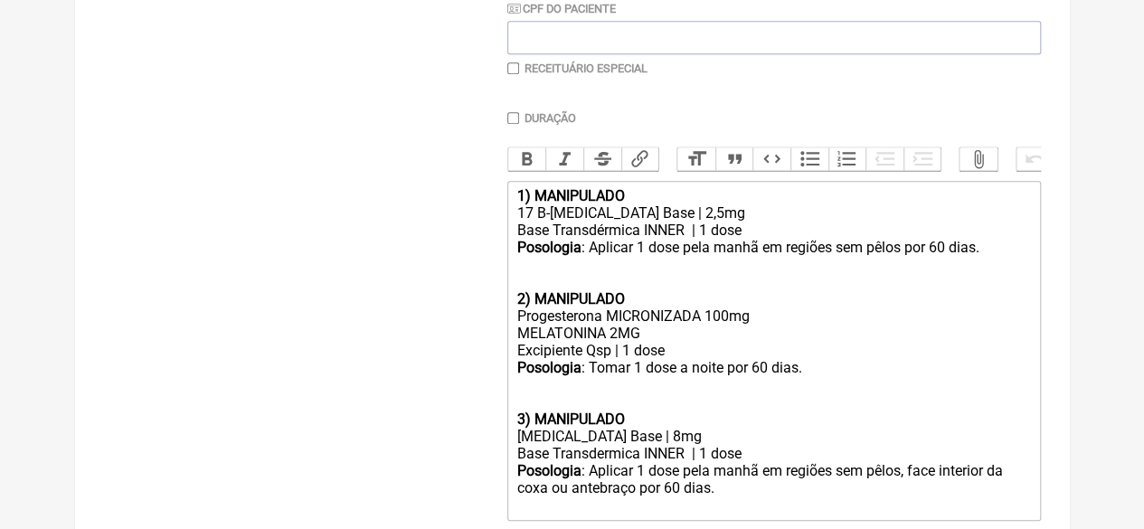
scroll to position [452, 0]
drag, startPoint x: 671, startPoint y: 225, endPoint x: 661, endPoint y: 231, distance: 11.3
click at [660, 221] on div "17 B-Estradiol Base | 2,5mg" at bounding box center [773, 212] width 514 height 17
drag, startPoint x: 651, startPoint y: 453, endPoint x: 667, endPoint y: 444, distance: 17.8
click at [655, 444] on div "Testosterona Base | 8mg" at bounding box center [773, 435] width 514 height 17
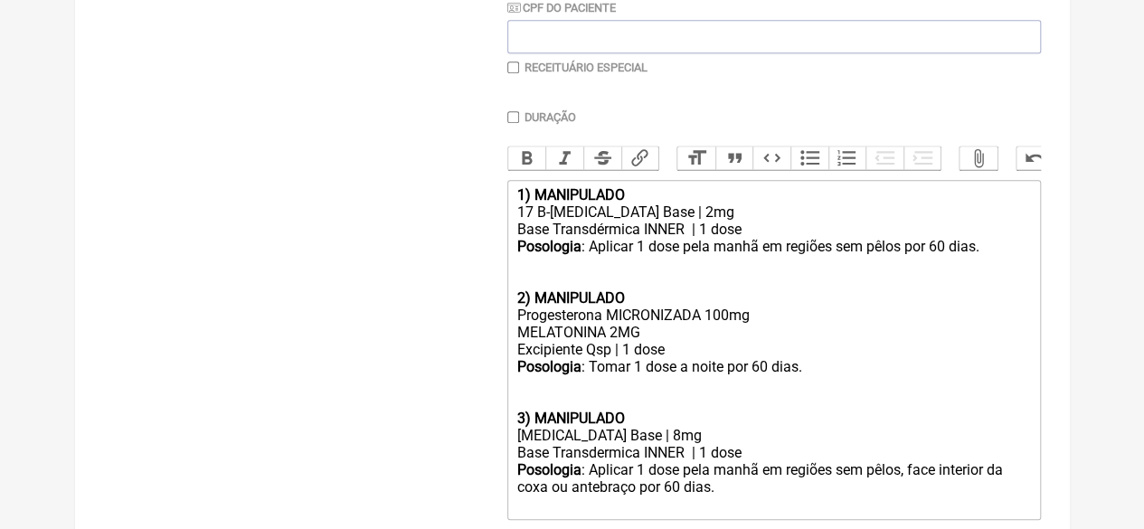
type trix-editor "<div><strong>1) MANIPULADO</strong></div><div>17 B-Estradiol Base | 2mg</div><d…"
click at [765, 427] on div "3) MANIPULADO" at bounding box center [773, 418] width 514 height 17
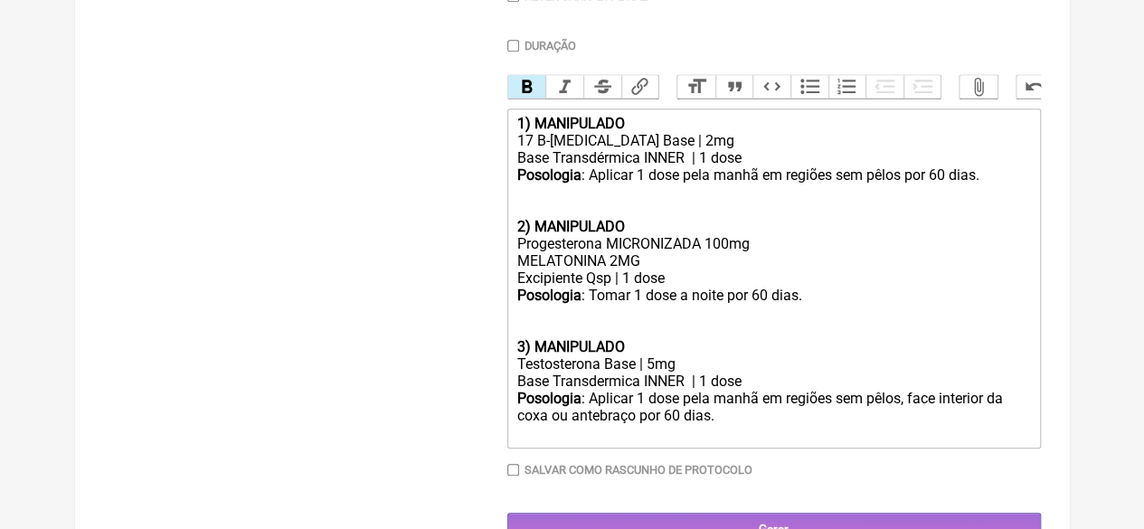
scroll to position [590, 0]
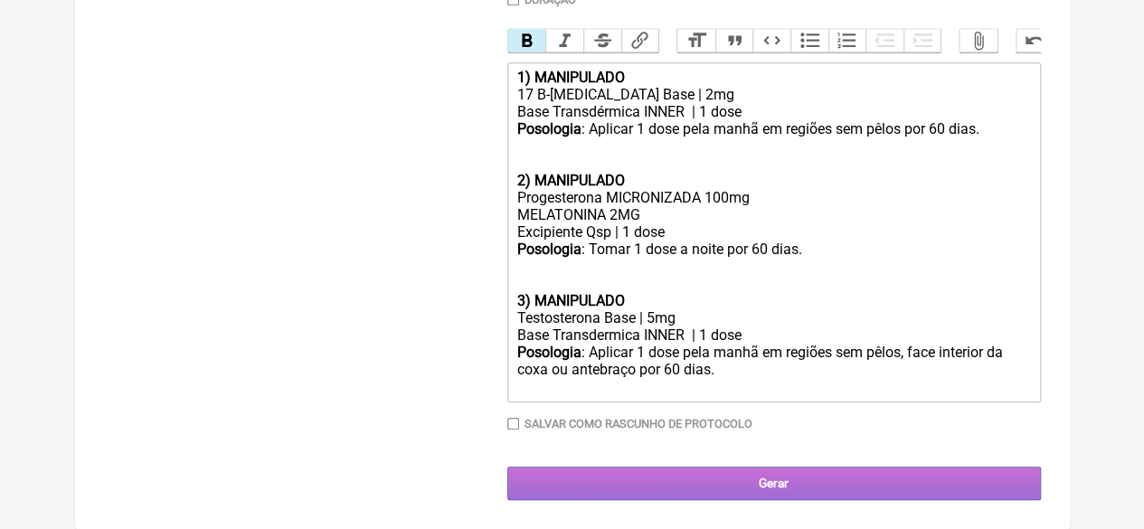
click at [693, 499] on main "Nova Receita Buscar Protocolos Formulas Medicamentos Industrializados Suplement…" at bounding box center [572, 44] width 995 height 969
click at [693, 494] on input "Gerar" at bounding box center [774, 483] width 534 height 33
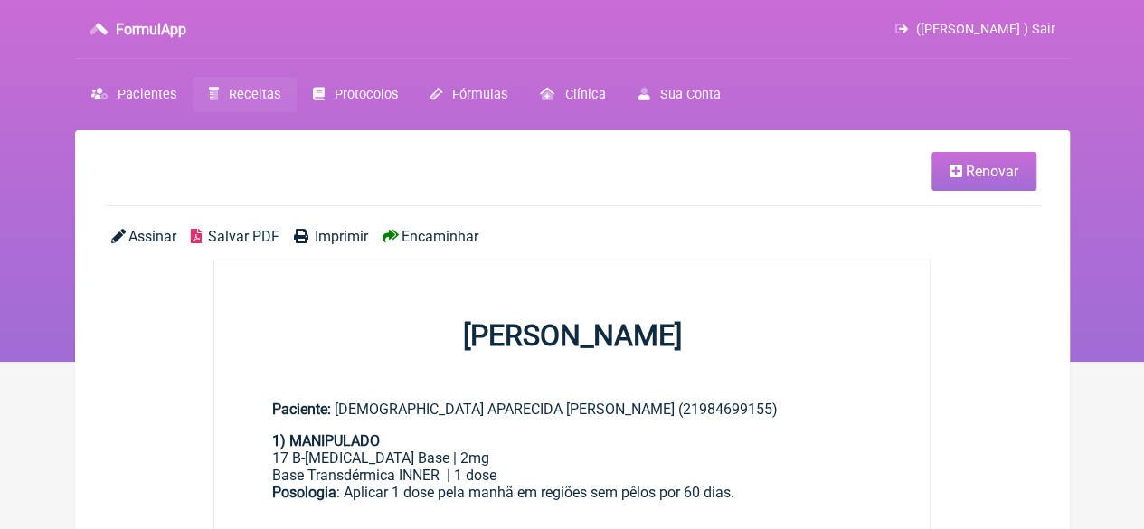
click at [297, 234] on icon at bounding box center [301, 236] width 14 height 14
click at [959, 161] on link "Renovar" at bounding box center [984, 171] width 105 height 39
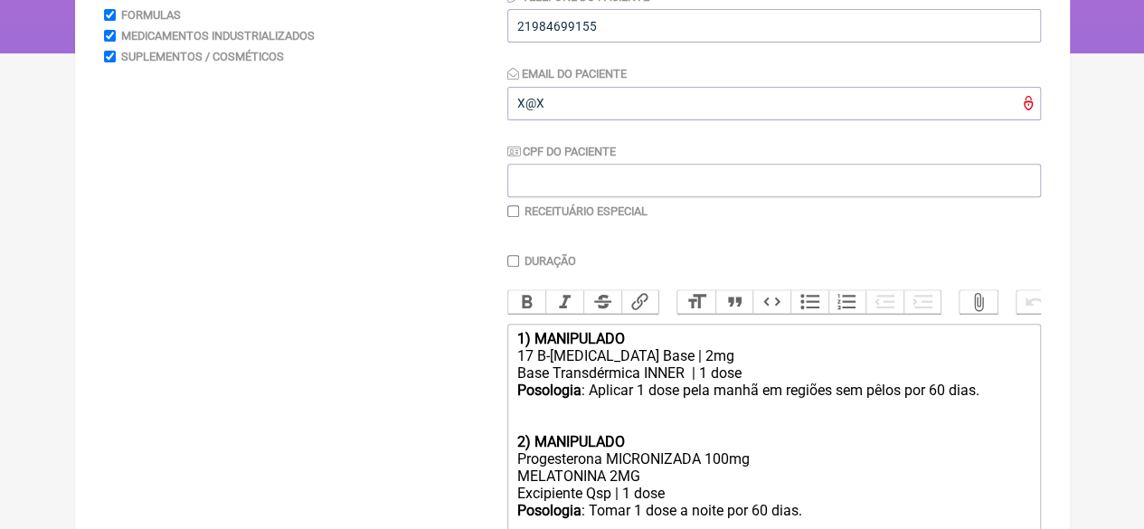
scroll to position [452, 0]
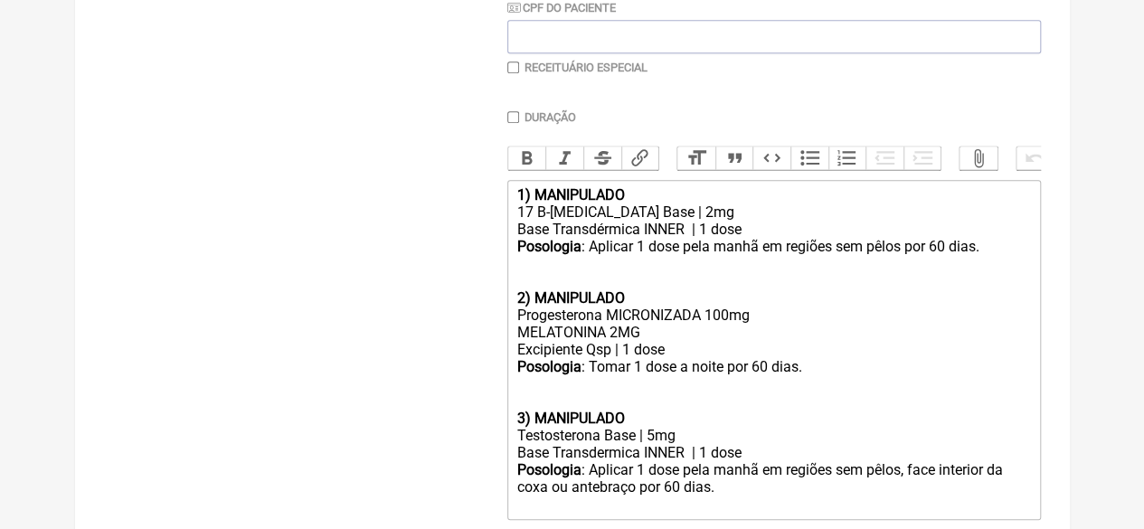
click at [515, 70] on input "checkbox" at bounding box center [513, 68] width 12 height 12
checkbox input "true"
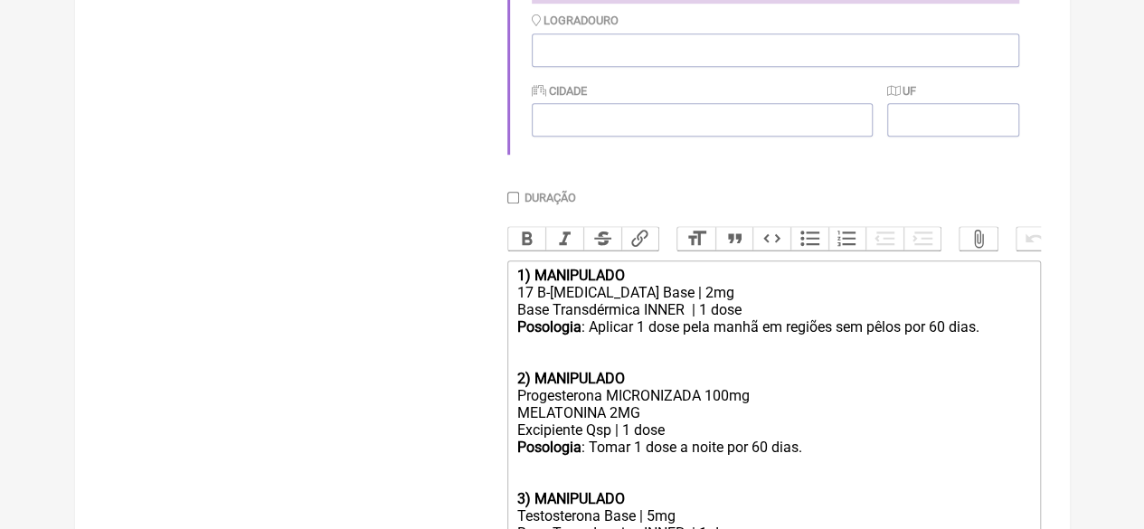
scroll to position [821, 0]
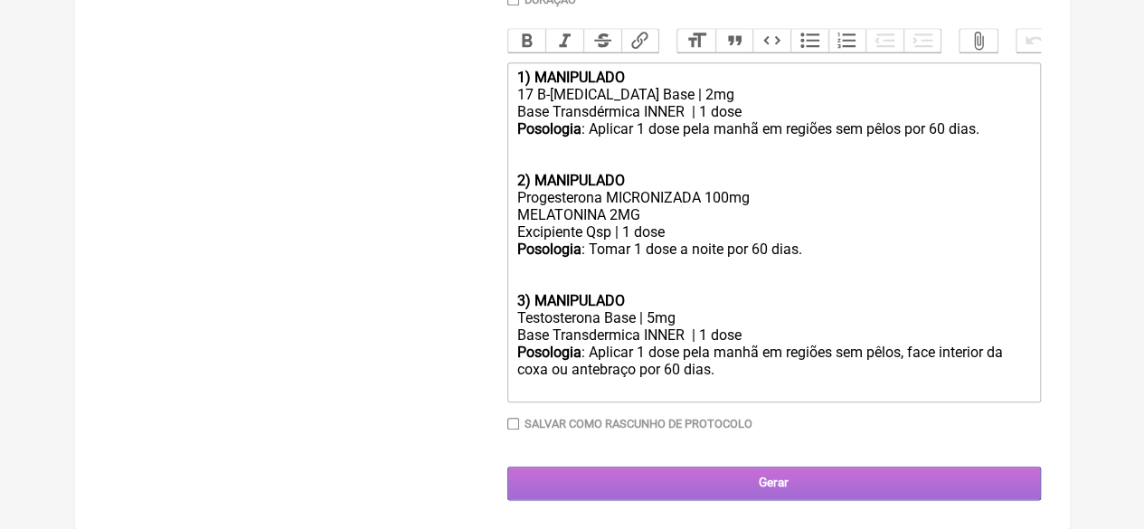
click at [791, 470] on input "Gerar" at bounding box center [774, 483] width 534 height 33
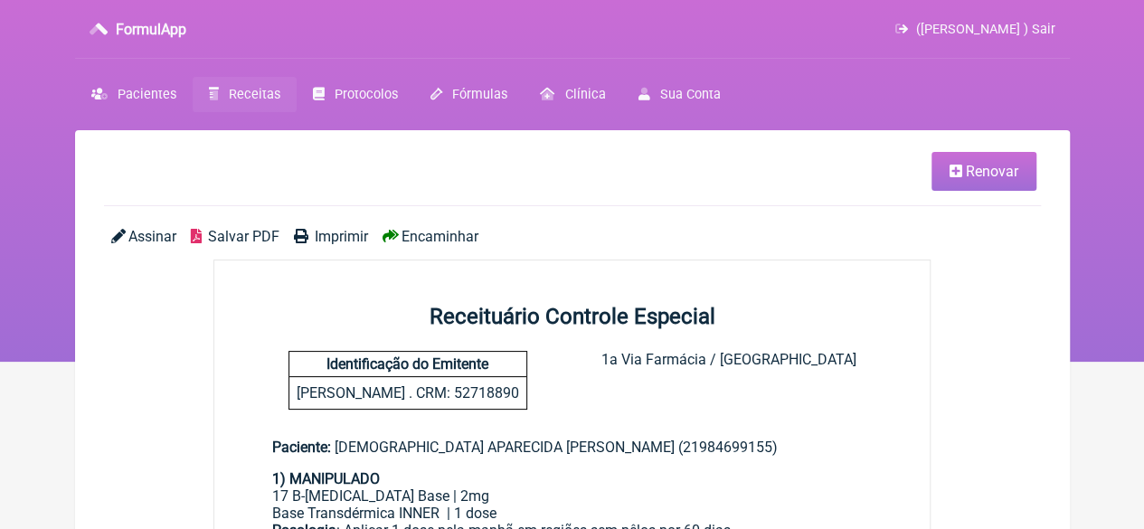
click at [327, 232] on span "Imprimir" at bounding box center [341, 236] width 53 height 17
click at [240, 94] on span "Receitas" at bounding box center [255, 94] width 52 height 15
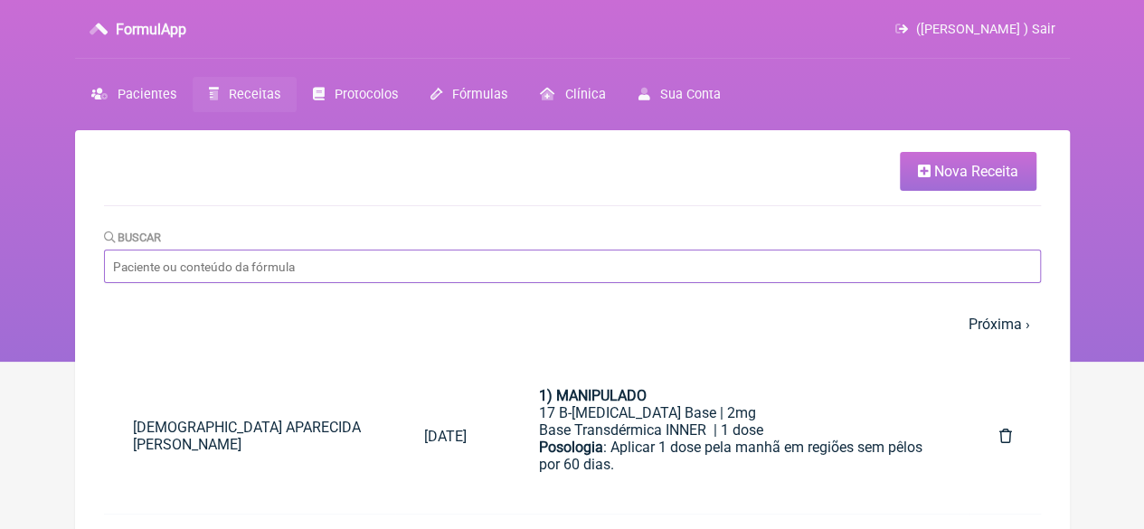
click at [300, 272] on input "Buscar" at bounding box center [572, 266] width 937 height 33
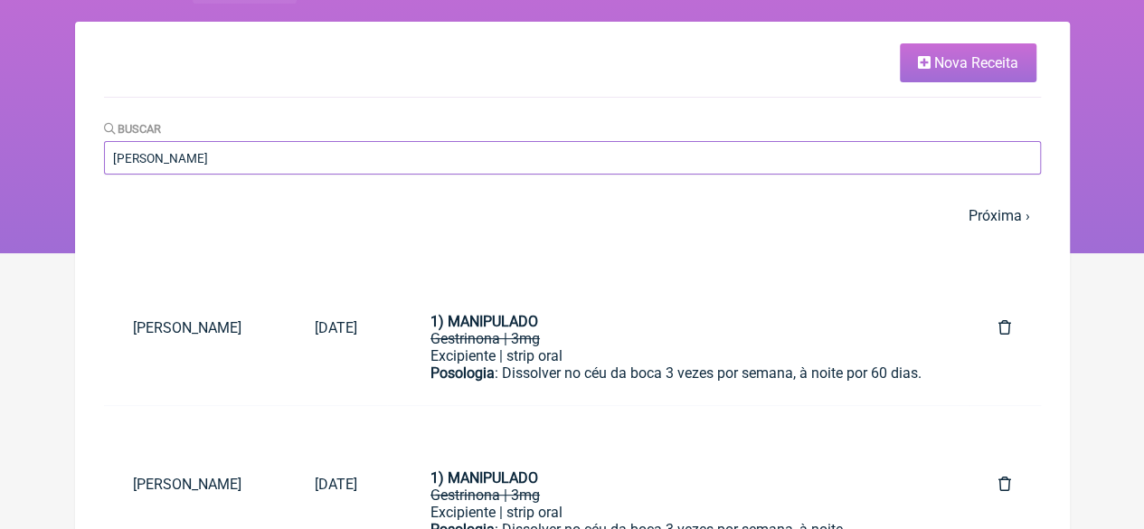
scroll to position [110, 0]
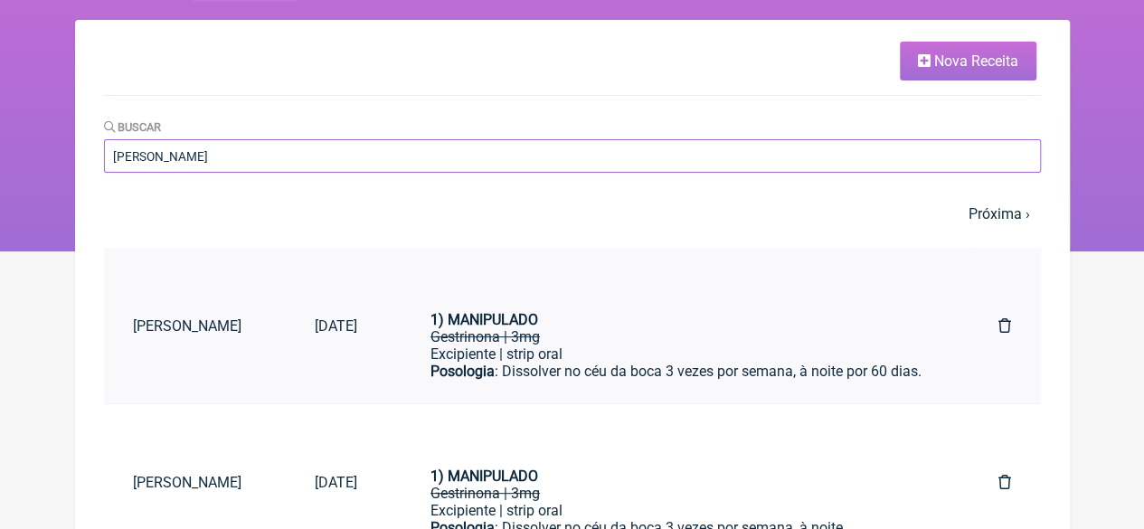
type input "[PERSON_NAME]"
click at [778, 346] on div "Excipiente | strip oral" at bounding box center [679, 354] width 496 height 17
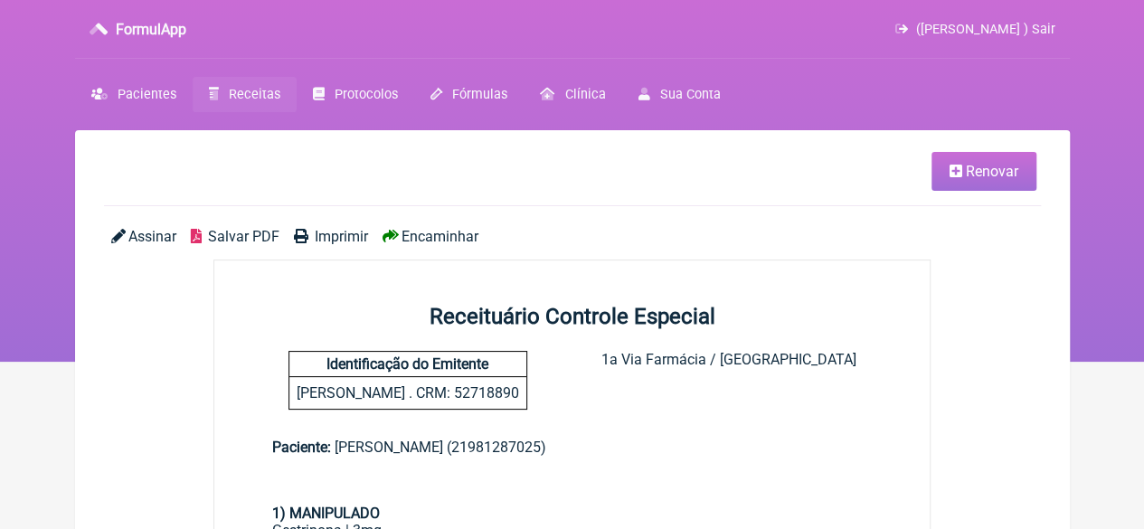
click at [999, 171] on span "Renovar" at bounding box center [992, 171] width 52 height 17
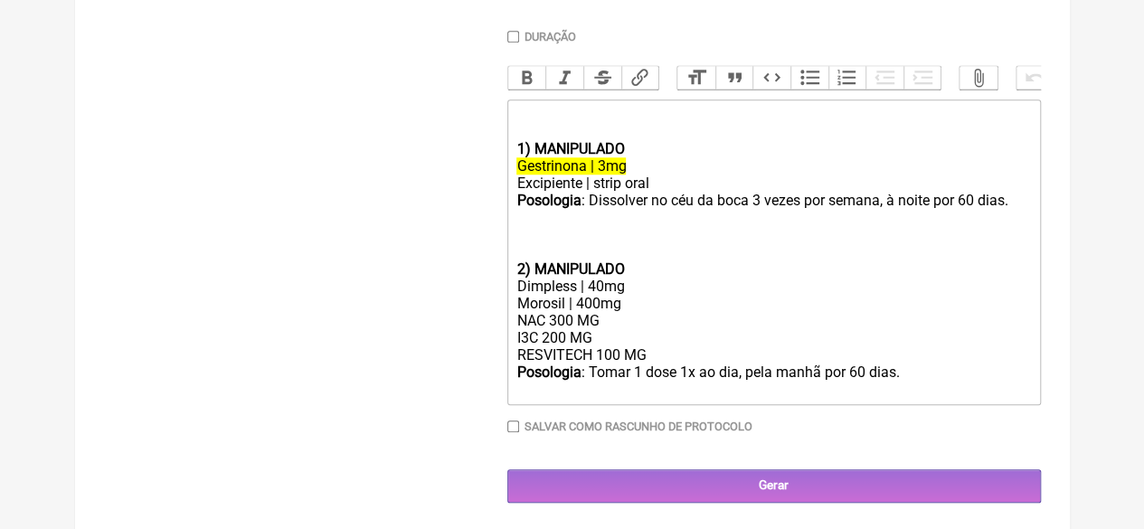
scroll to position [786, 0]
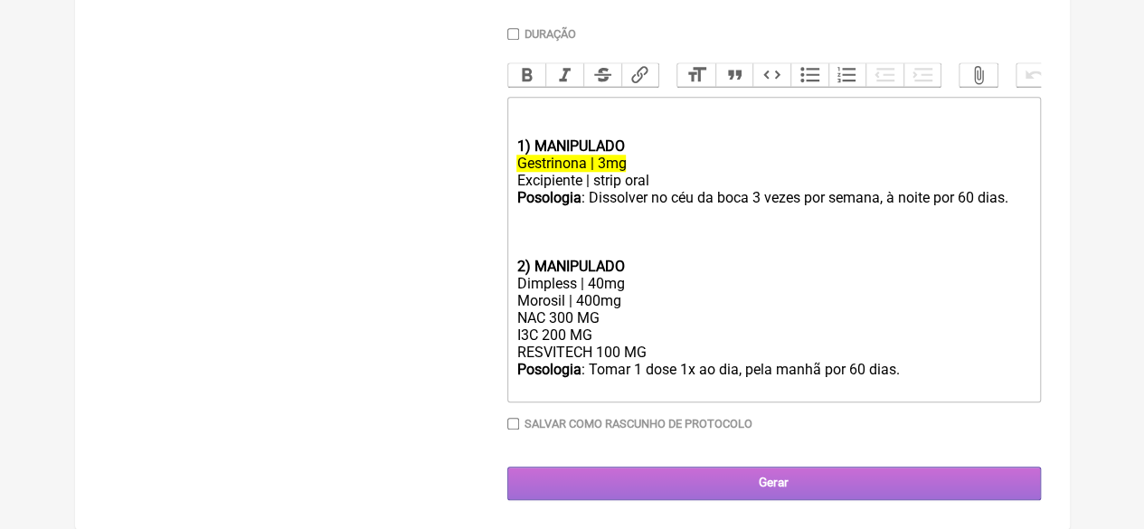
click at [780, 483] on input "Gerar" at bounding box center [774, 483] width 534 height 33
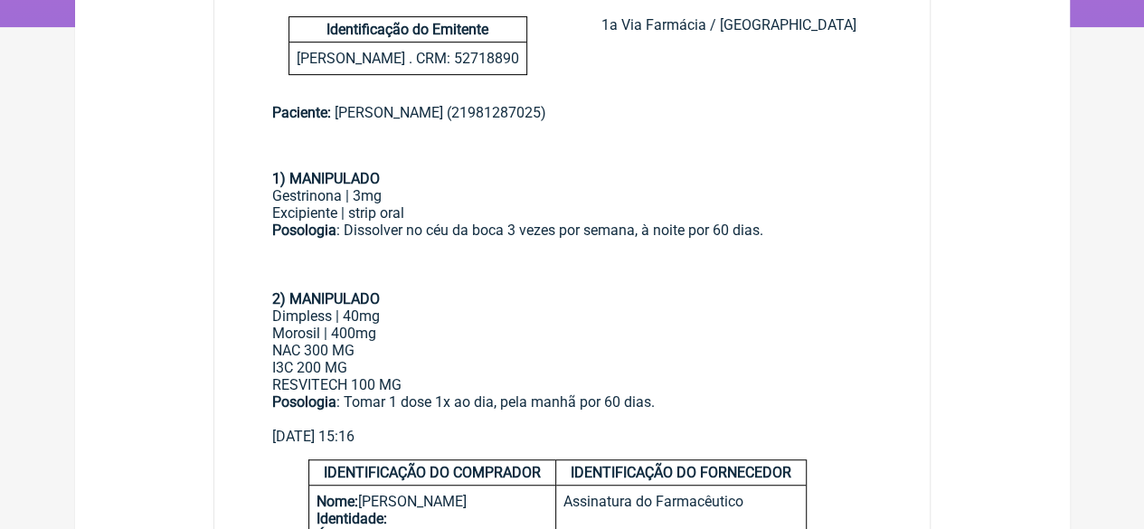
scroll to position [362, 0]
